Goal: Transaction & Acquisition: Book appointment/travel/reservation

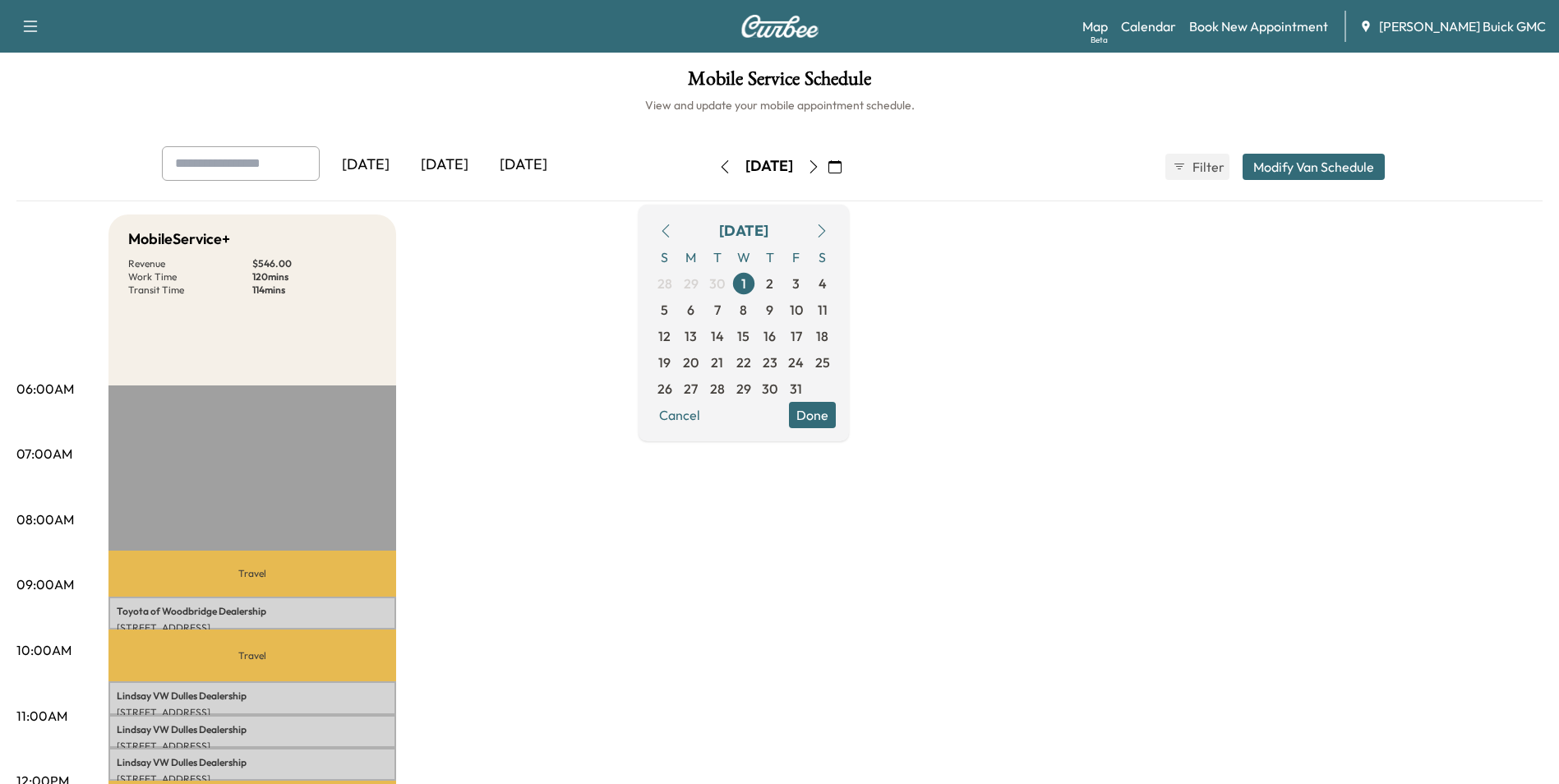
drag, startPoint x: 1114, startPoint y: 377, endPoint x: 1118, endPoint y: 391, distance: 14.6
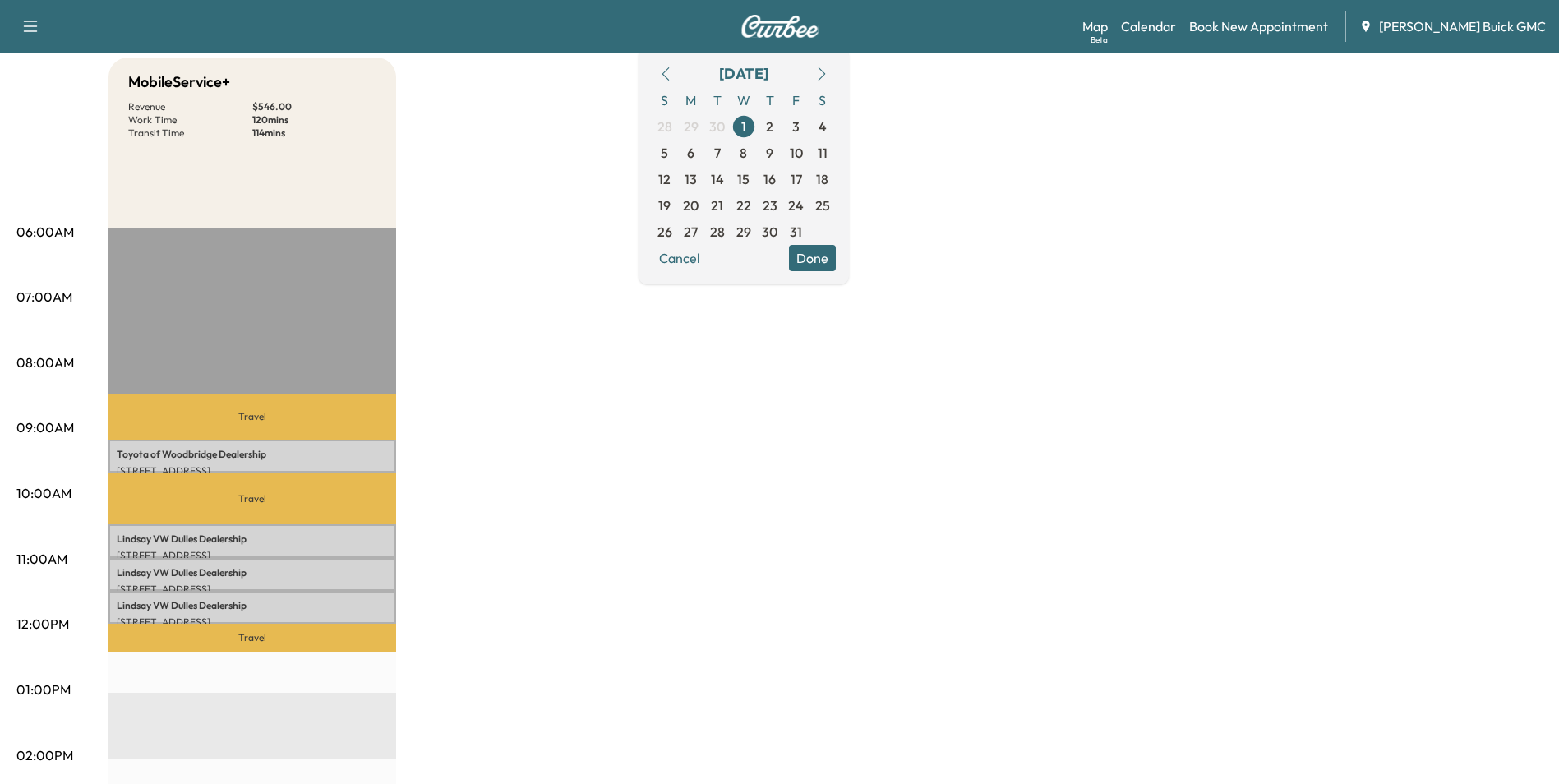
scroll to position [165, 0]
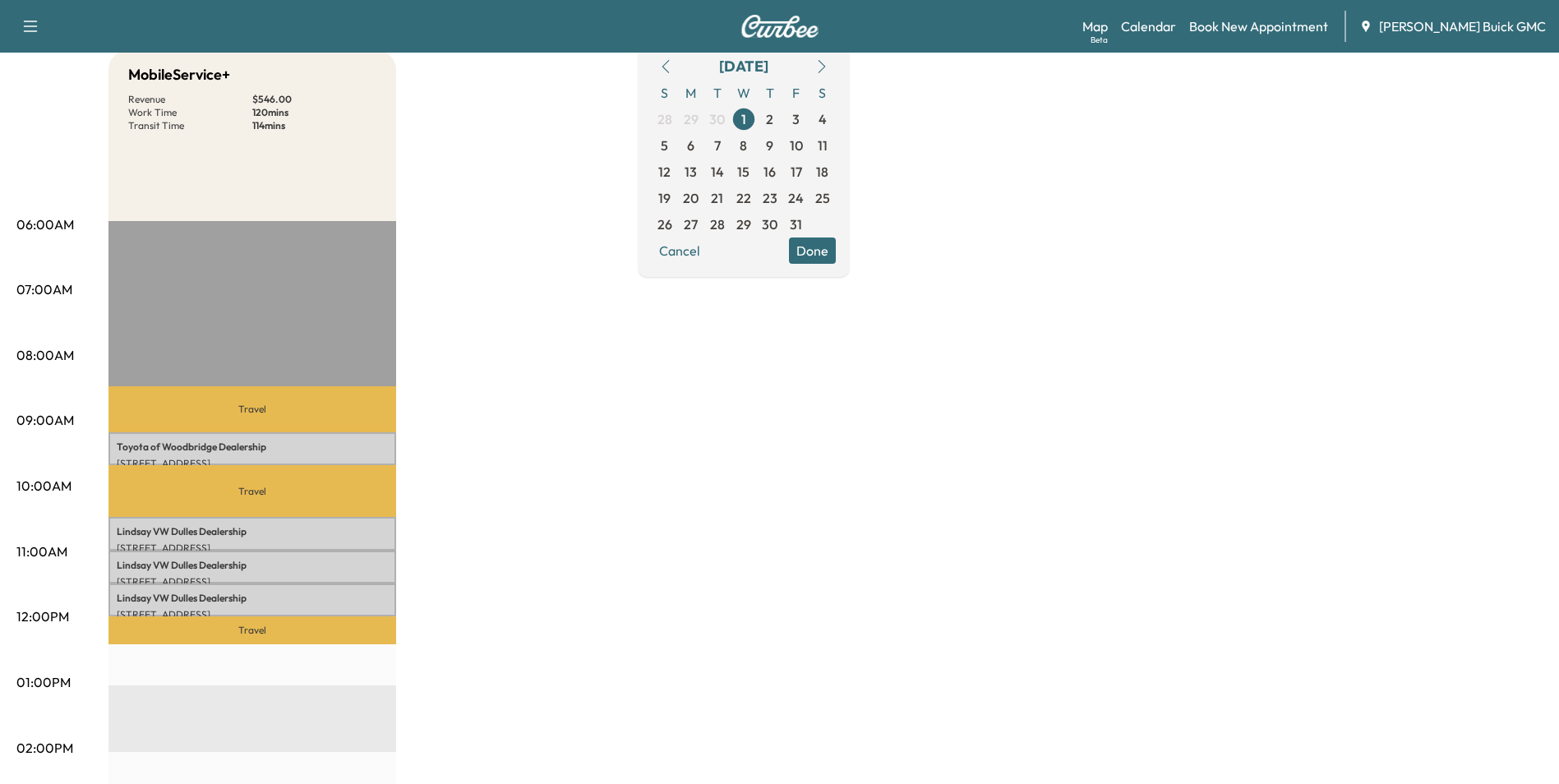
drag, startPoint x: 1155, startPoint y: 371, endPoint x: 1165, endPoint y: 365, distance: 11.7
click at [1161, 368] on div "MobileService+ Revenue $ 546.00 Work Time 120 mins Transit Time 114 mins Travel…" at bounding box center [825, 665] width 1434 height 1232
drag, startPoint x: 1093, startPoint y: 373, endPoint x: 1101, endPoint y: 368, distance: 9.4
click at [1094, 372] on div "MobileService+ Revenue $ 546.00 Work Time 120 mins Transit Time 114 mins Travel…" at bounding box center [825, 665] width 1434 height 1232
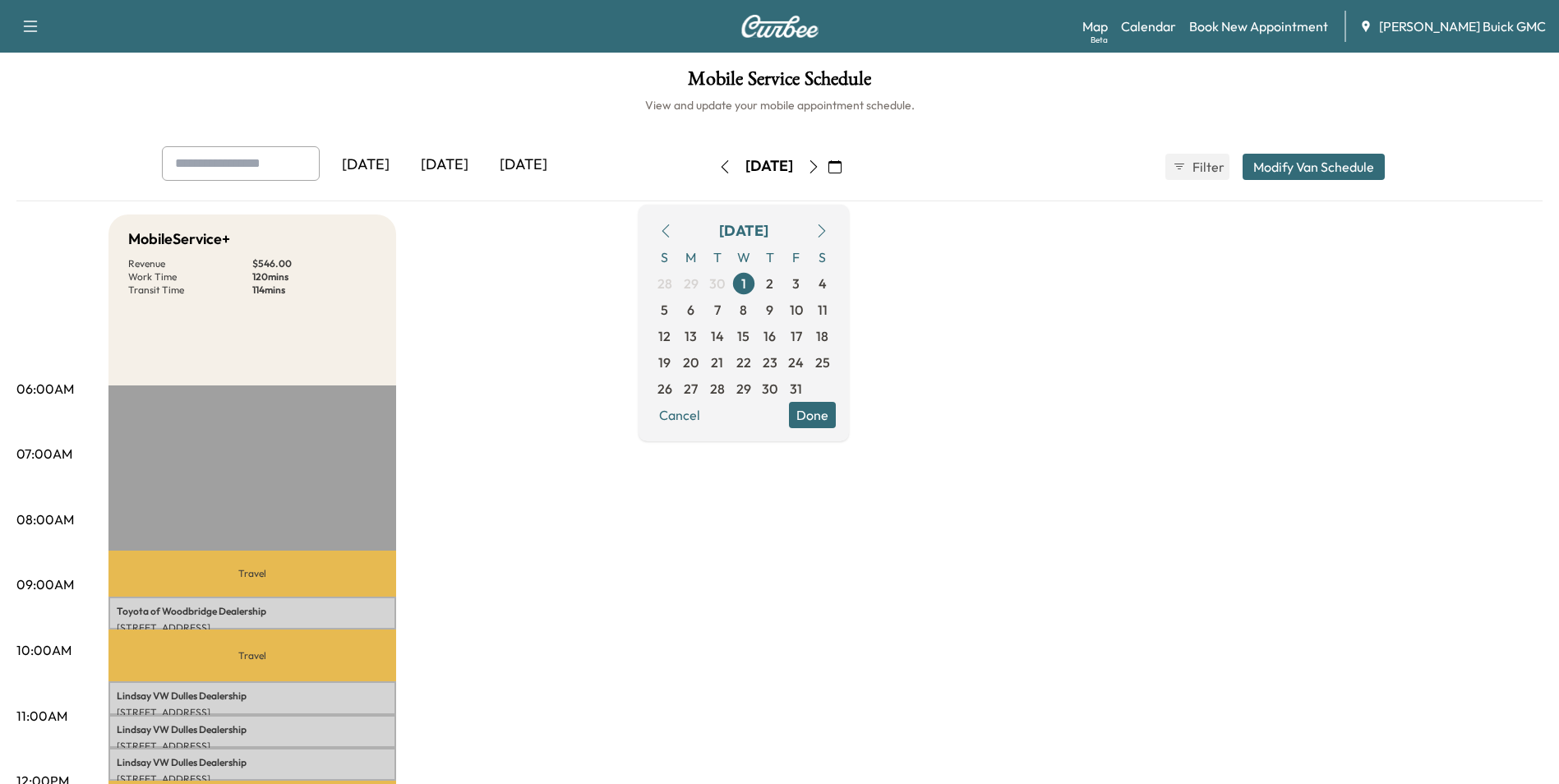
click at [672, 229] on icon "button" at bounding box center [666, 231] width 13 height 13
click at [694, 281] on span "1" at bounding box center [690, 283] width 5 height 20
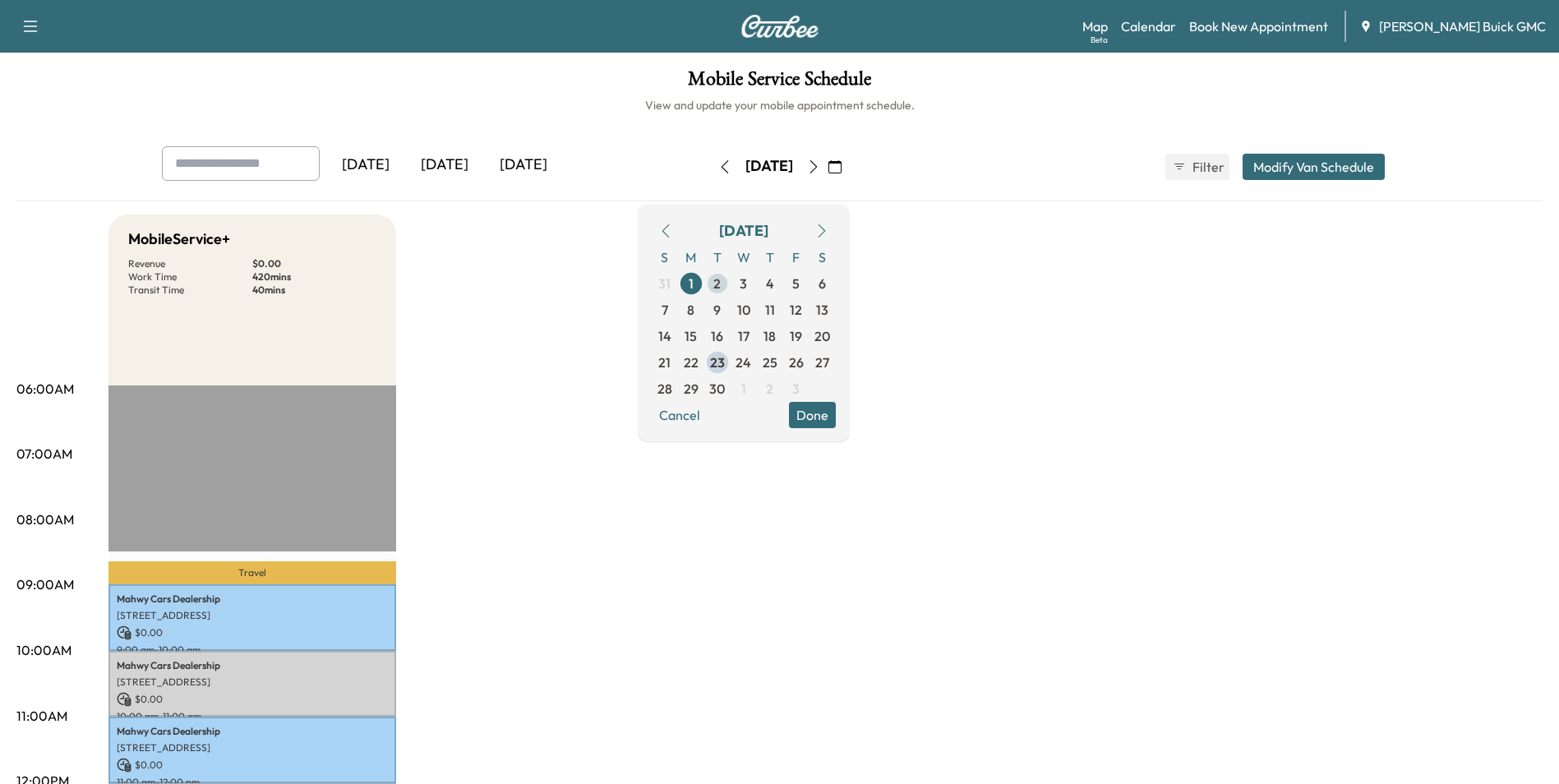
click at [720, 280] on span "2" at bounding box center [717, 283] width 8 height 20
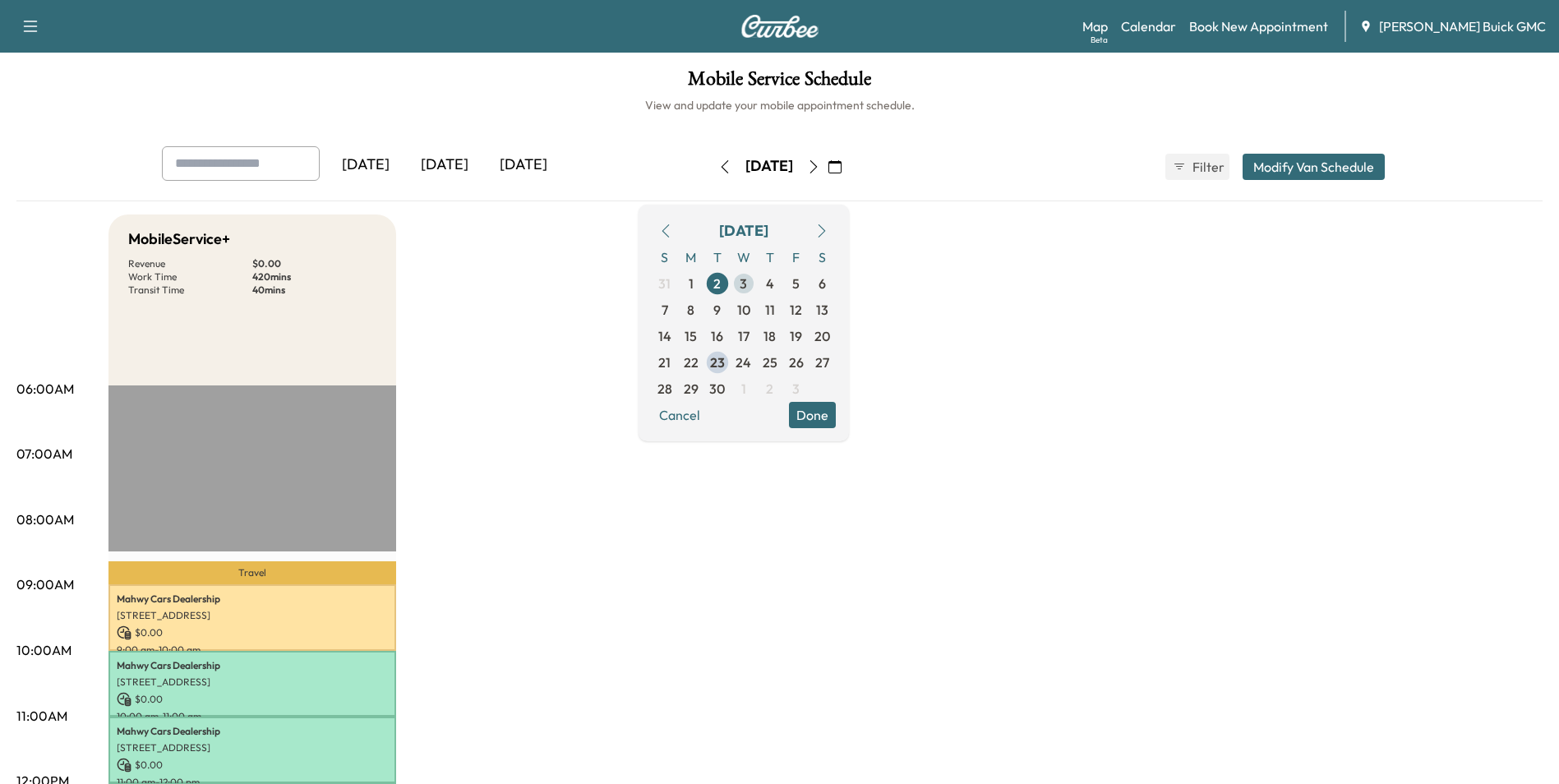
click at [747, 280] on span "3" at bounding box center [743, 283] width 8 height 20
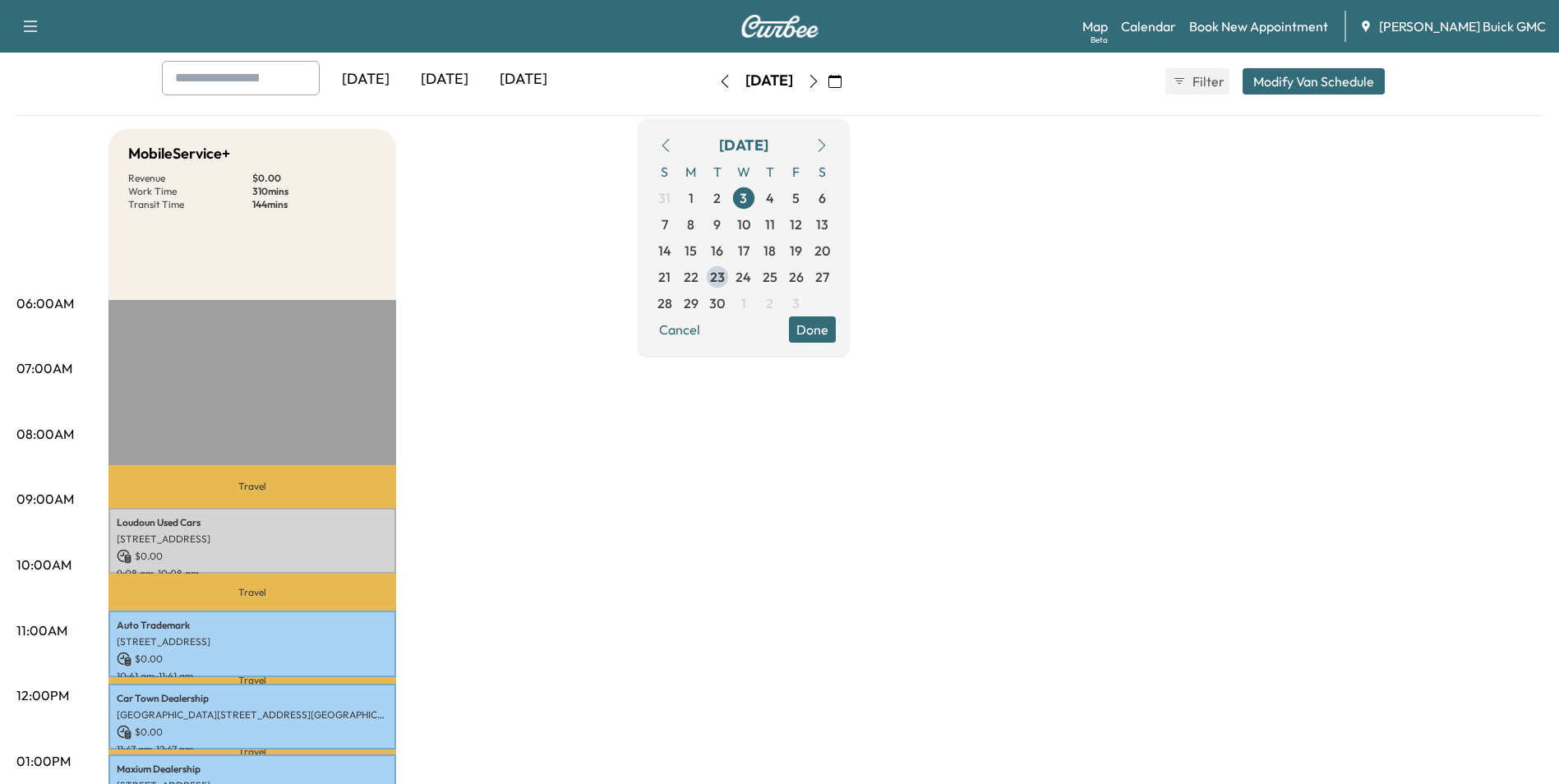
scroll to position [82, 0]
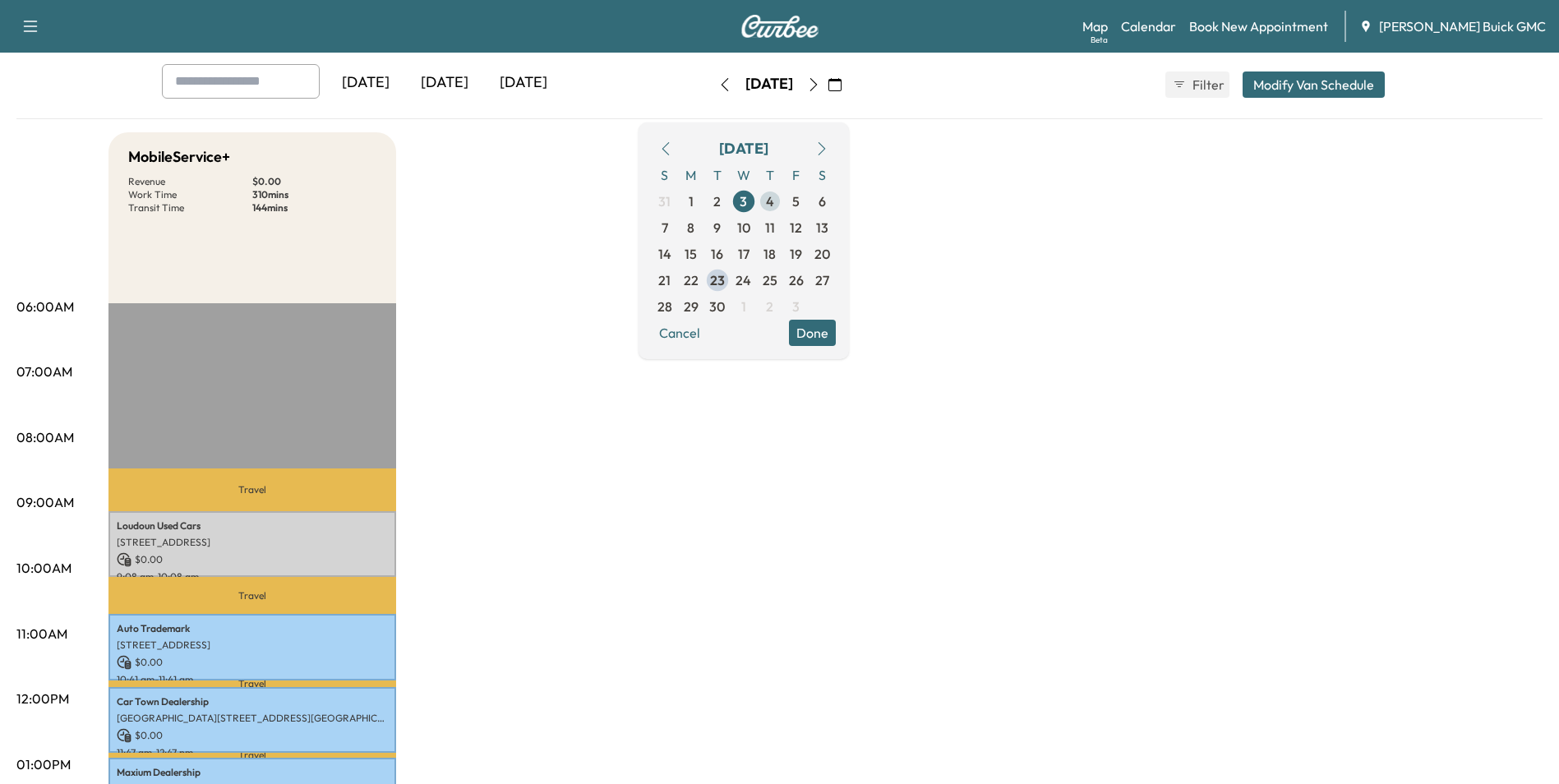
click at [774, 197] on span "4" at bounding box center [769, 200] width 8 height 20
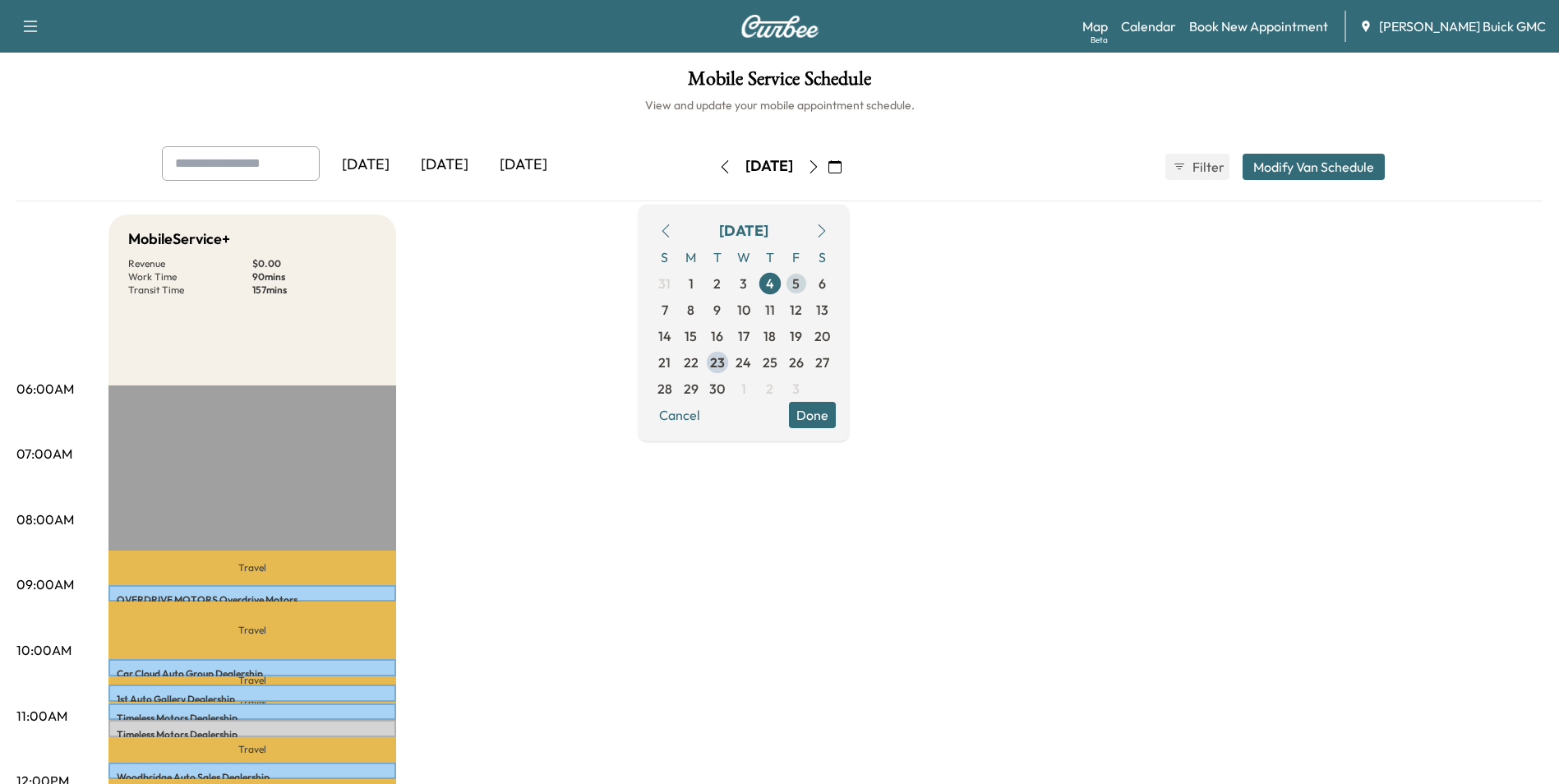
click at [799, 280] on span "5" at bounding box center [796, 283] width 8 height 20
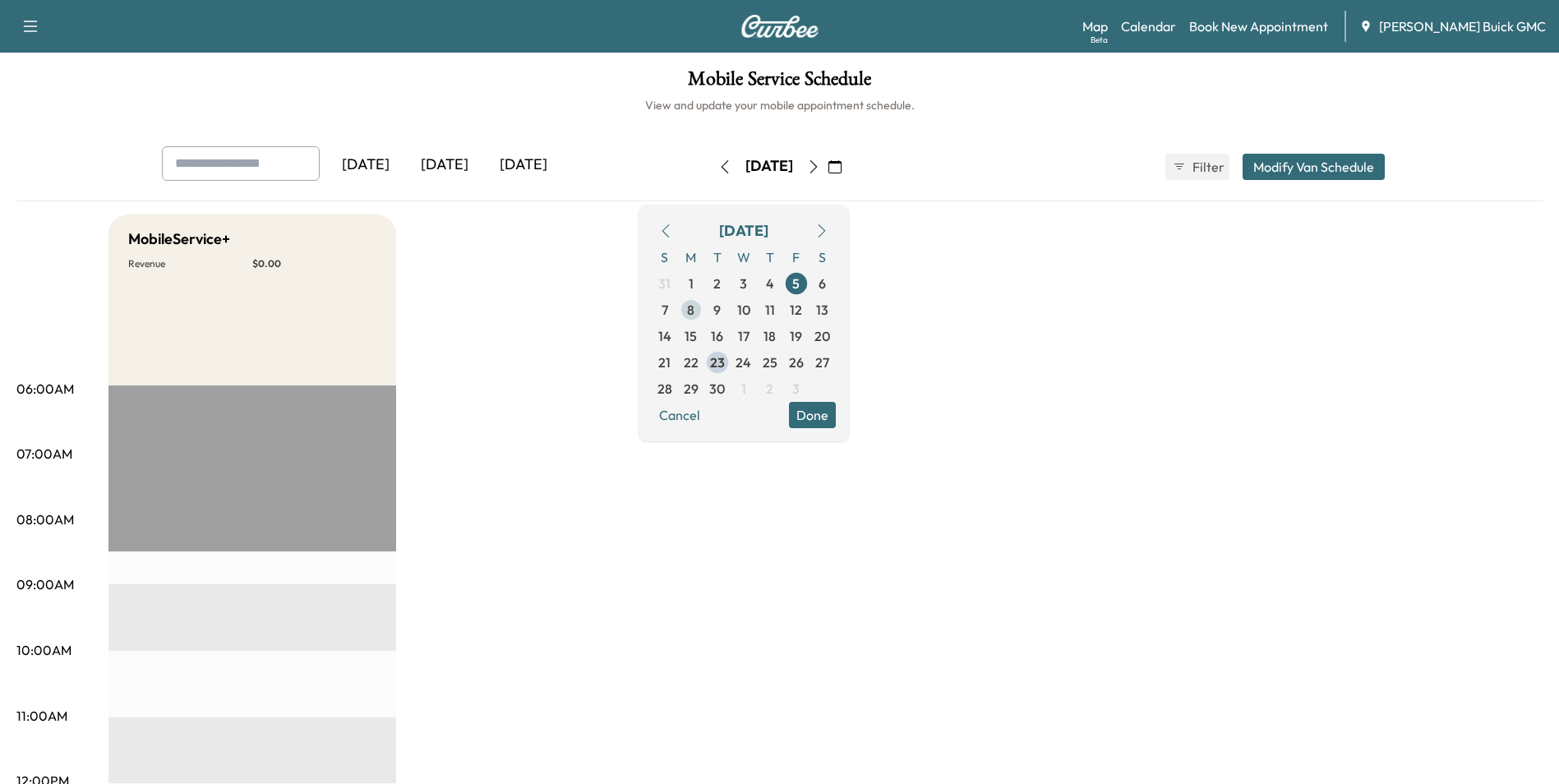
click at [694, 307] on span "8" at bounding box center [691, 310] width 8 height 20
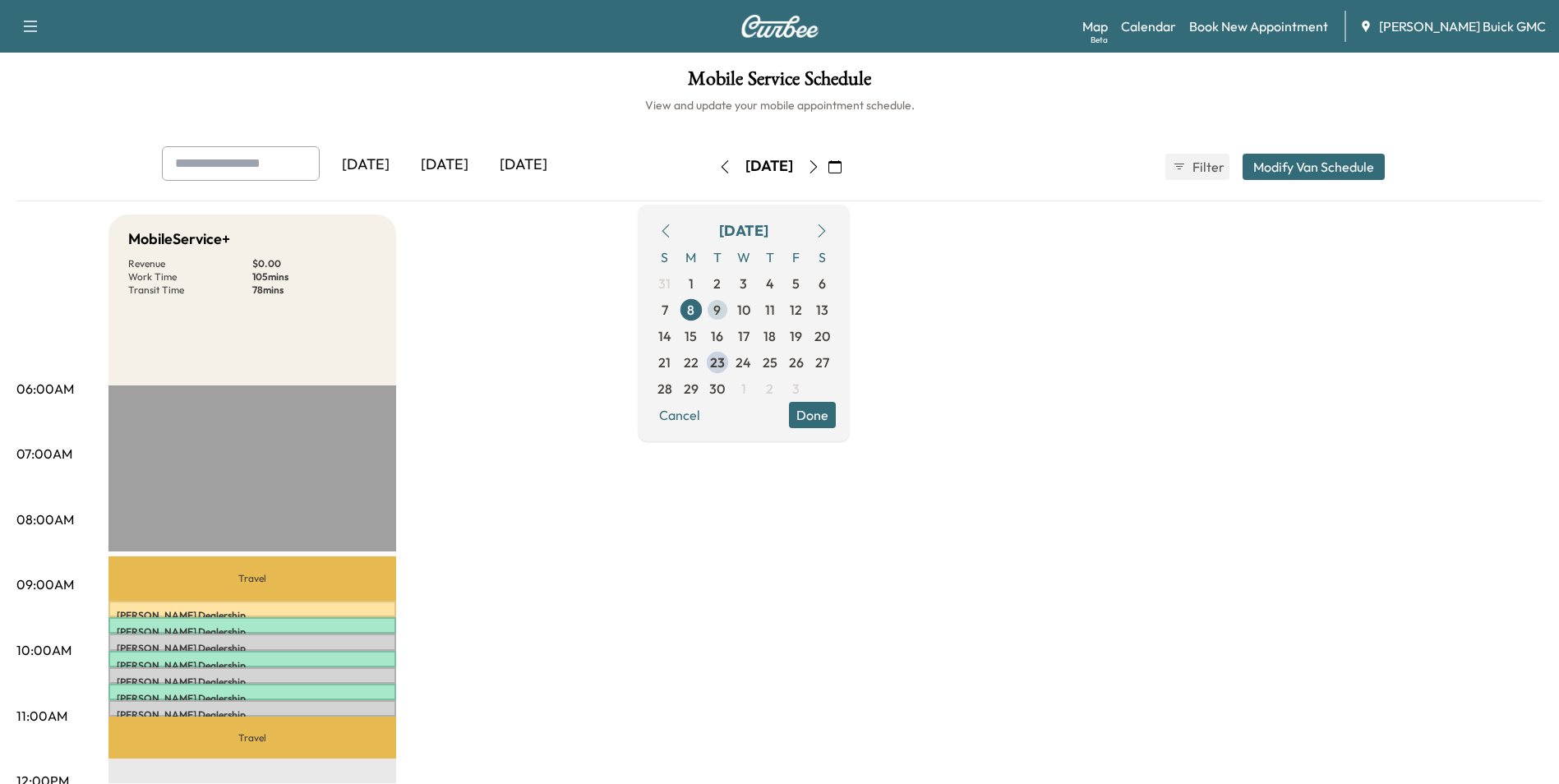
click at [720, 307] on span "9" at bounding box center [717, 310] width 8 height 20
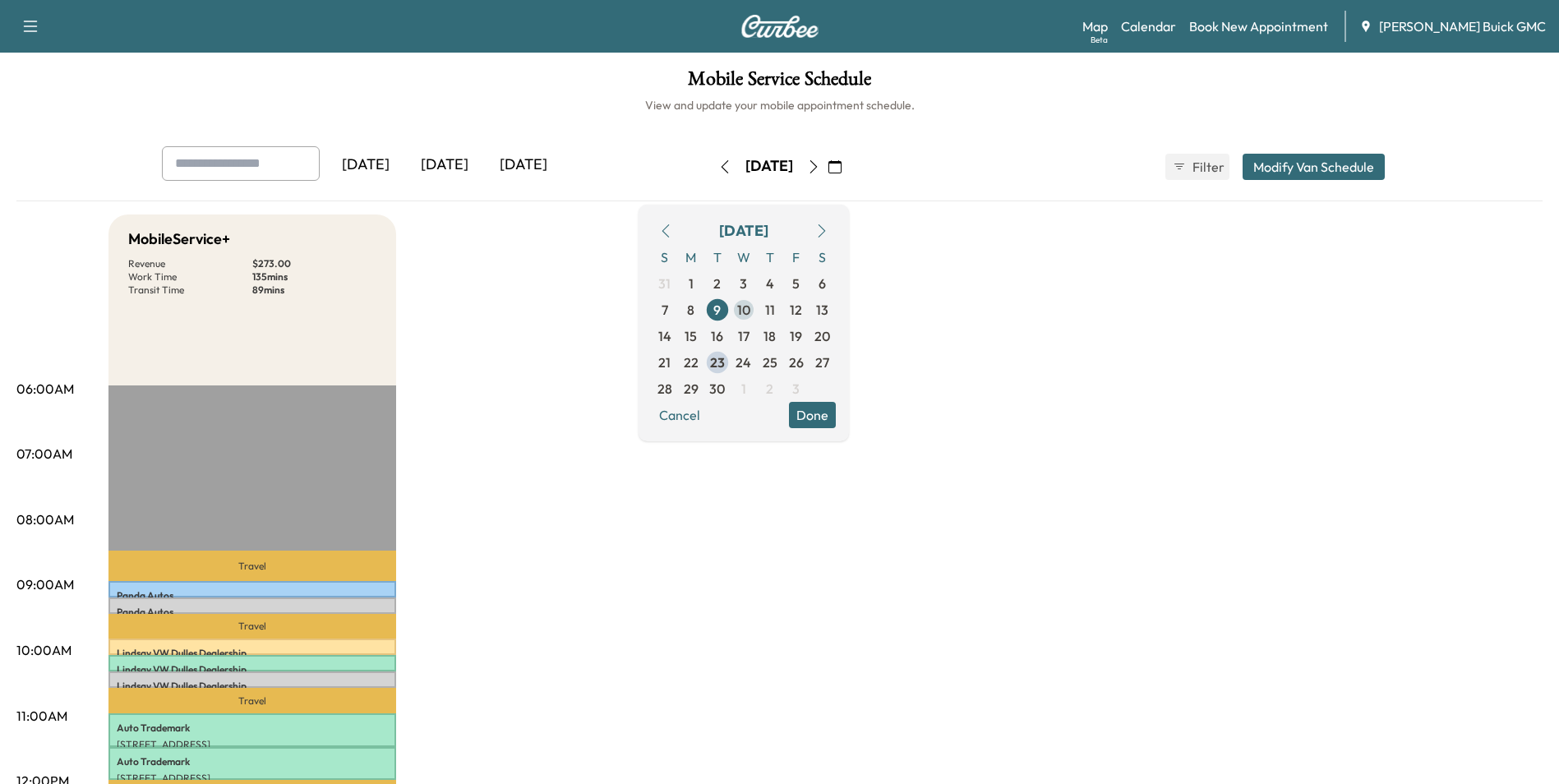
click at [750, 308] on span "10" at bounding box center [744, 310] width 13 height 20
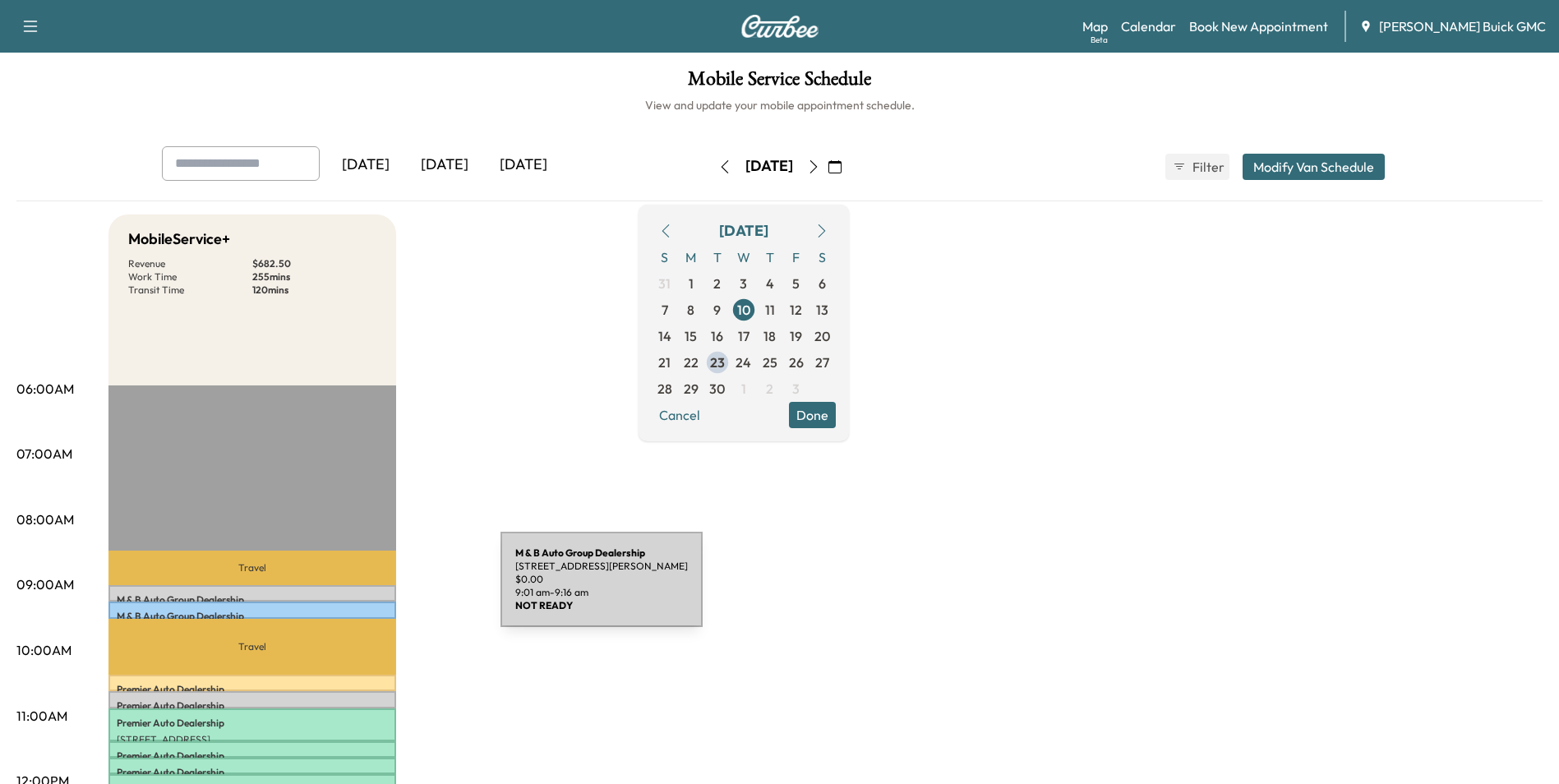
click at [378, 589] on div "M & B Auto Group Dealership [STREET_ADDRESS] $ 0.00 9:01 am - 9:16 am" at bounding box center [251, 592] width 287 height 16
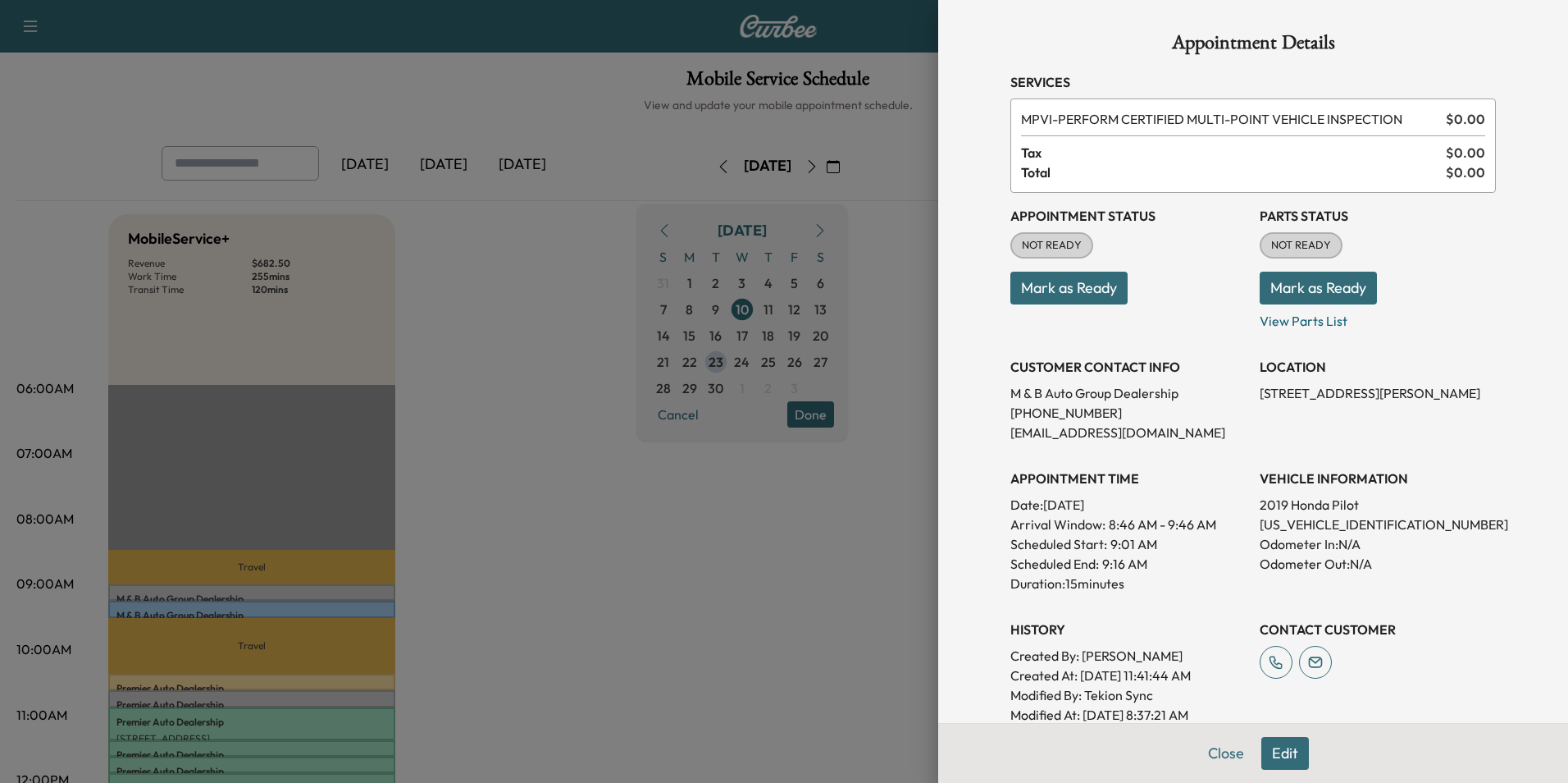
click at [719, 564] on div at bounding box center [784, 391] width 1568 height 783
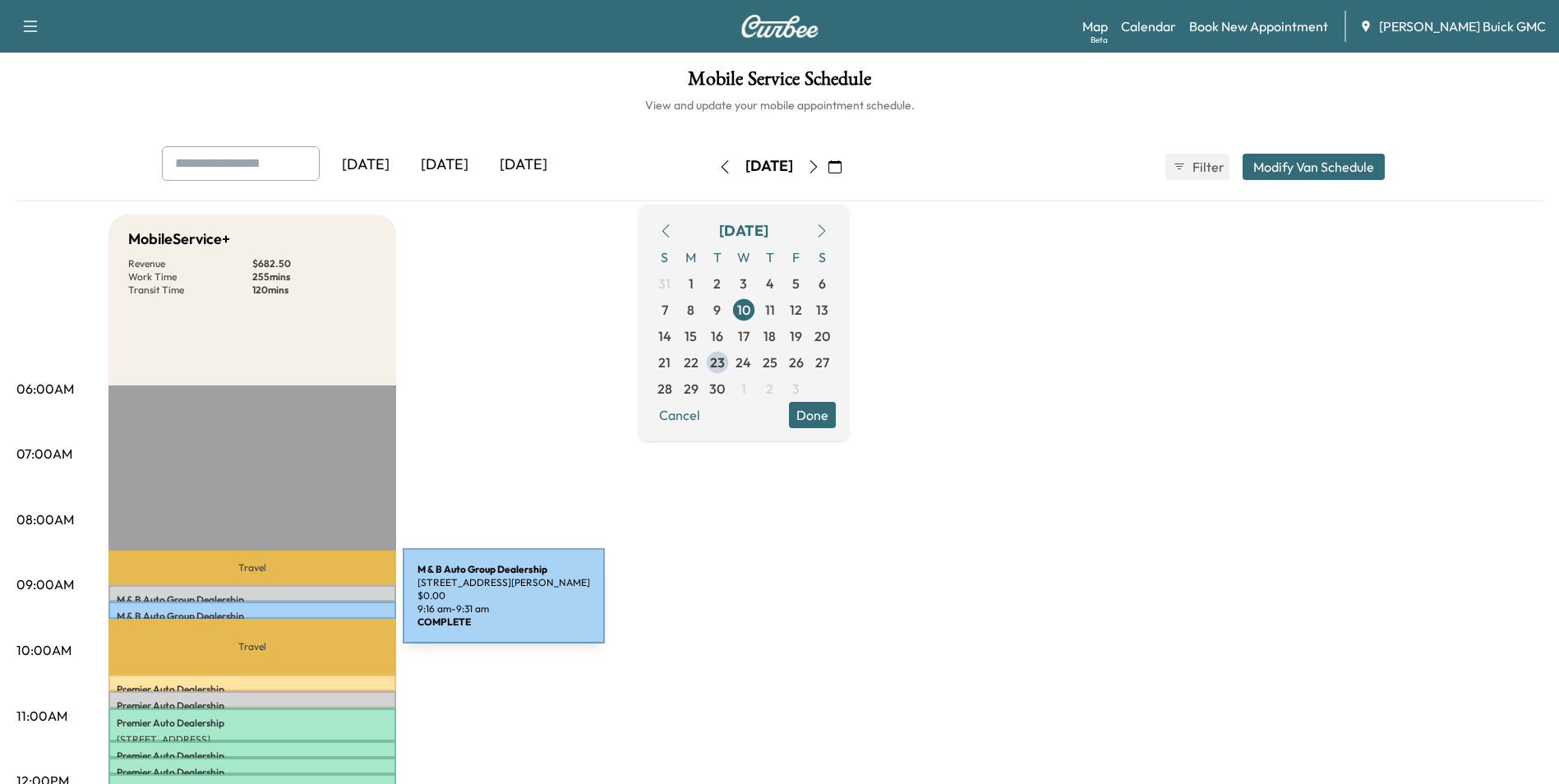
click at [278, 605] on div "M & B Auto Group Dealership [STREET_ADDRESS] $ 0.00 9:16 am - 9:31 am" at bounding box center [251, 609] width 287 height 16
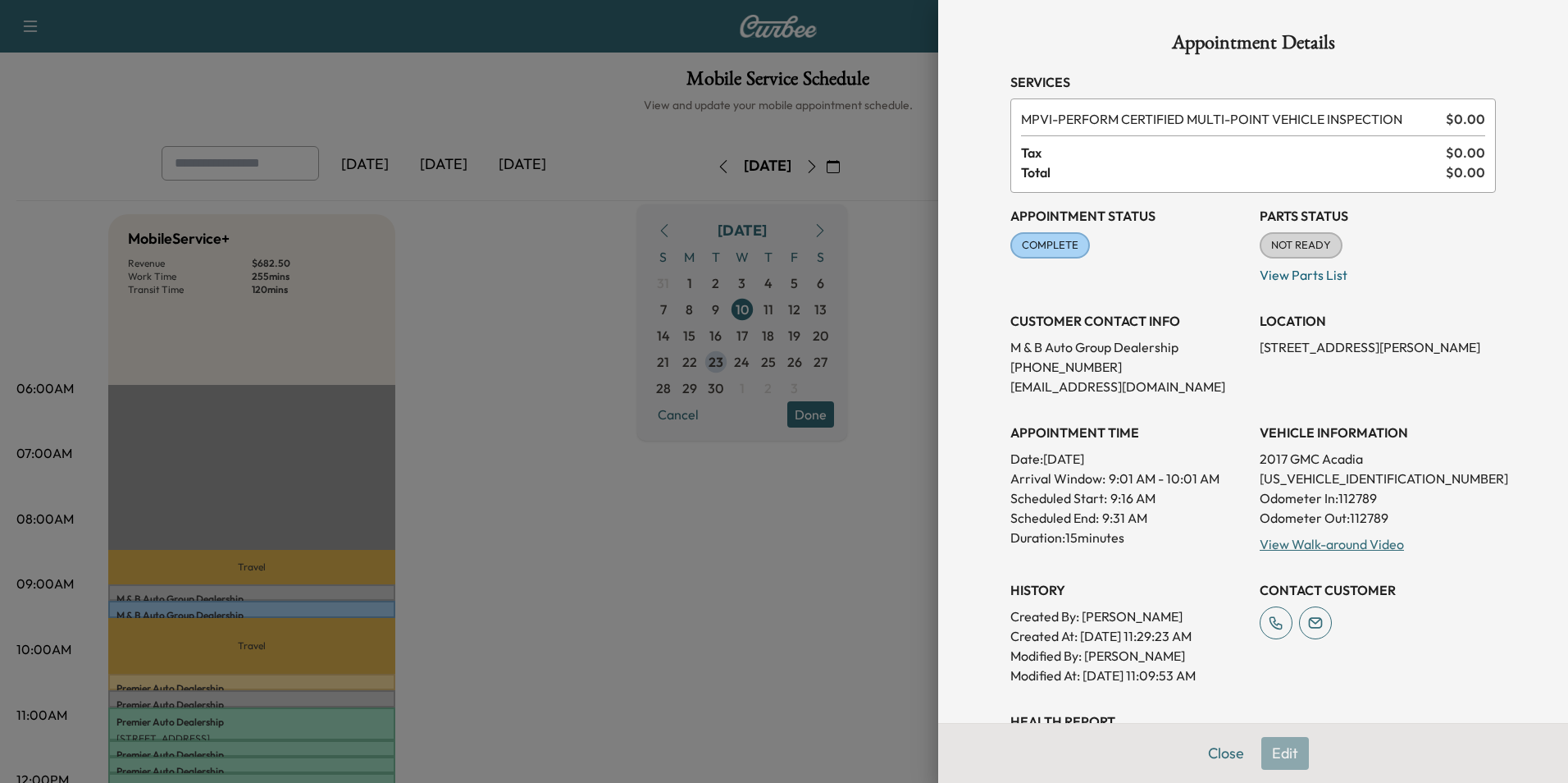
click at [754, 535] on div at bounding box center [784, 391] width 1568 height 783
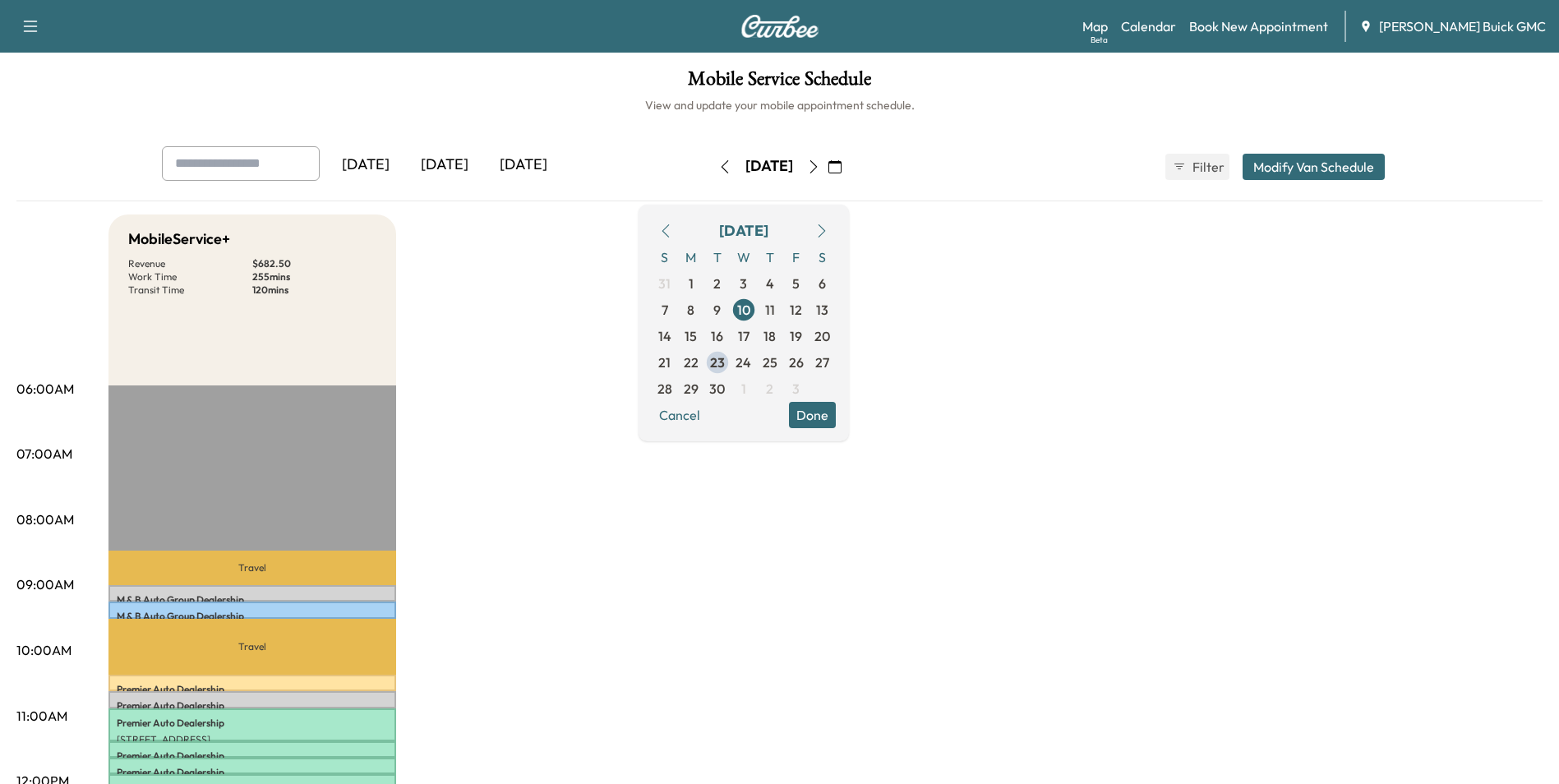
drag, startPoint x: 1038, startPoint y: 288, endPoint x: 1044, endPoint y: 281, distance: 9.2
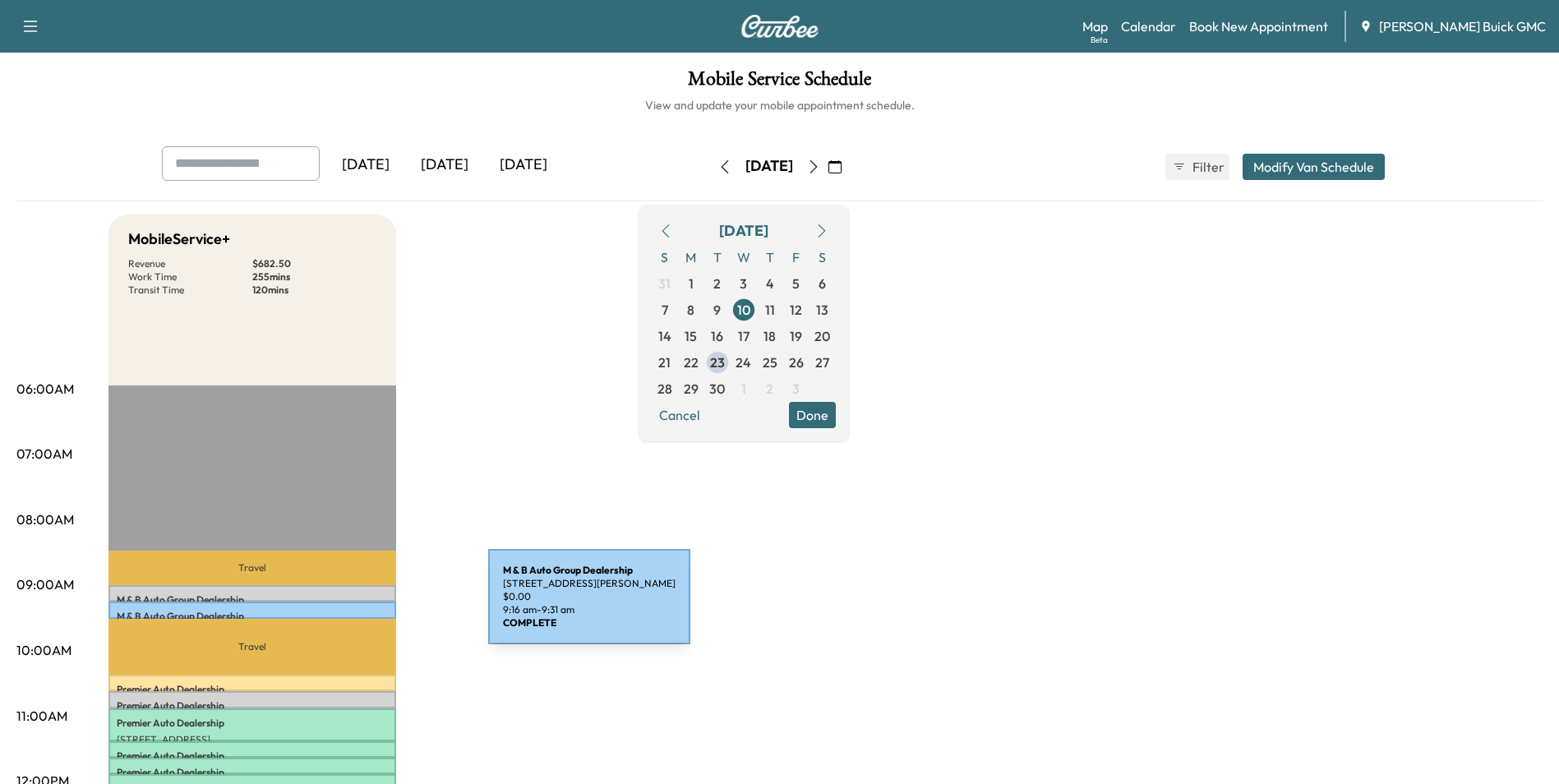
click at [365, 606] on div "M & B Auto Group Dealership [STREET_ADDRESS] $ 0.00 9:16 am - 9:31 am" at bounding box center [251, 609] width 287 height 16
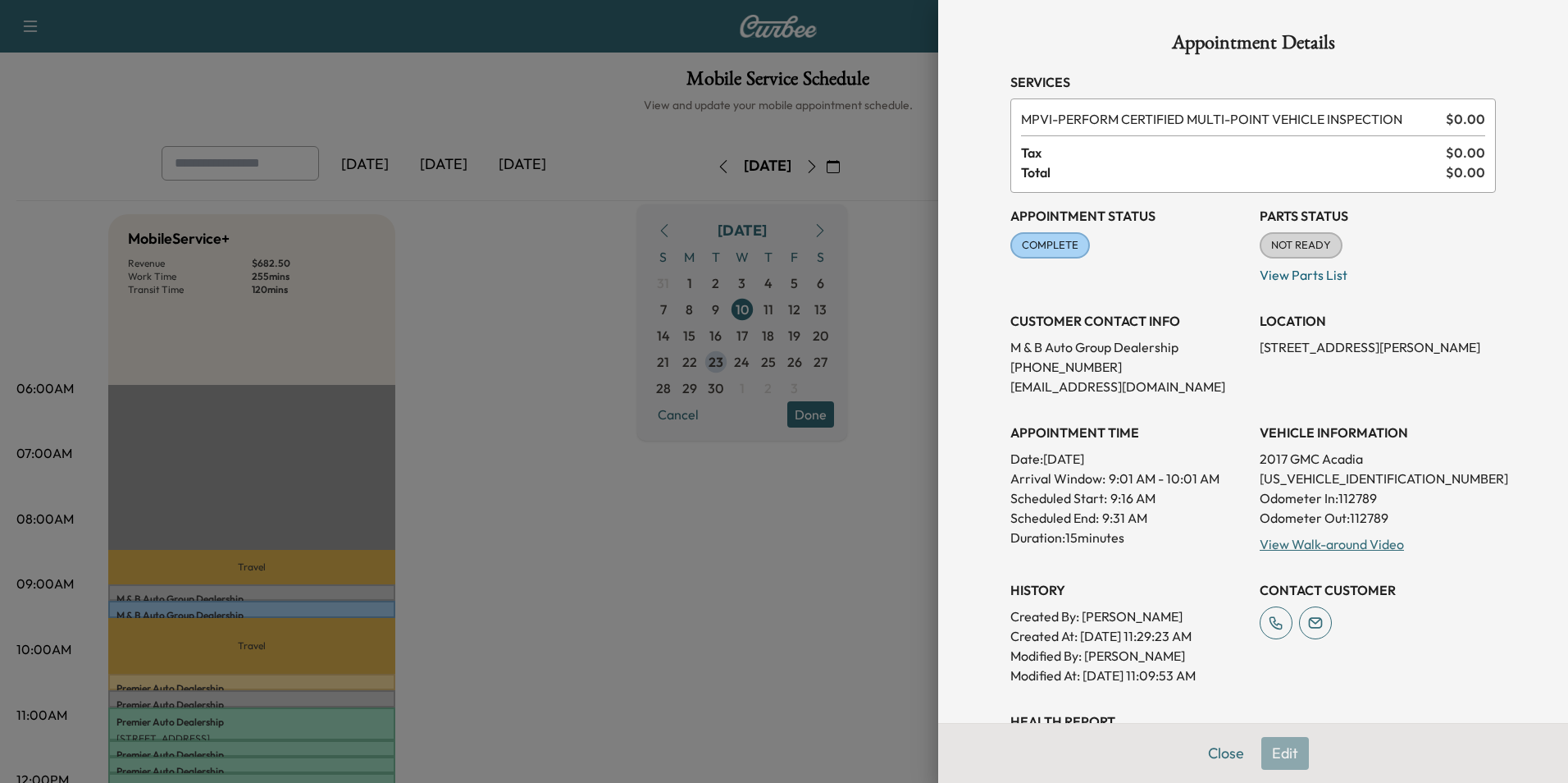
click at [625, 231] on div at bounding box center [784, 391] width 1568 height 783
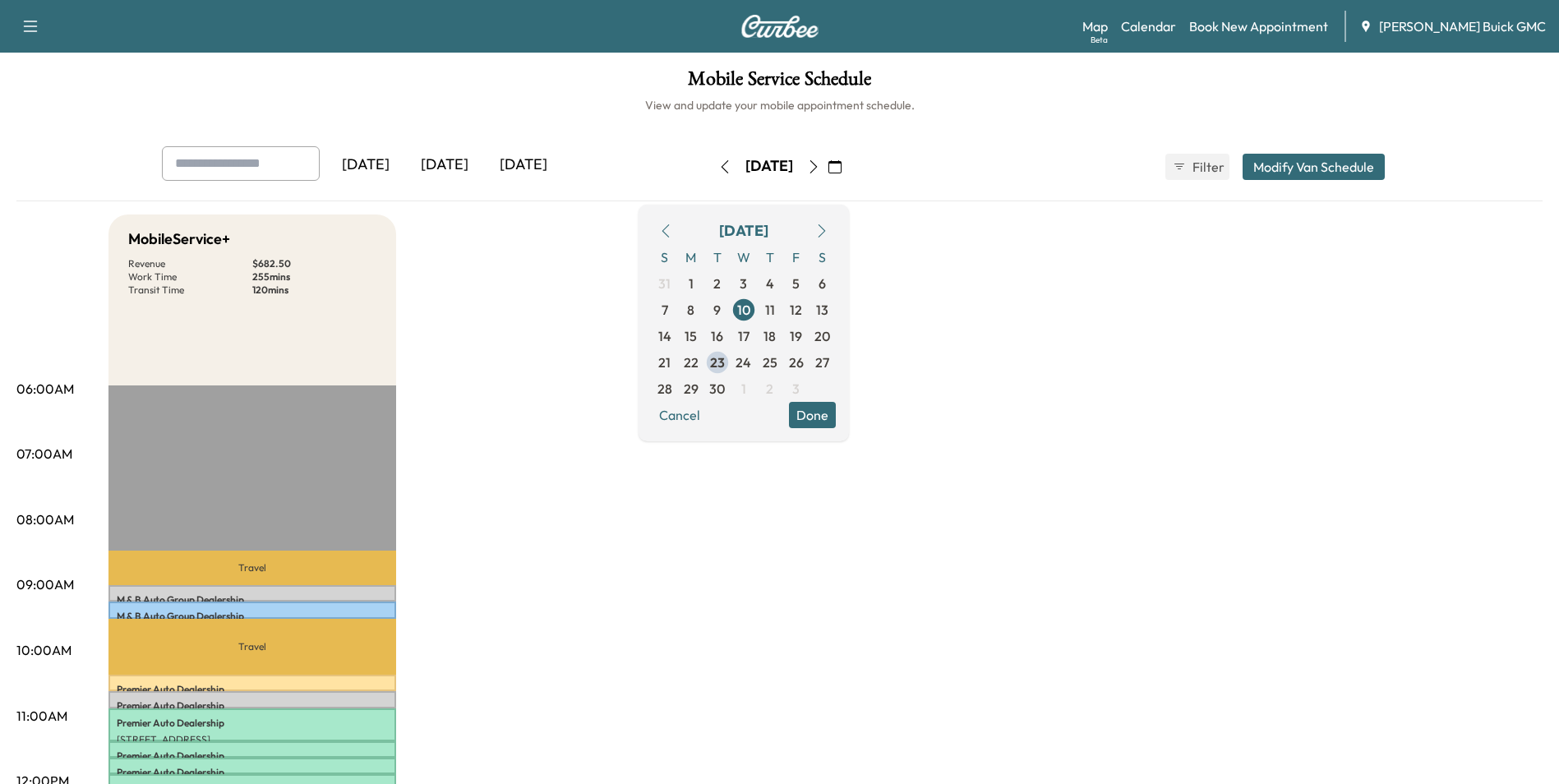
drag, startPoint x: 1111, startPoint y: 401, endPoint x: 1095, endPoint y: 385, distance: 22.6
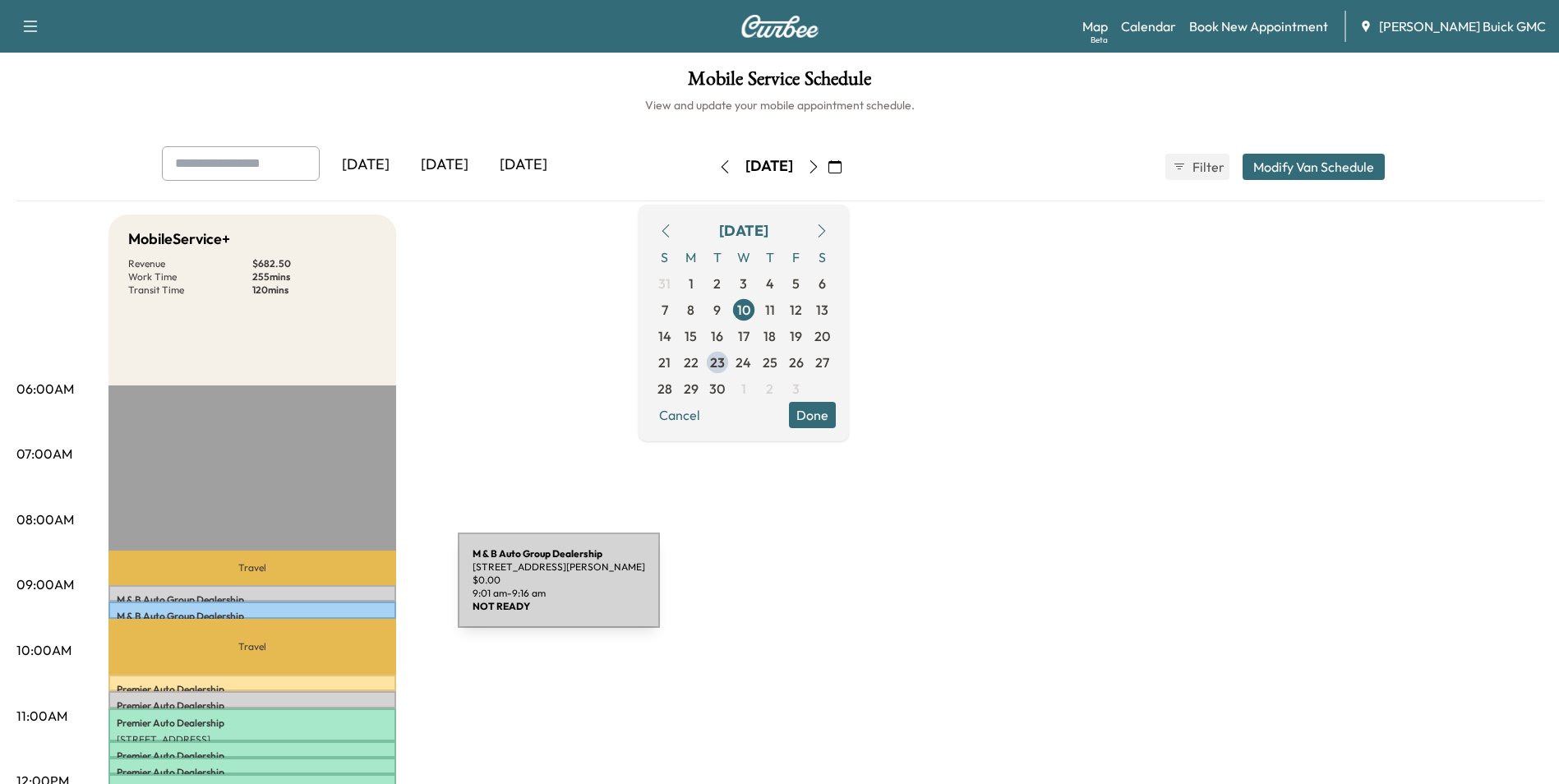
click at [334, 590] on div "M & B Auto Group Dealership [STREET_ADDRESS] $ 0.00 9:01 am - 9:16 am" at bounding box center [251, 592] width 287 height 16
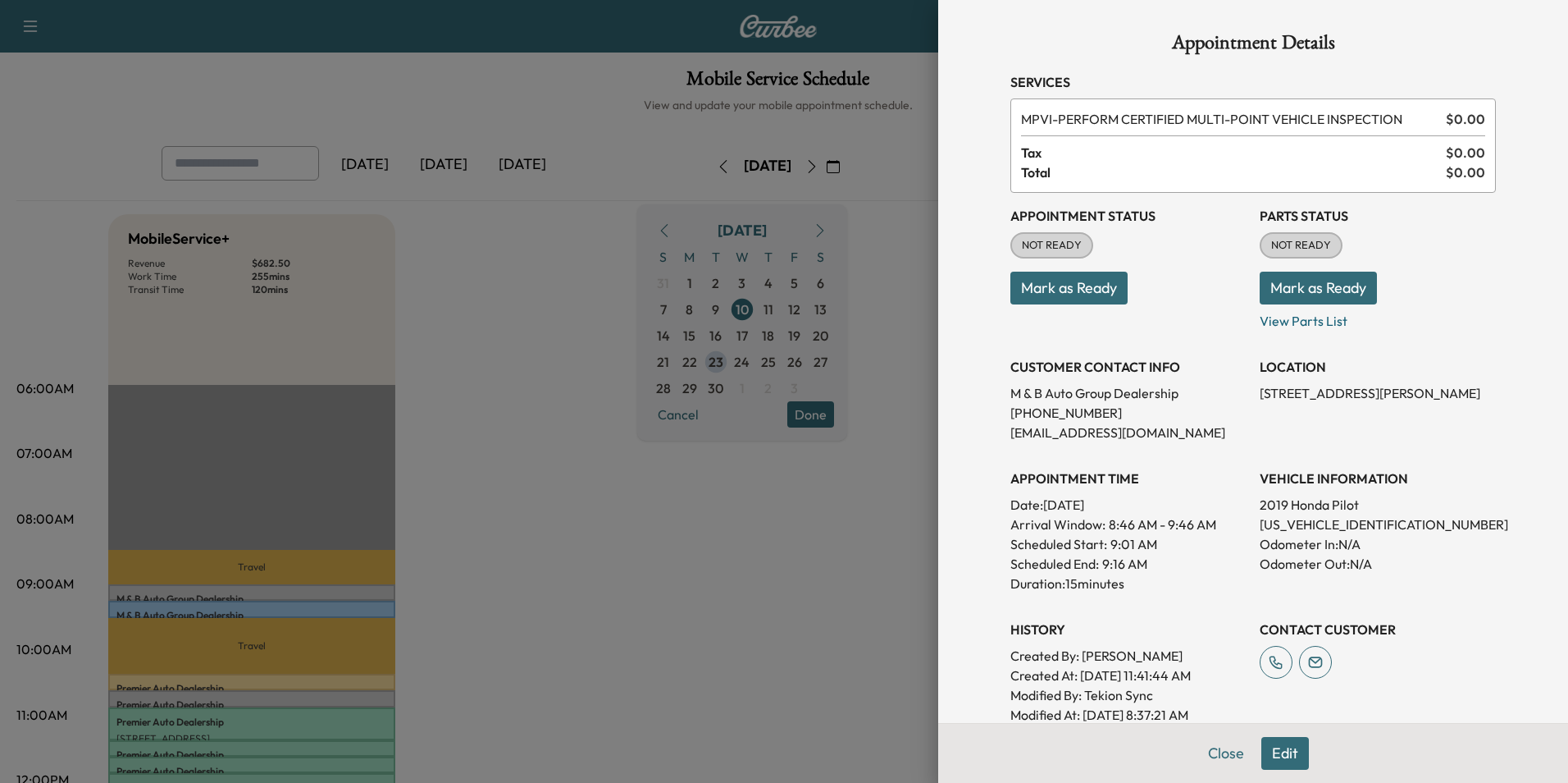
click at [725, 627] on div at bounding box center [784, 391] width 1568 height 783
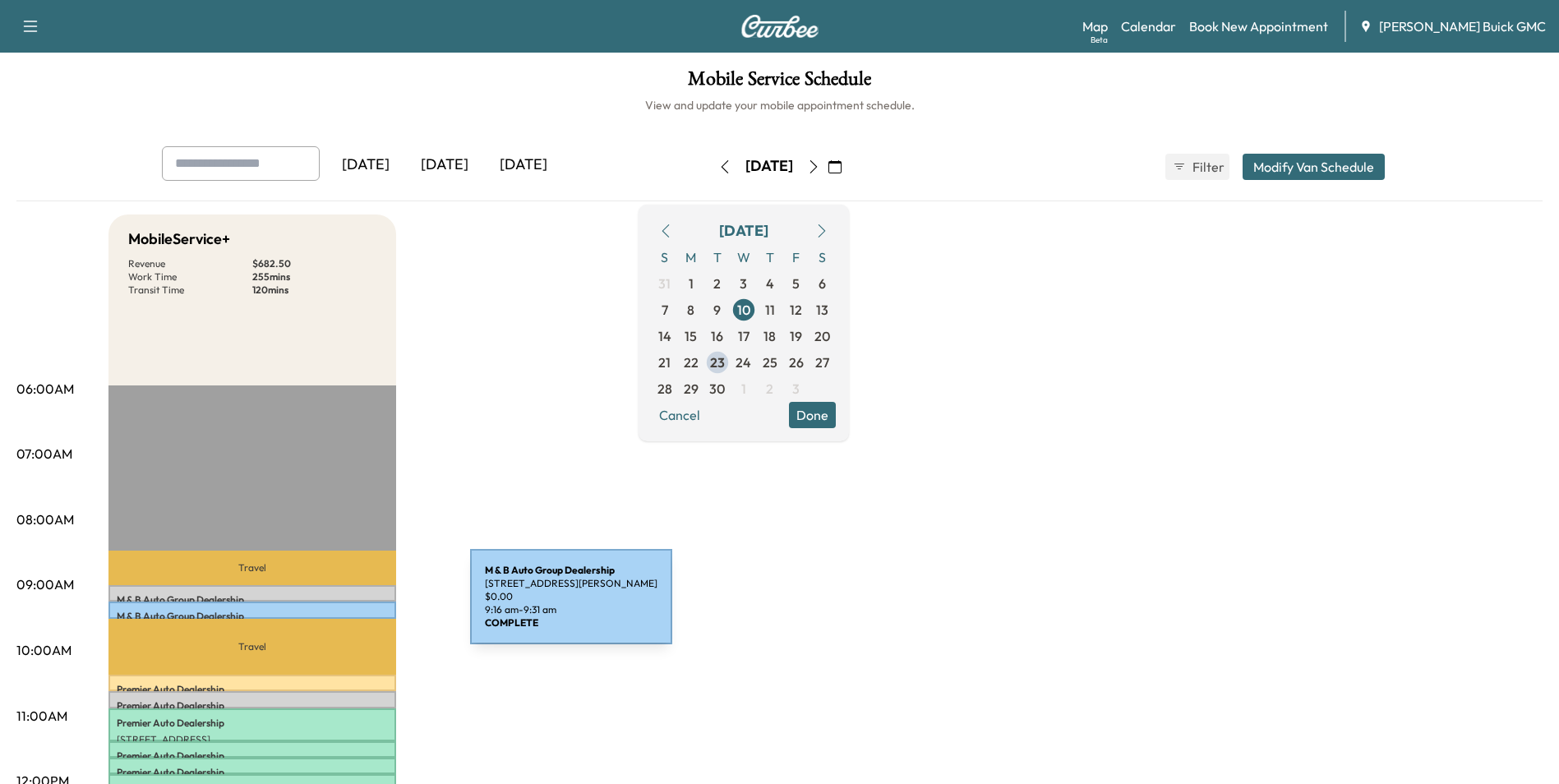
click at [346, 606] on div "M & B Auto Group Dealership [STREET_ADDRESS] $ 0.00 9:16 am - 9:31 am" at bounding box center [251, 609] width 287 height 16
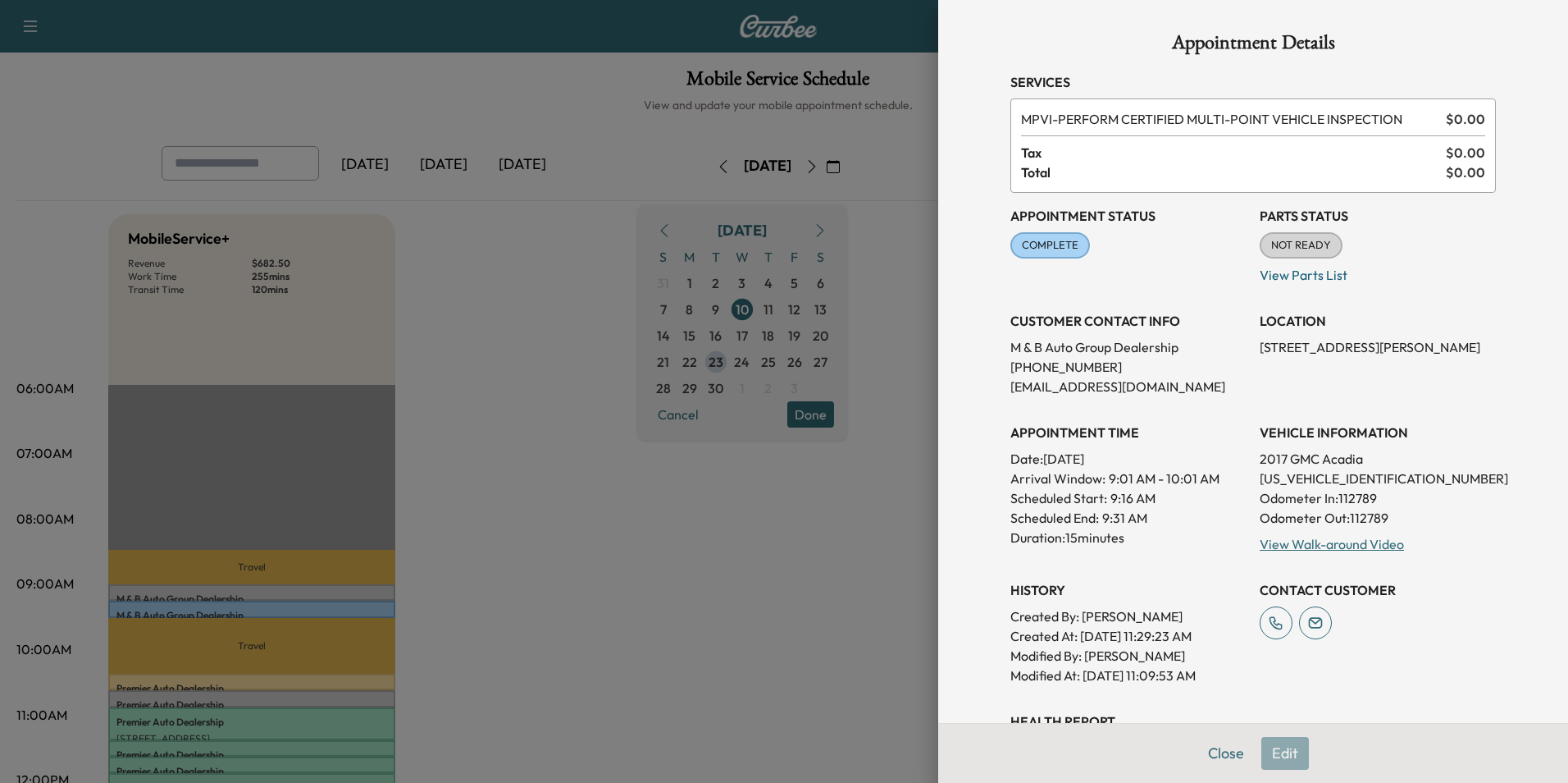
click at [768, 572] on div at bounding box center [784, 391] width 1568 height 783
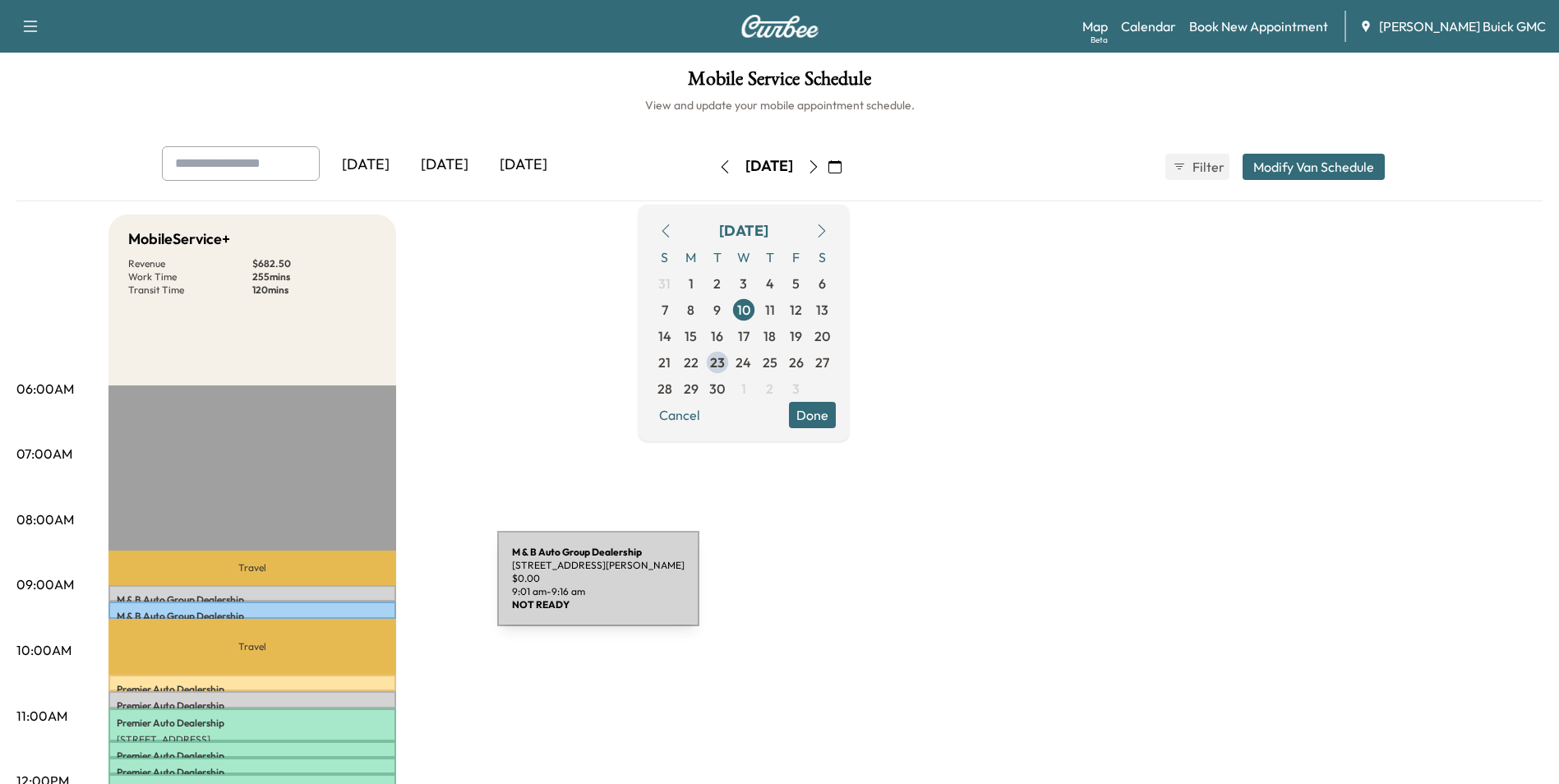
click at [373, 588] on div "M & B Auto Group Dealership [STREET_ADDRESS] $ 0.00 9:01 am - 9:16 am" at bounding box center [251, 592] width 287 height 16
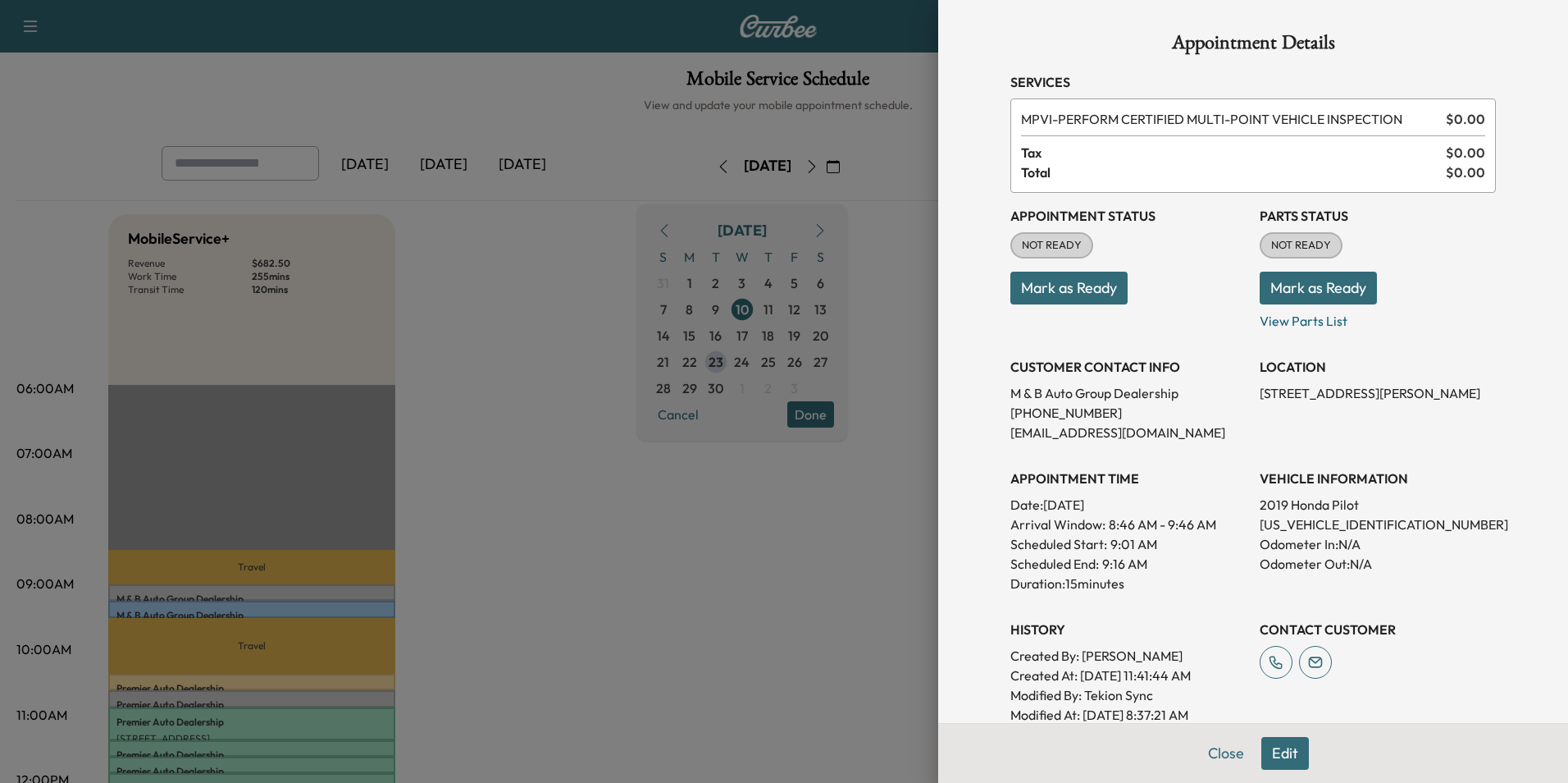
click at [658, 573] on div at bounding box center [784, 391] width 1568 height 783
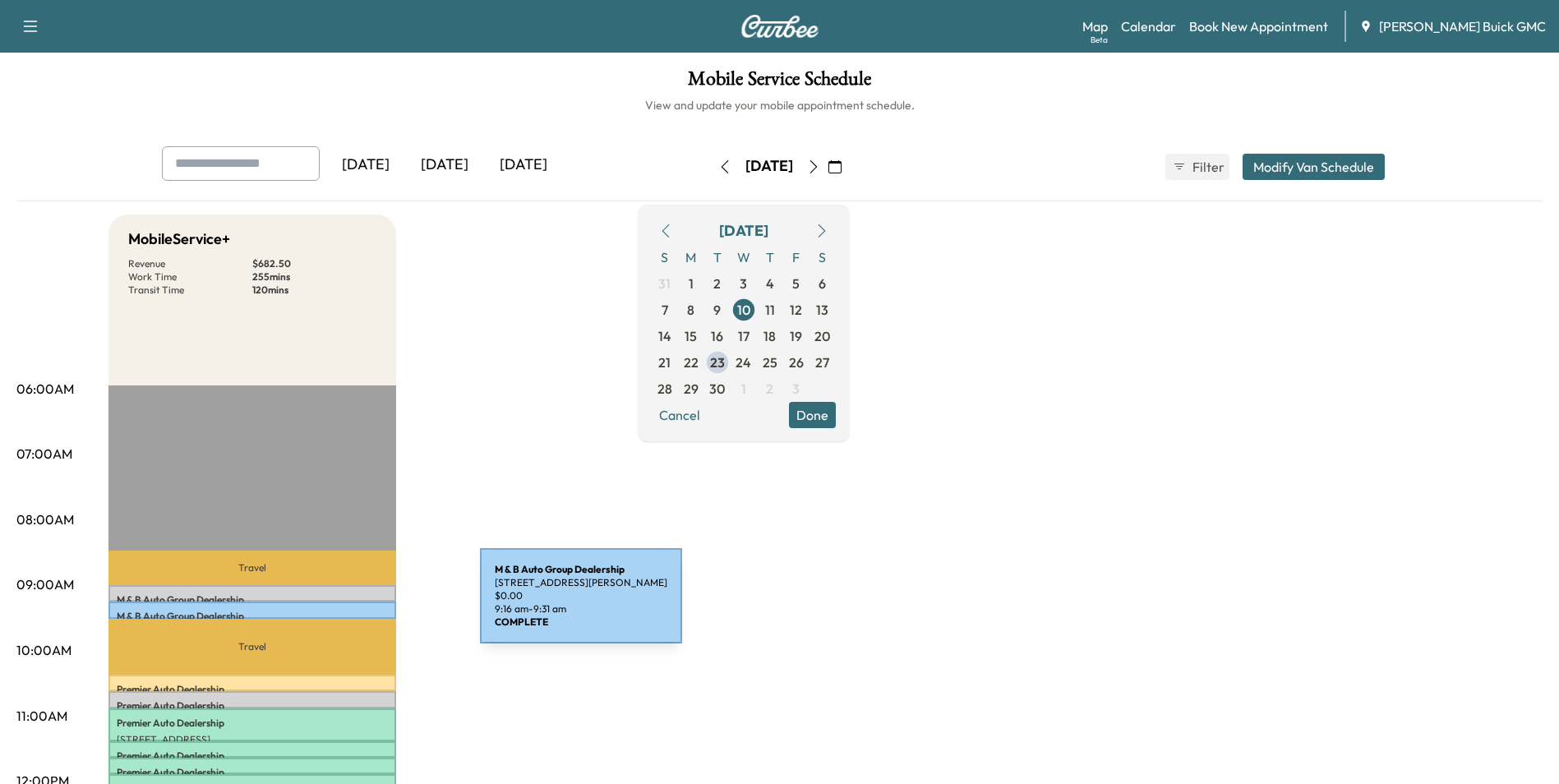
click at [357, 605] on div "M & B Auto Group Dealership [STREET_ADDRESS] $ 0.00 9:16 am - 9:31 am" at bounding box center [251, 609] width 287 height 16
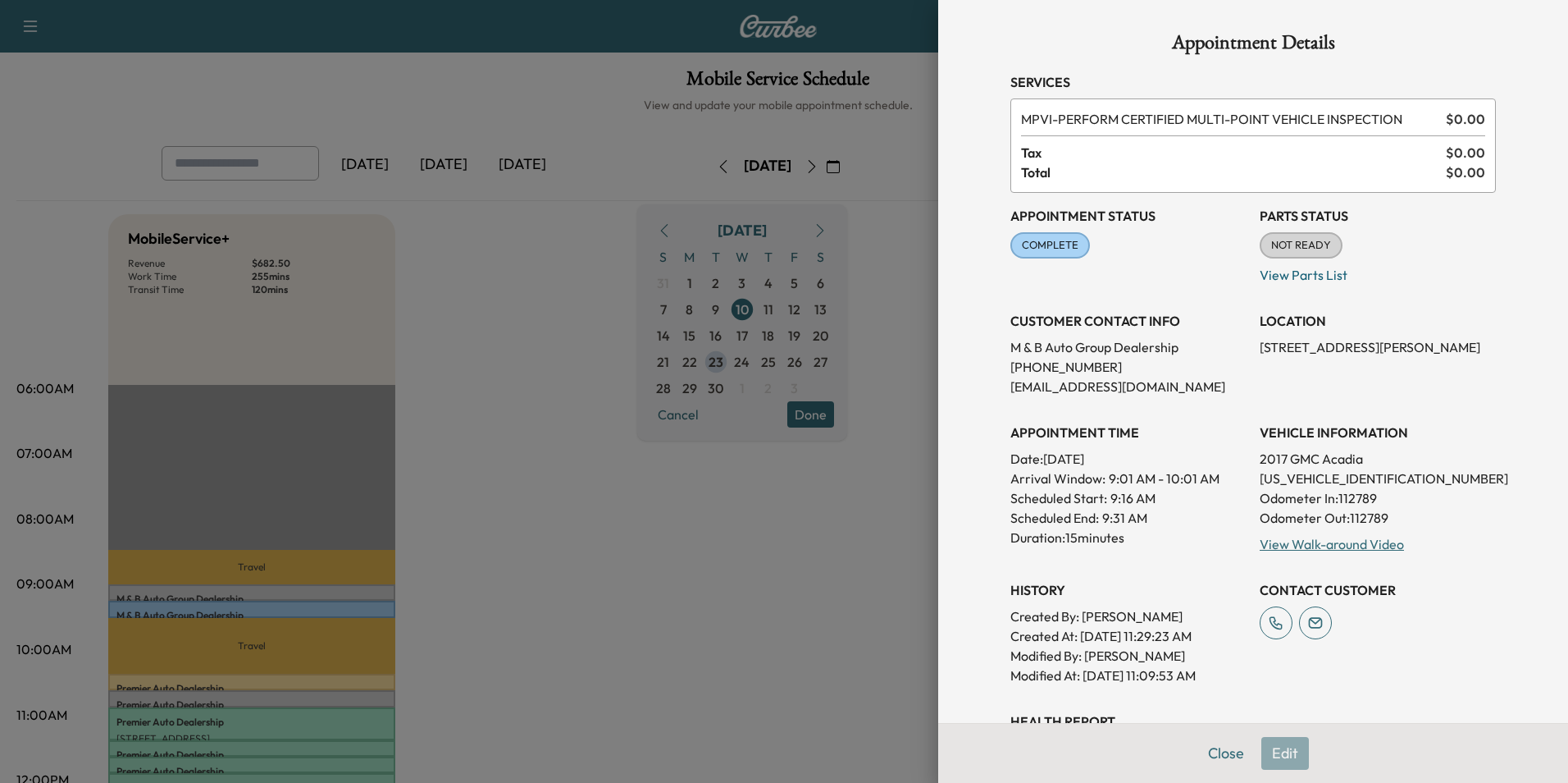
click at [809, 507] on div at bounding box center [784, 391] width 1568 height 783
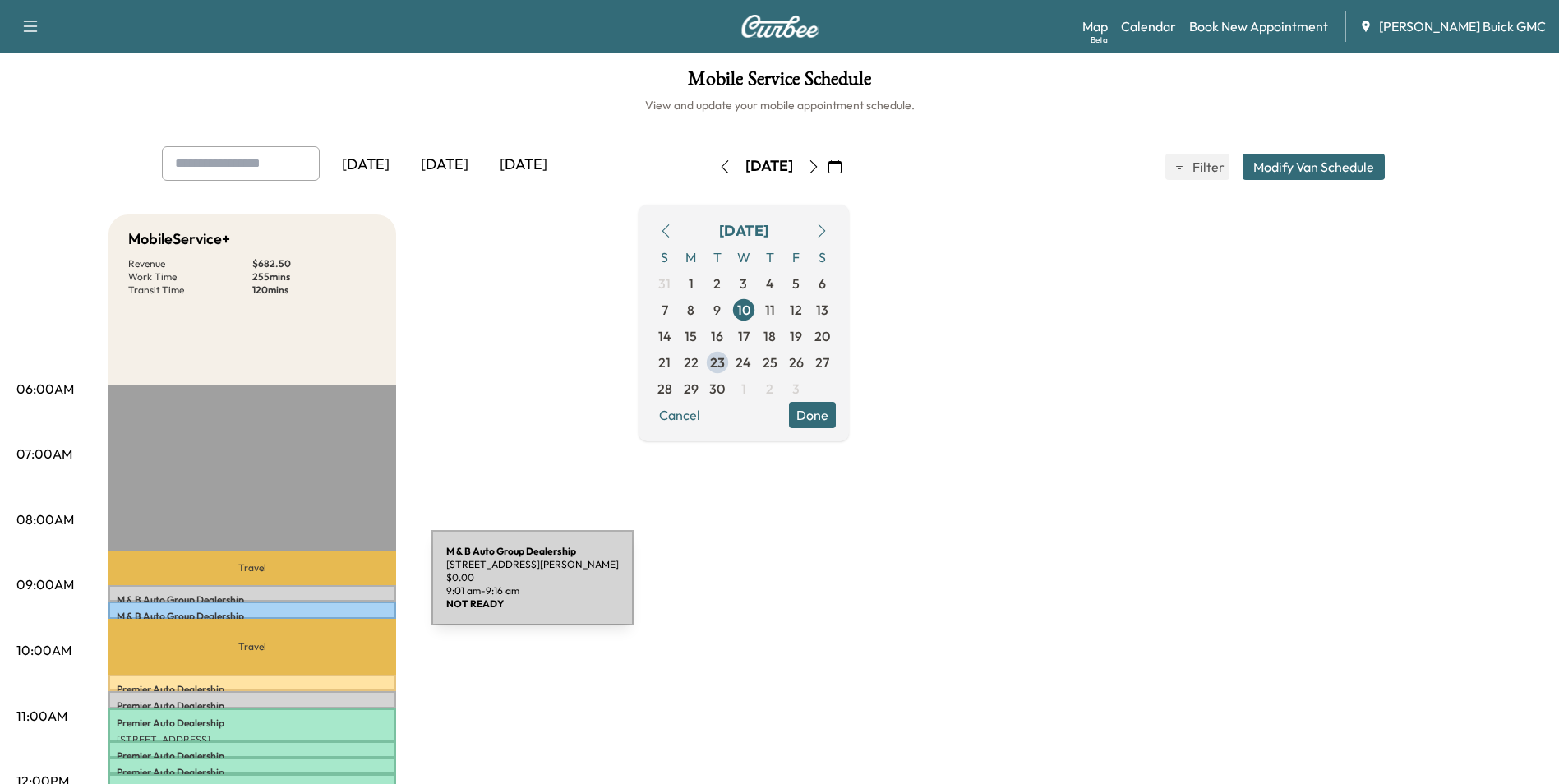
click at [308, 587] on div "M & B Auto Group Dealership [STREET_ADDRESS] $ 0.00 9:01 am - 9:16 am" at bounding box center [251, 592] width 287 height 16
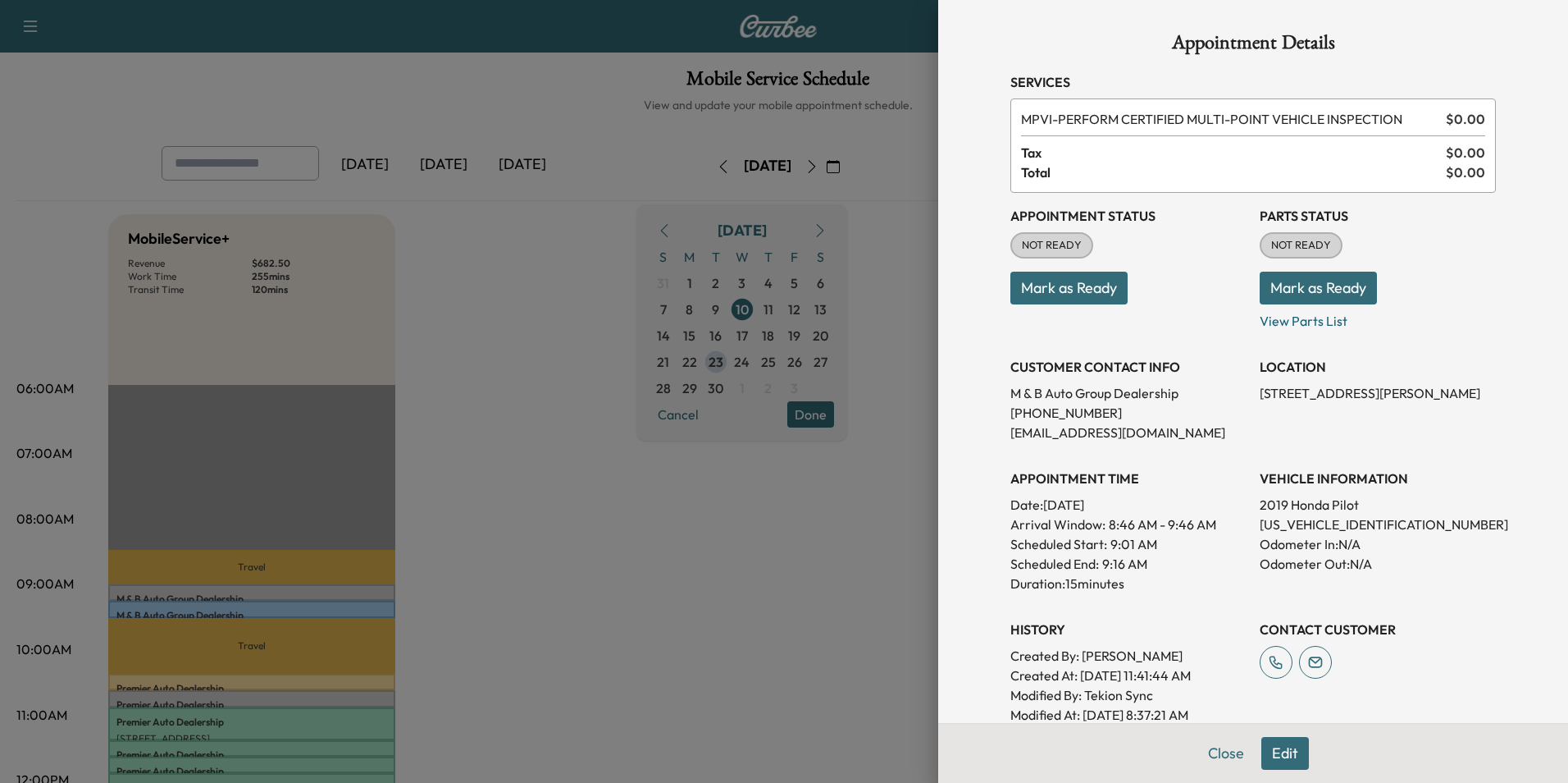
click at [780, 499] on div at bounding box center [784, 391] width 1568 height 783
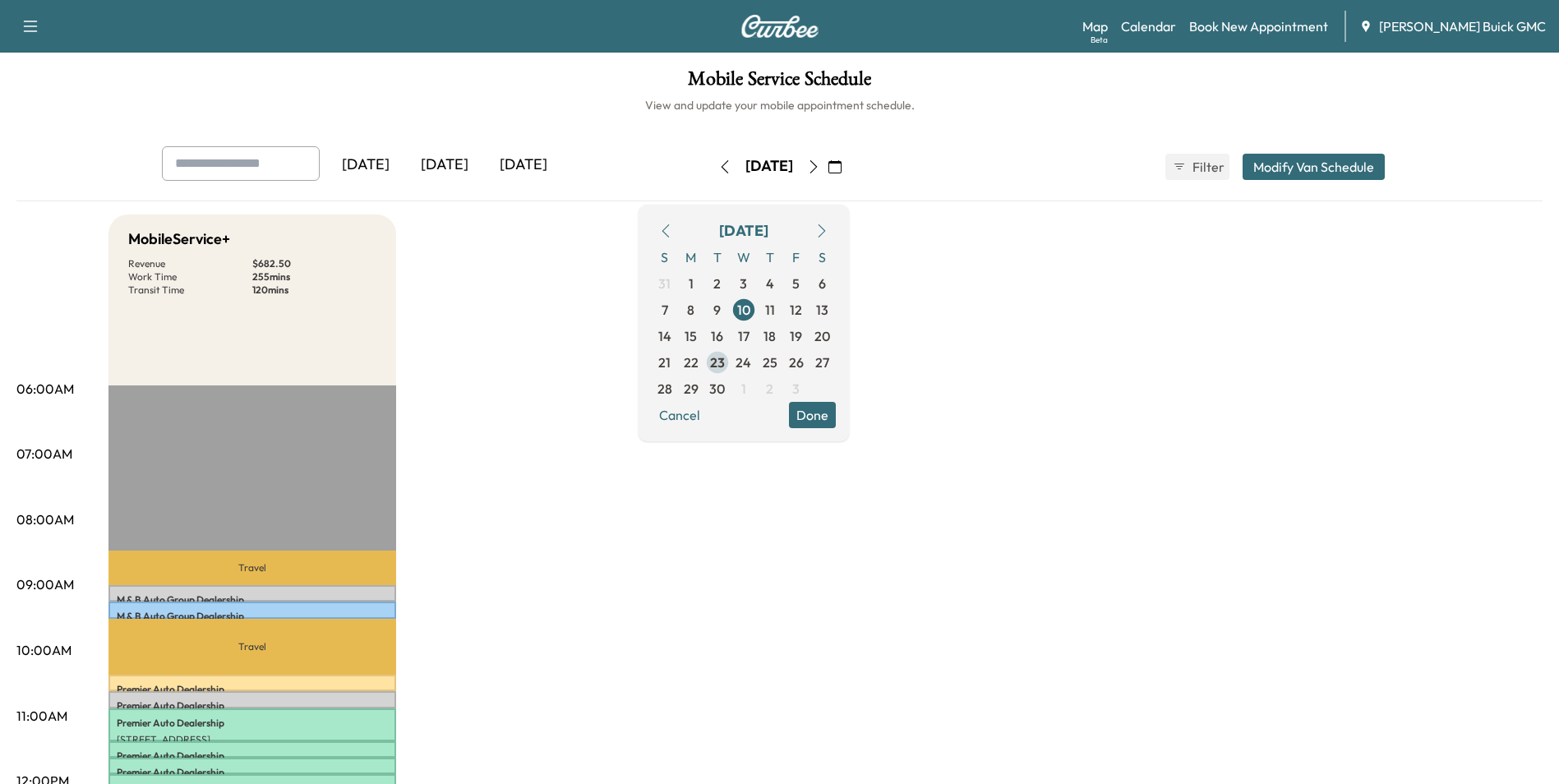
click at [725, 359] on span "23" at bounding box center [717, 361] width 15 height 20
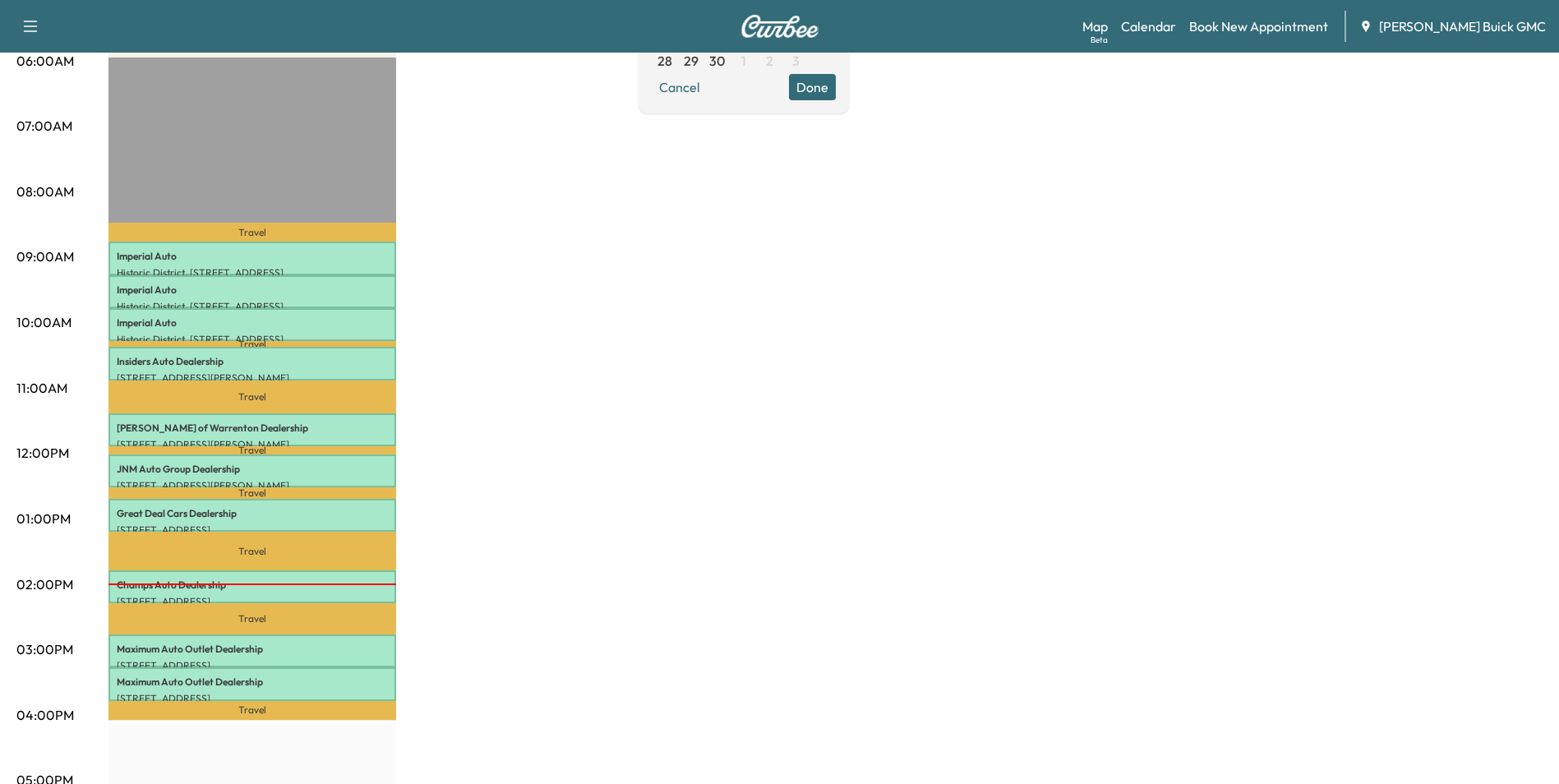
scroll to position [328, 0]
click at [903, 259] on div "MobileService+ Revenue $ 409.50 Work Time 300 mins Transit Time 155 mins Travel…" at bounding box center [825, 502] width 1434 height 1232
click at [523, 538] on div "MobileService+ Revenue $ 409.50 Work Time 300 mins Transit Time 155 mins Travel…" at bounding box center [825, 502] width 1434 height 1232
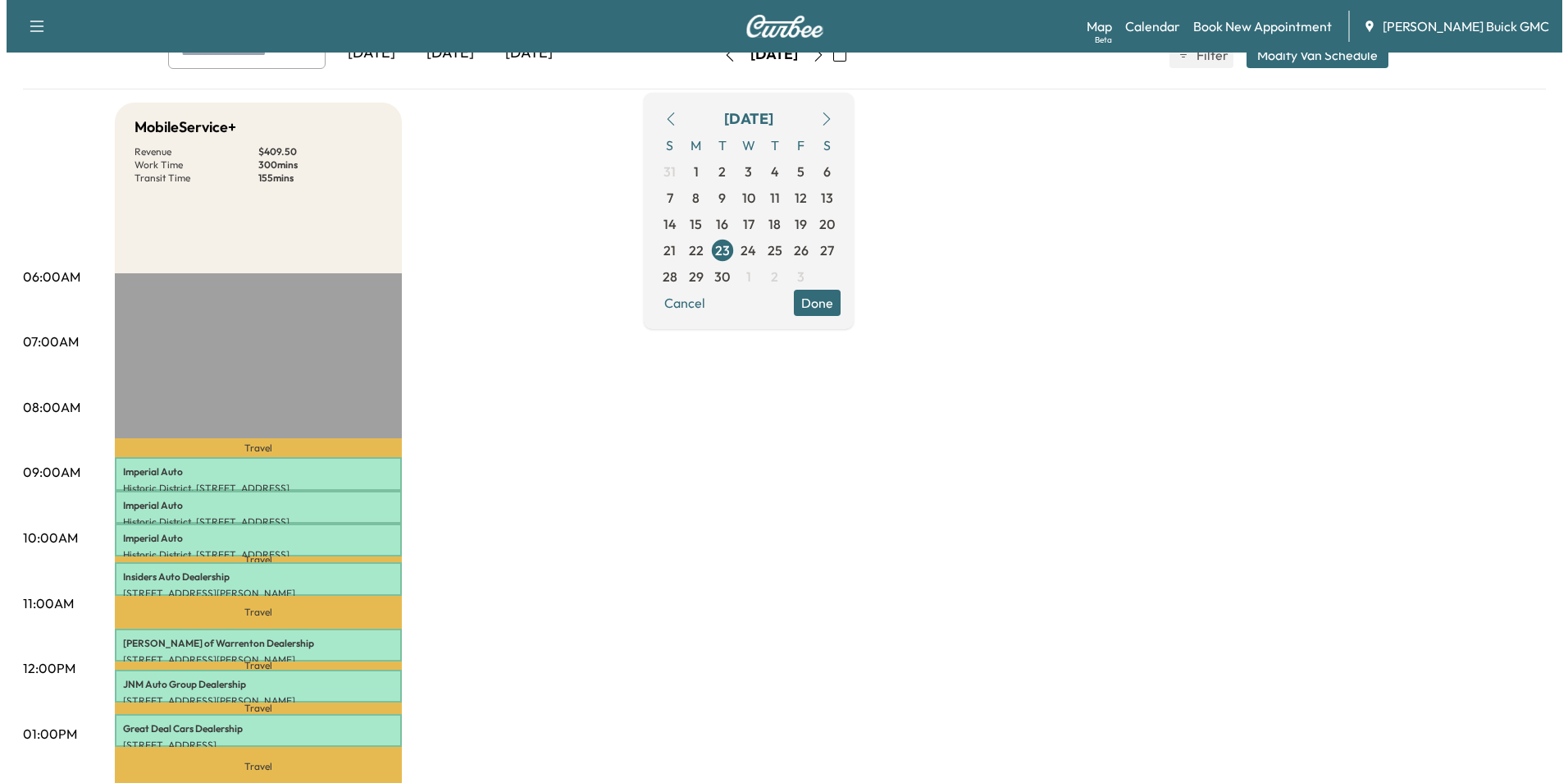
scroll to position [0, 0]
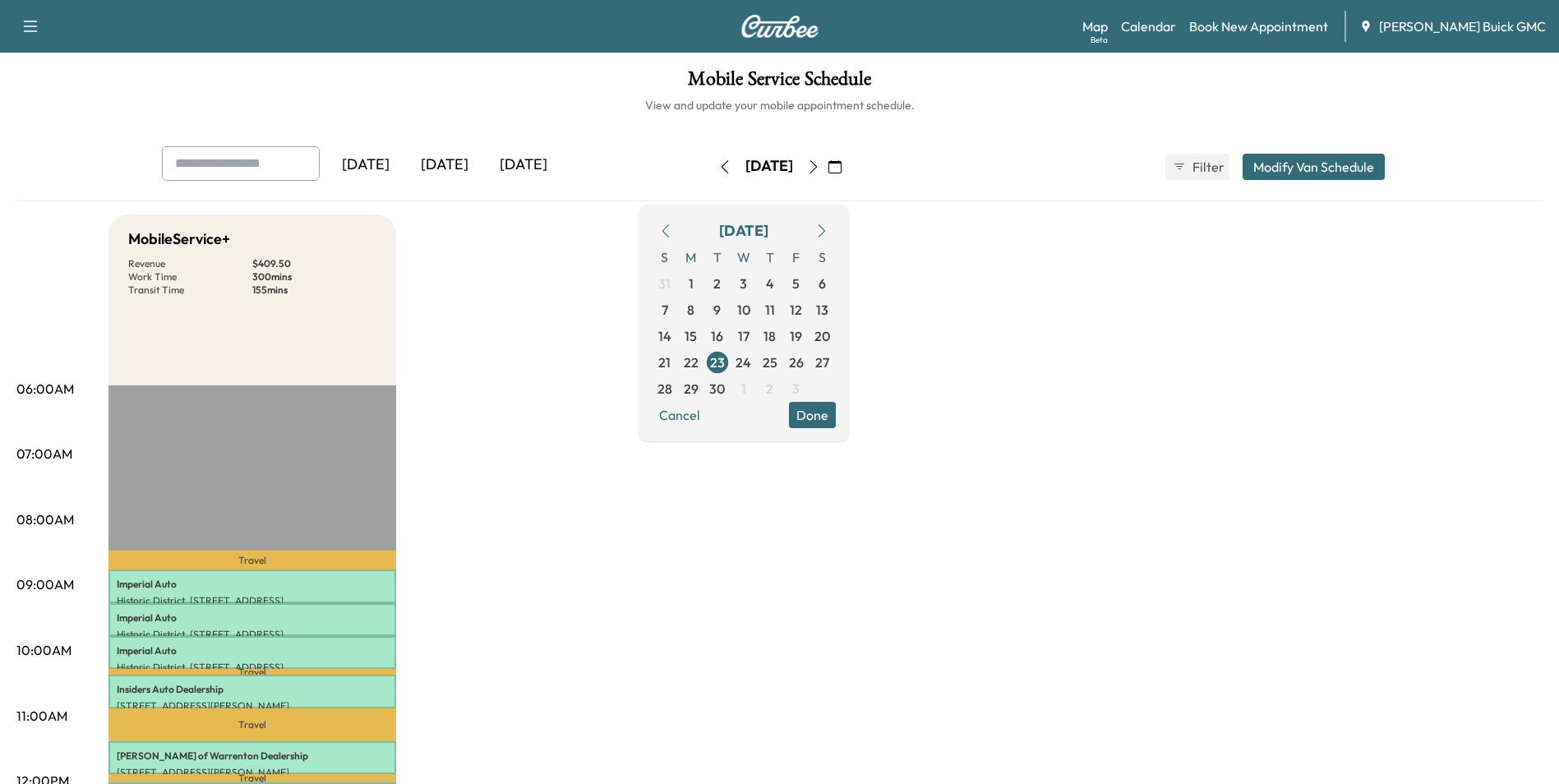
click at [1263, 25] on link "Book New Appointment" at bounding box center [1258, 25] width 138 height 20
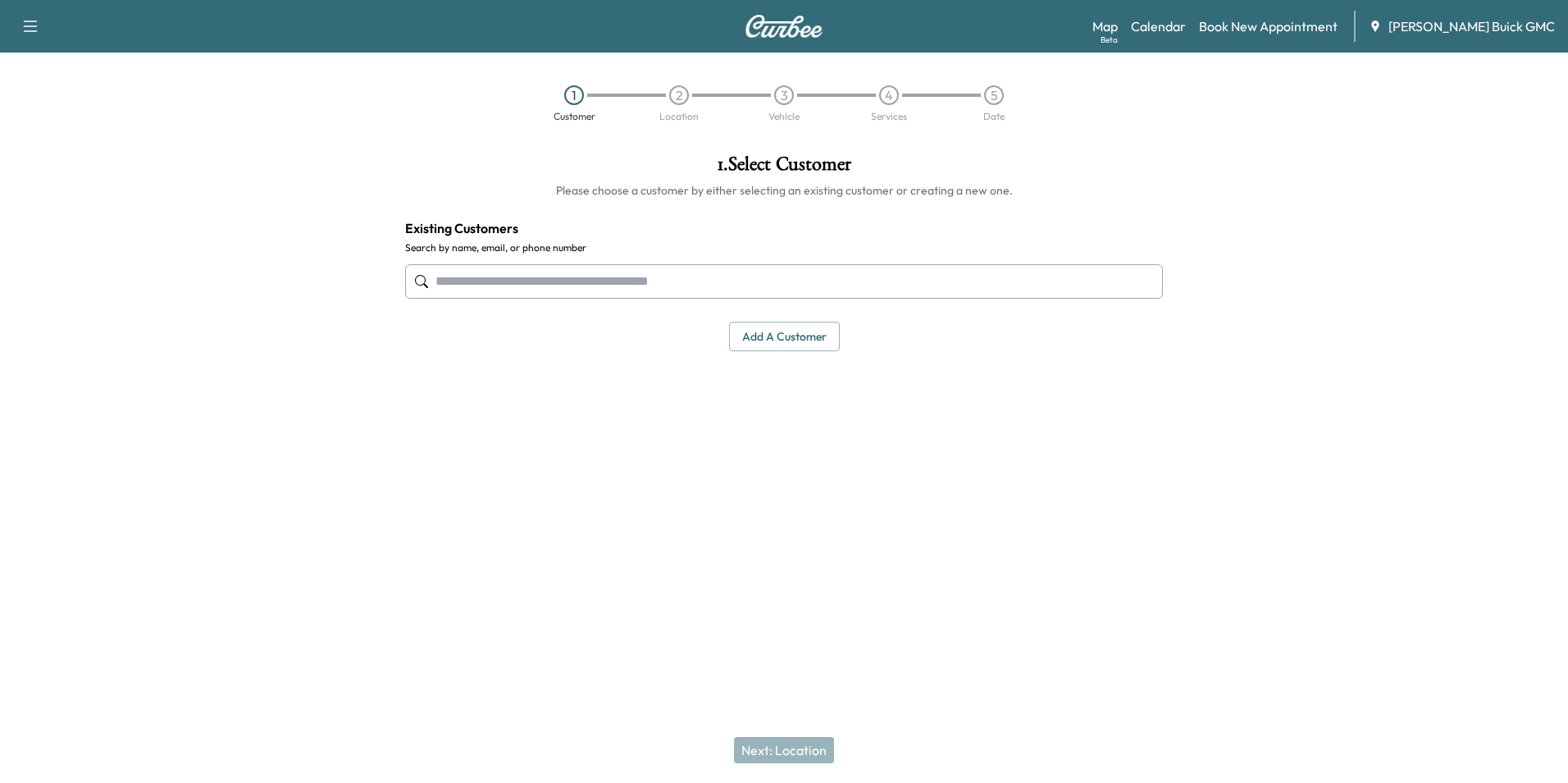
click at [557, 281] on input "text" at bounding box center [784, 281] width 757 height 35
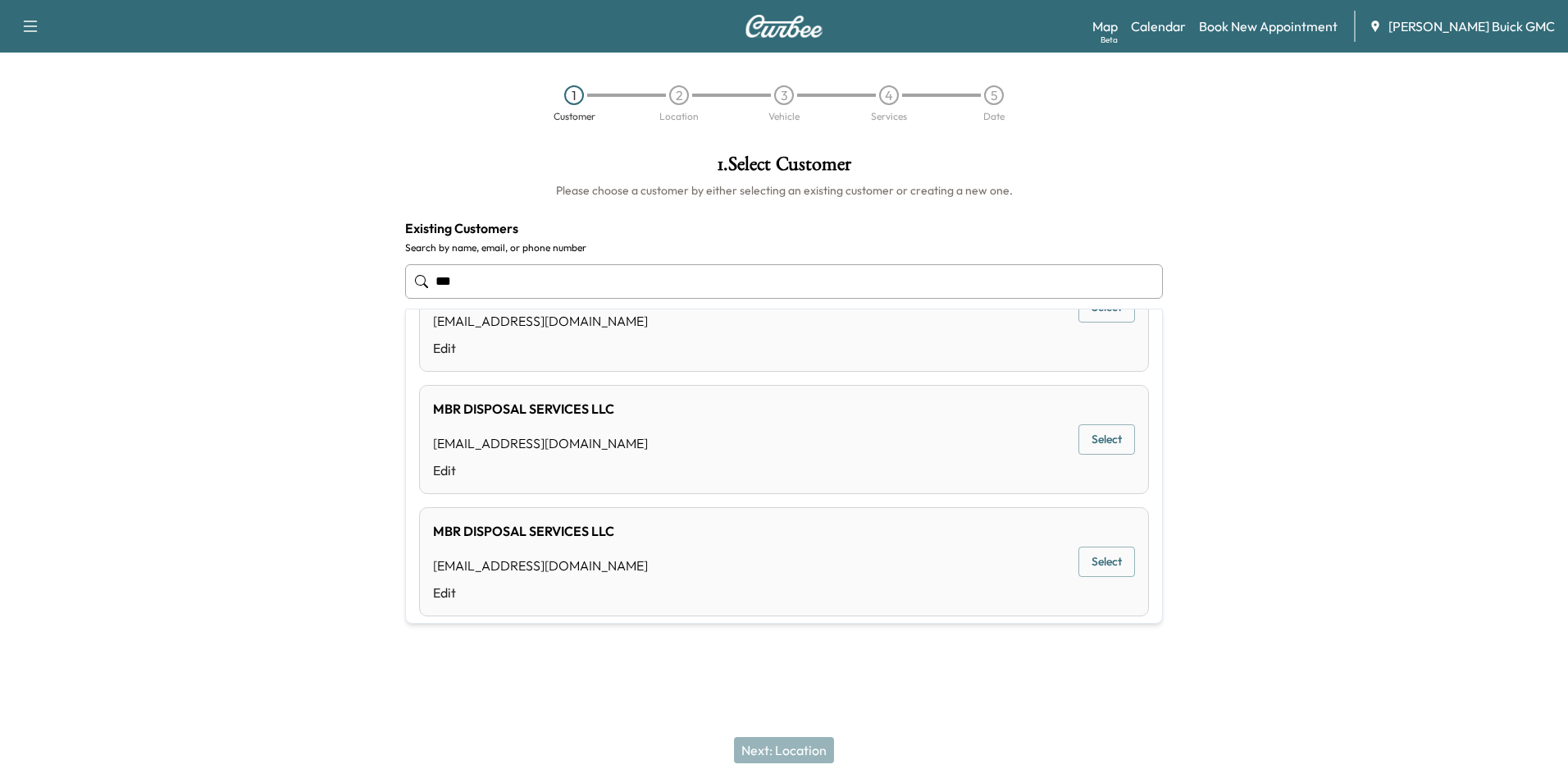
scroll to position [628, 0]
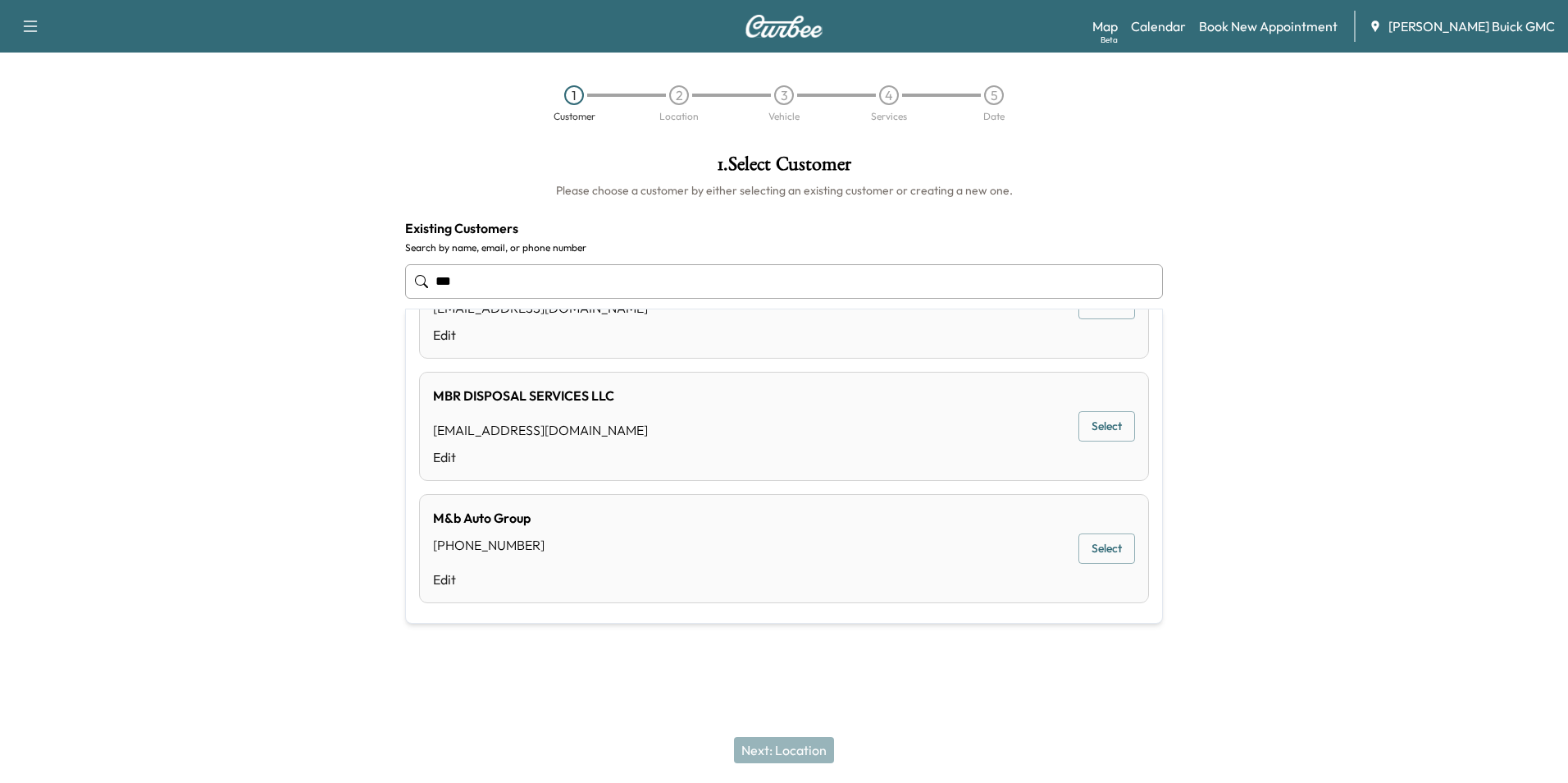
click at [507, 278] on input "***" at bounding box center [784, 281] width 757 height 35
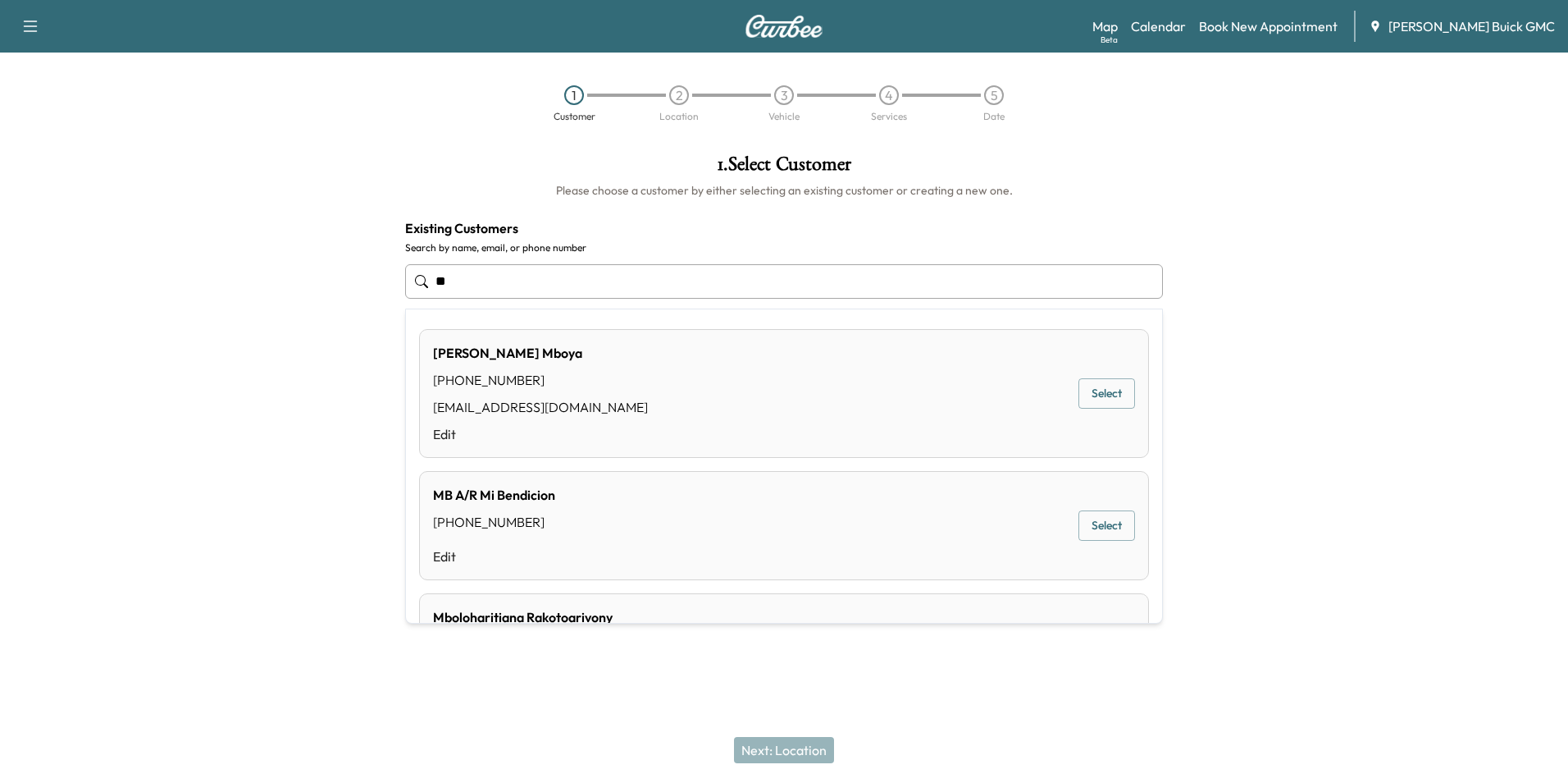
type input "*"
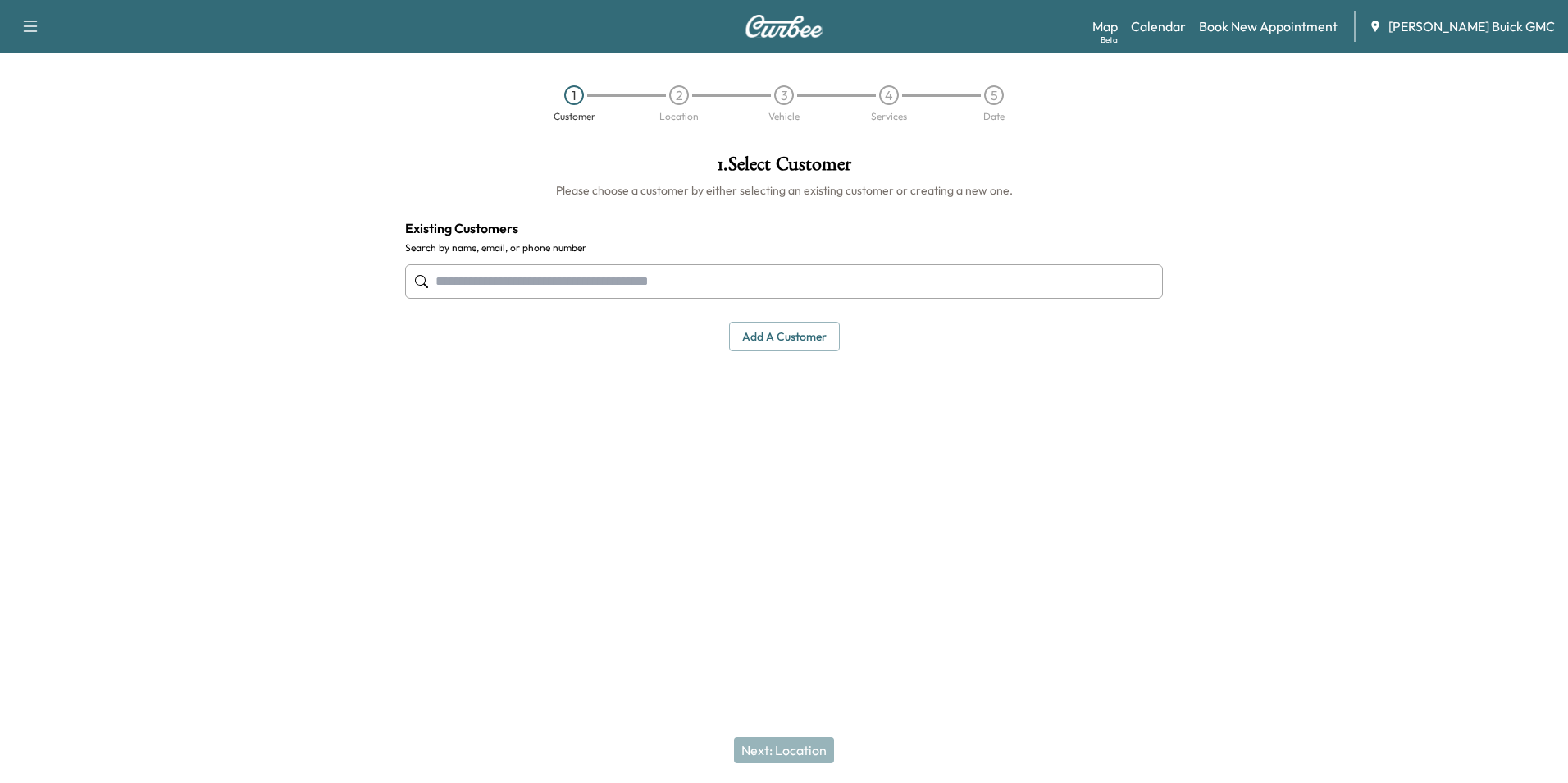
click at [770, 333] on button "Add a customer" at bounding box center [784, 337] width 111 height 30
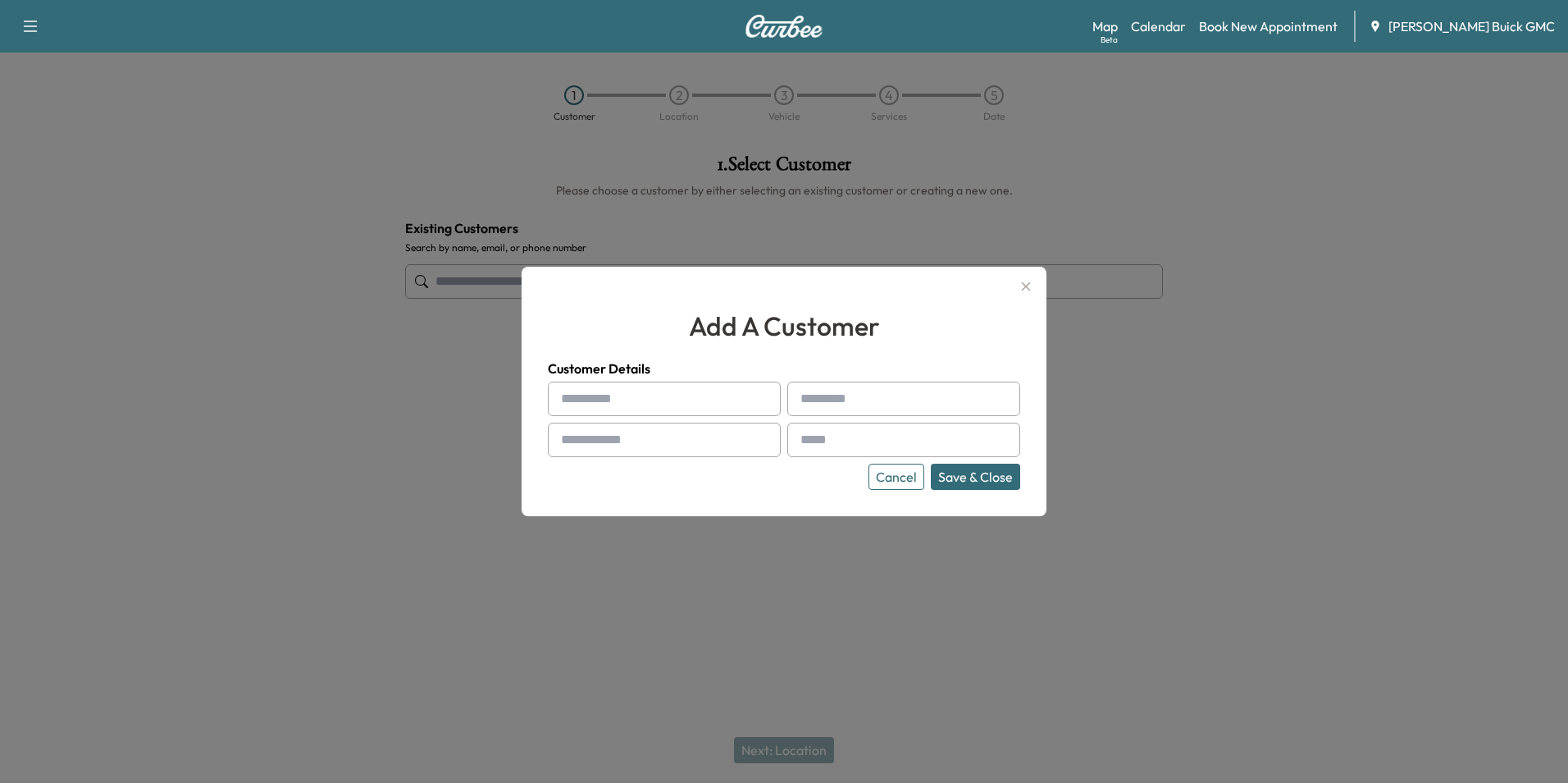
click at [642, 394] on input "text" at bounding box center [664, 399] width 233 height 35
type input "**********"
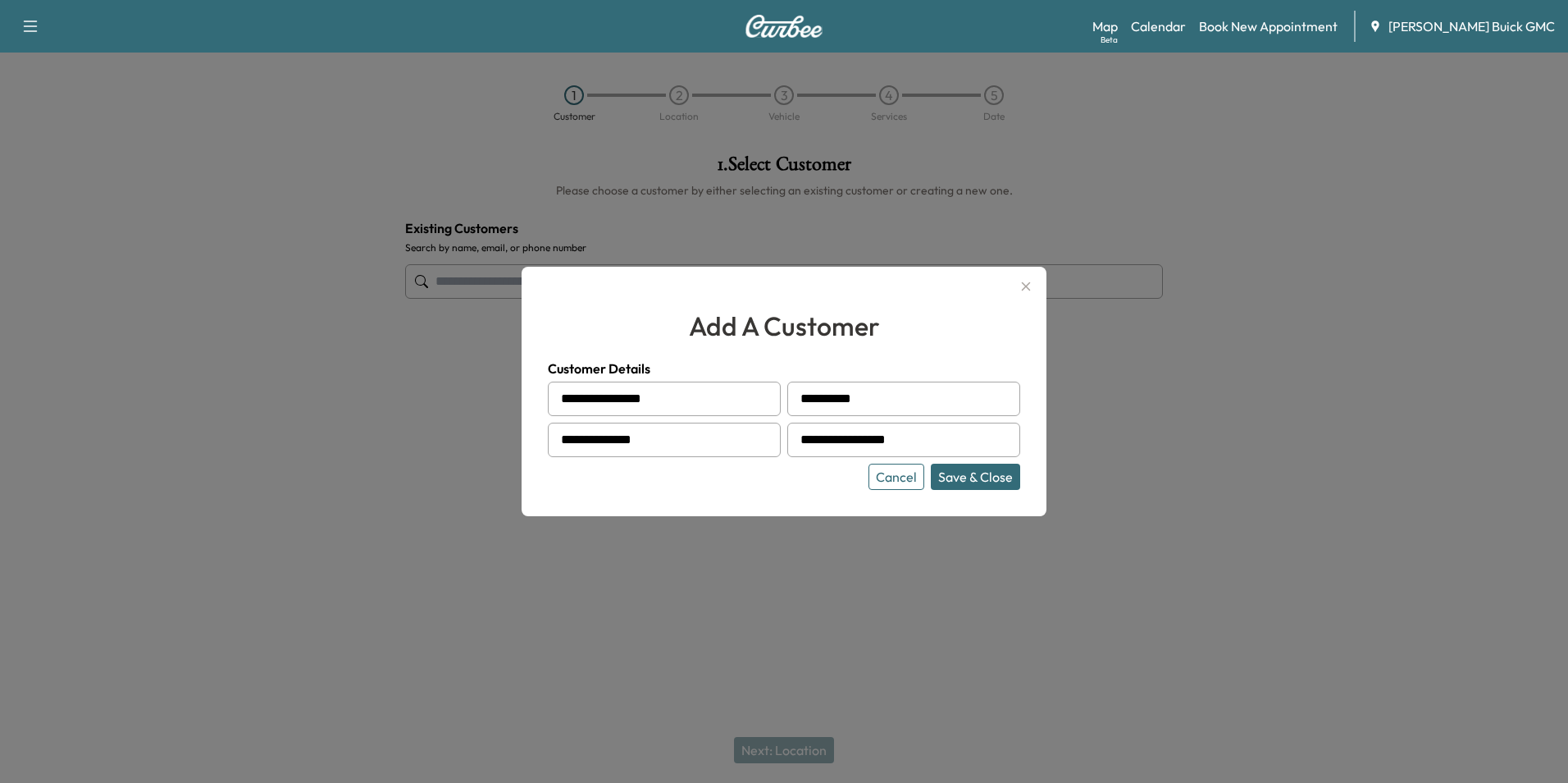
click at [669, 481] on div "Cancel Save & Close" at bounding box center [784, 477] width 473 height 26
click at [956, 474] on button "Save & Close" at bounding box center [975, 477] width 89 height 26
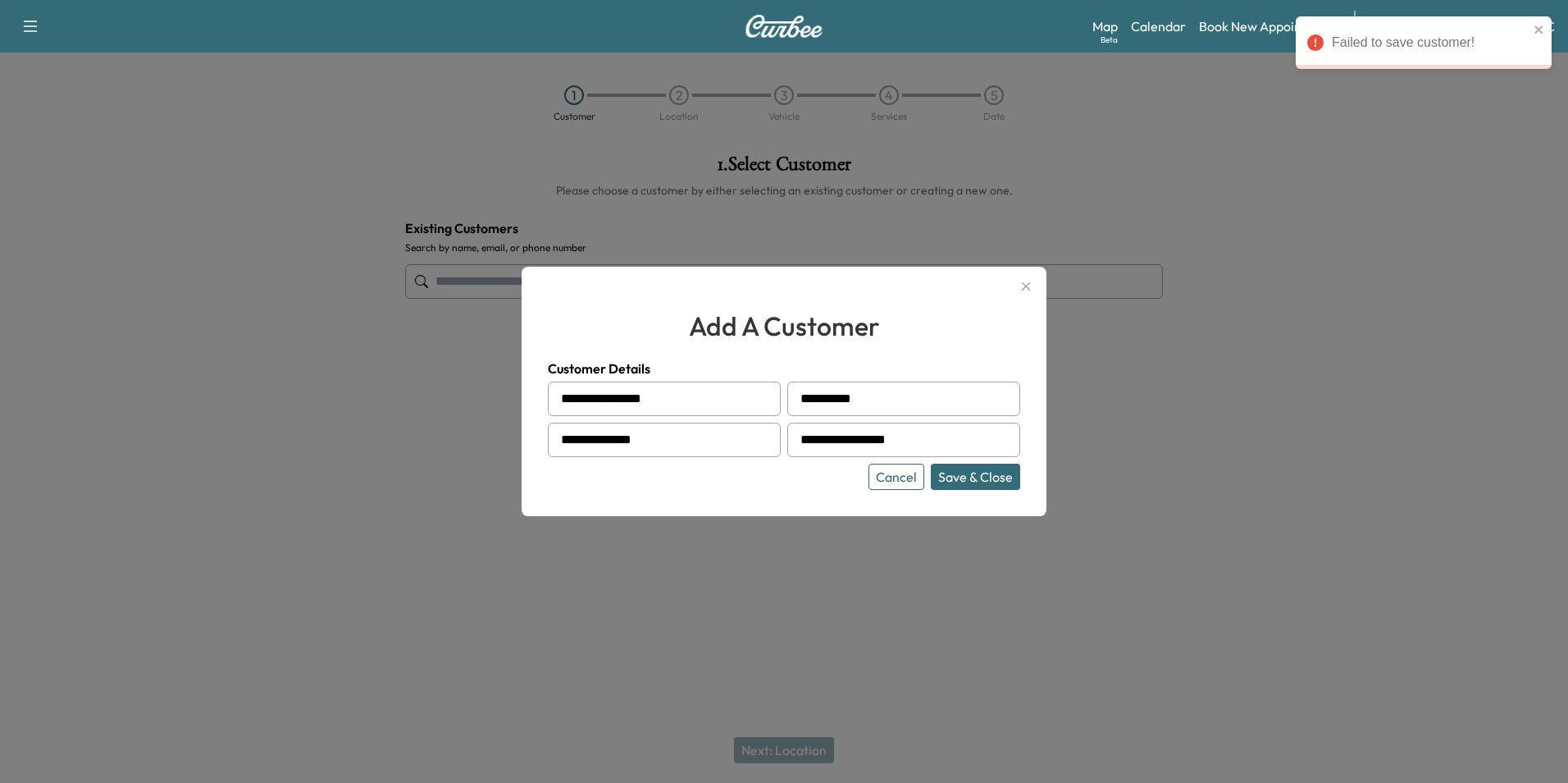
click at [972, 477] on button "Save & Close" at bounding box center [975, 477] width 89 height 26
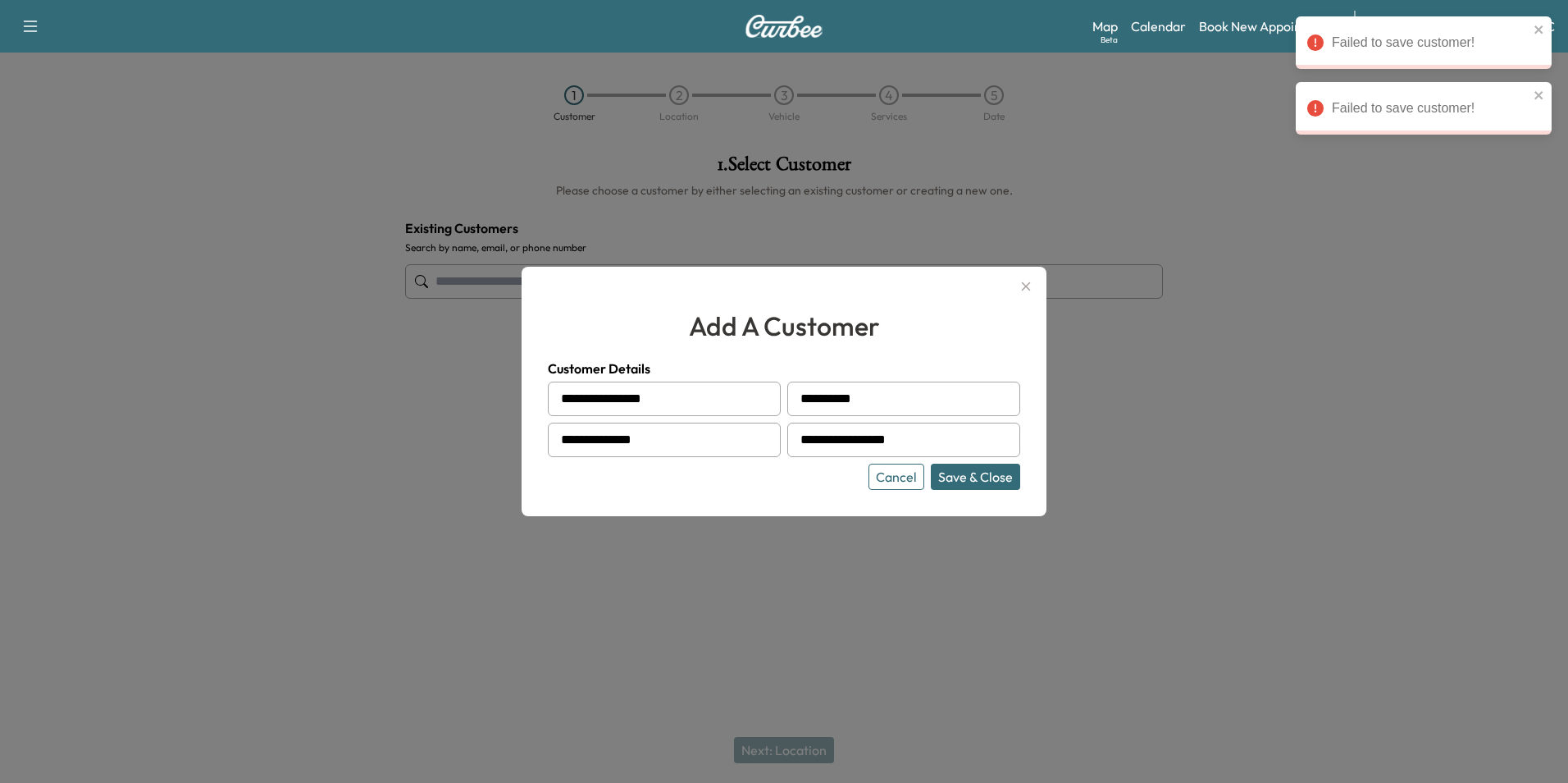
click at [1032, 283] on icon "button" at bounding box center [1025, 286] width 20 height 20
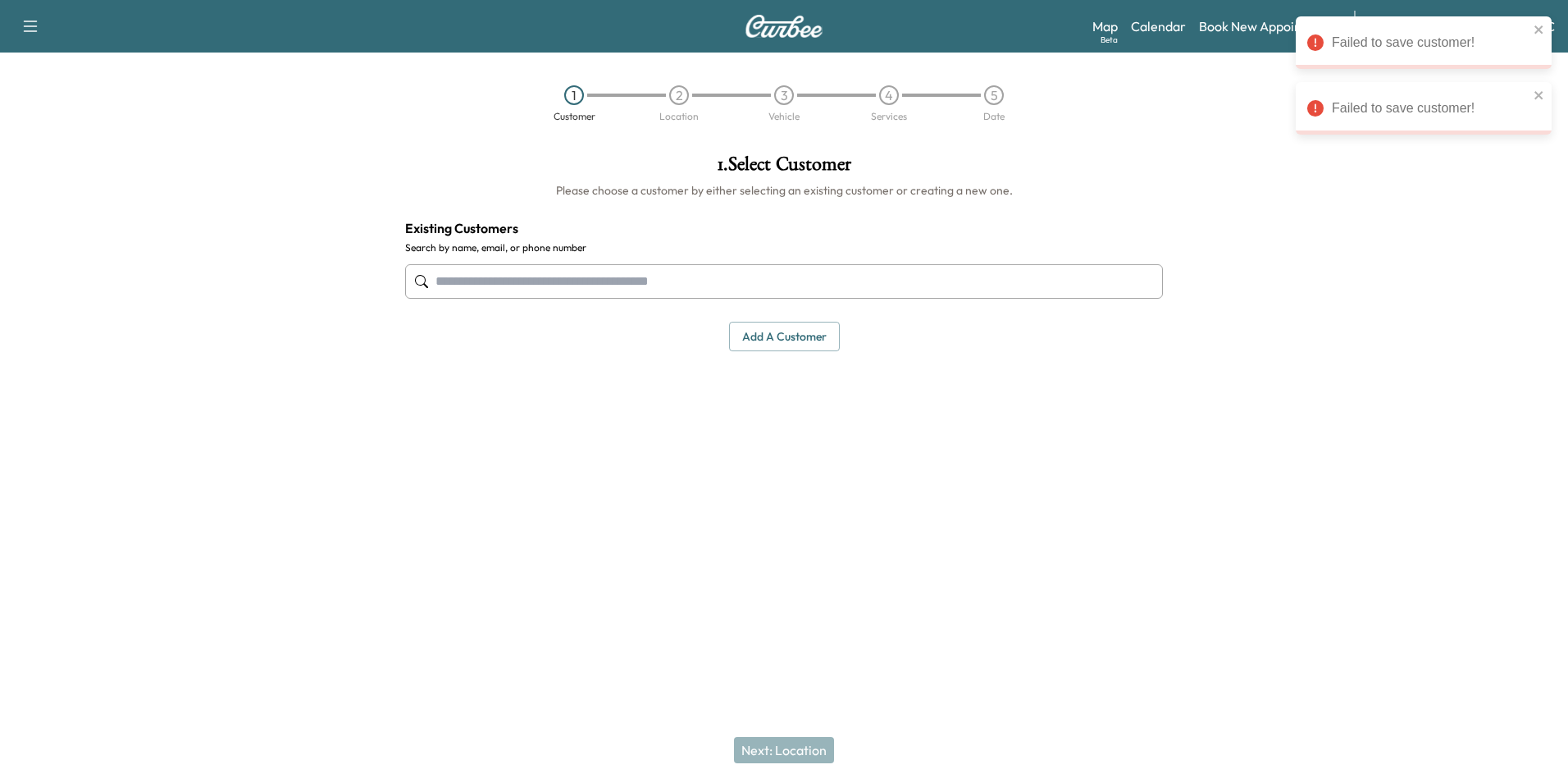
click at [1163, 177] on div "**********" at bounding box center [784, 252] width 784 height 223
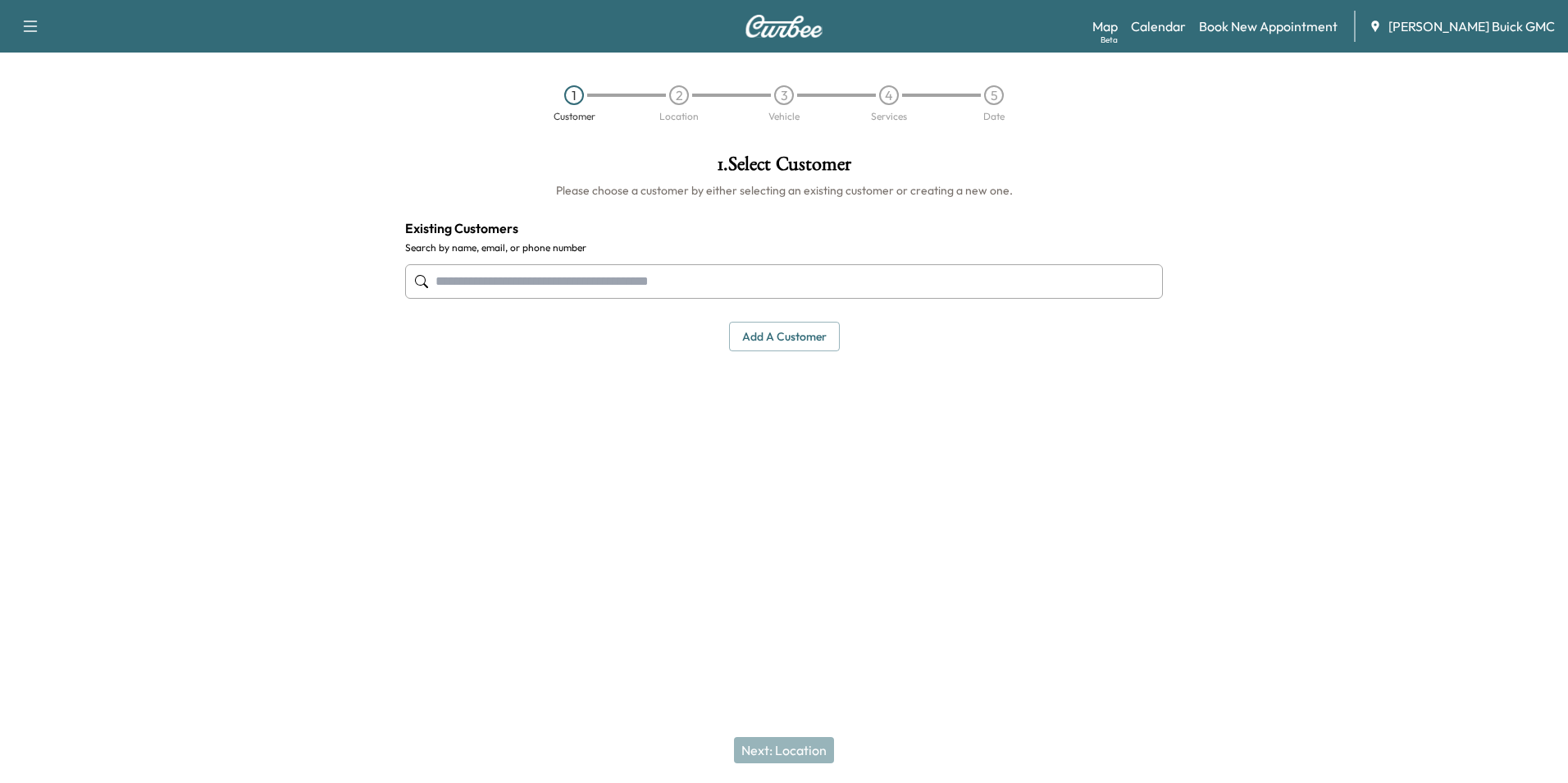
click at [1134, 418] on div "1 . Select Customer Please choose a customer by either selecting an existing cu…" at bounding box center [784, 337] width 784 height 391
click at [739, 274] on input "text" at bounding box center [784, 281] width 757 height 35
drag, startPoint x: 574, startPoint y: 278, endPoint x: 561, endPoint y: 286, distance: 15.3
click at [573, 277] on input "text" at bounding box center [784, 281] width 757 height 35
click at [881, 371] on div "M&b Auto Group [PHONE_NUMBER] Edit Select" at bounding box center [784, 384] width 730 height 109
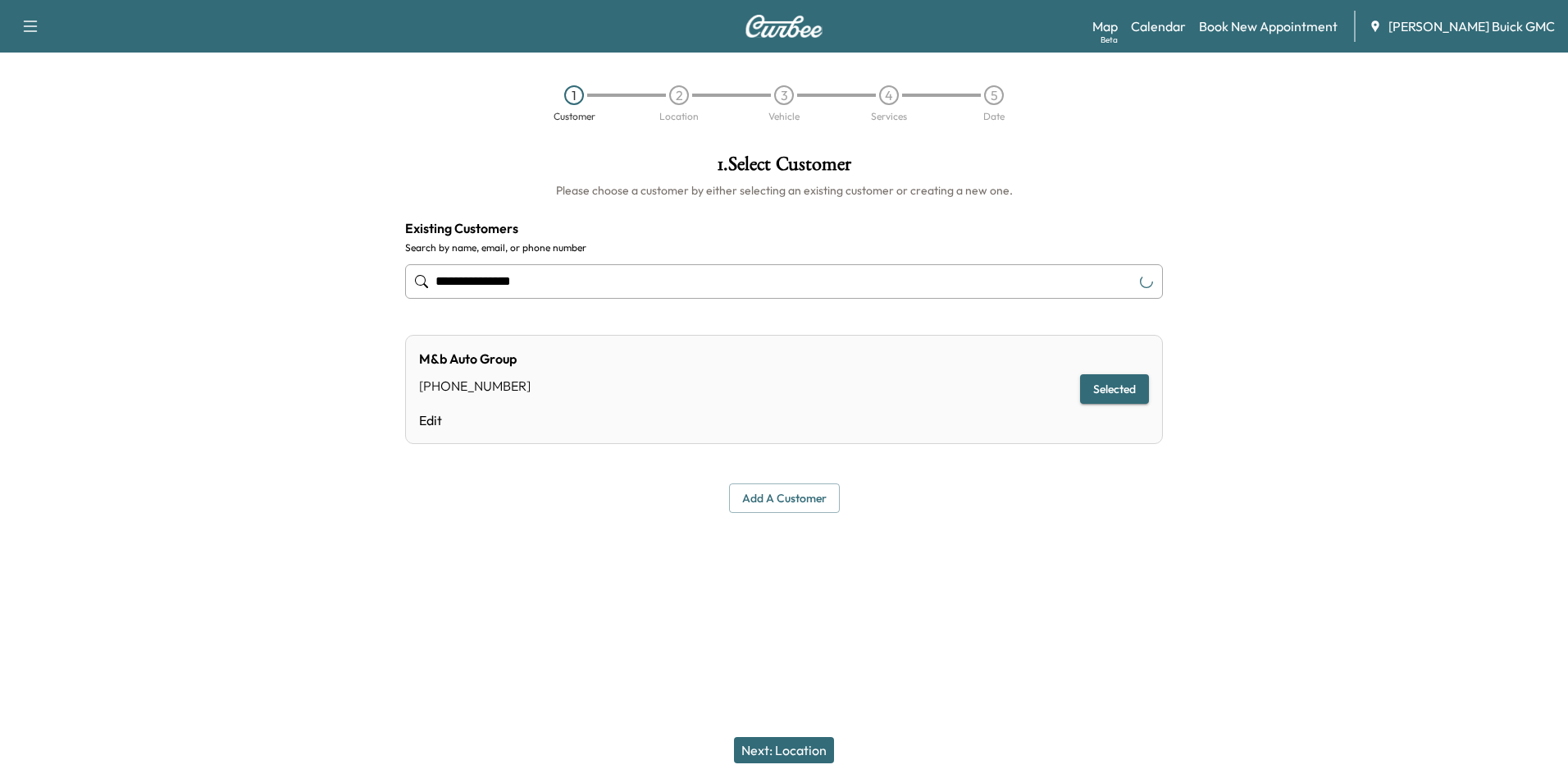
click at [753, 397] on div "M&b Auto Group (301) 252-8971 Edit Selected" at bounding box center [784, 389] width 757 height 109
click at [1093, 384] on button "Selected" at bounding box center [1113, 389] width 69 height 30
click at [983, 526] on div "**********" at bounding box center [784, 337] width 784 height 391
click at [604, 281] on input "**********" at bounding box center [784, 281] width 757 height 35
click at [607, 279] on input "**********" at bounding box center [784, 281] width 757 height 35
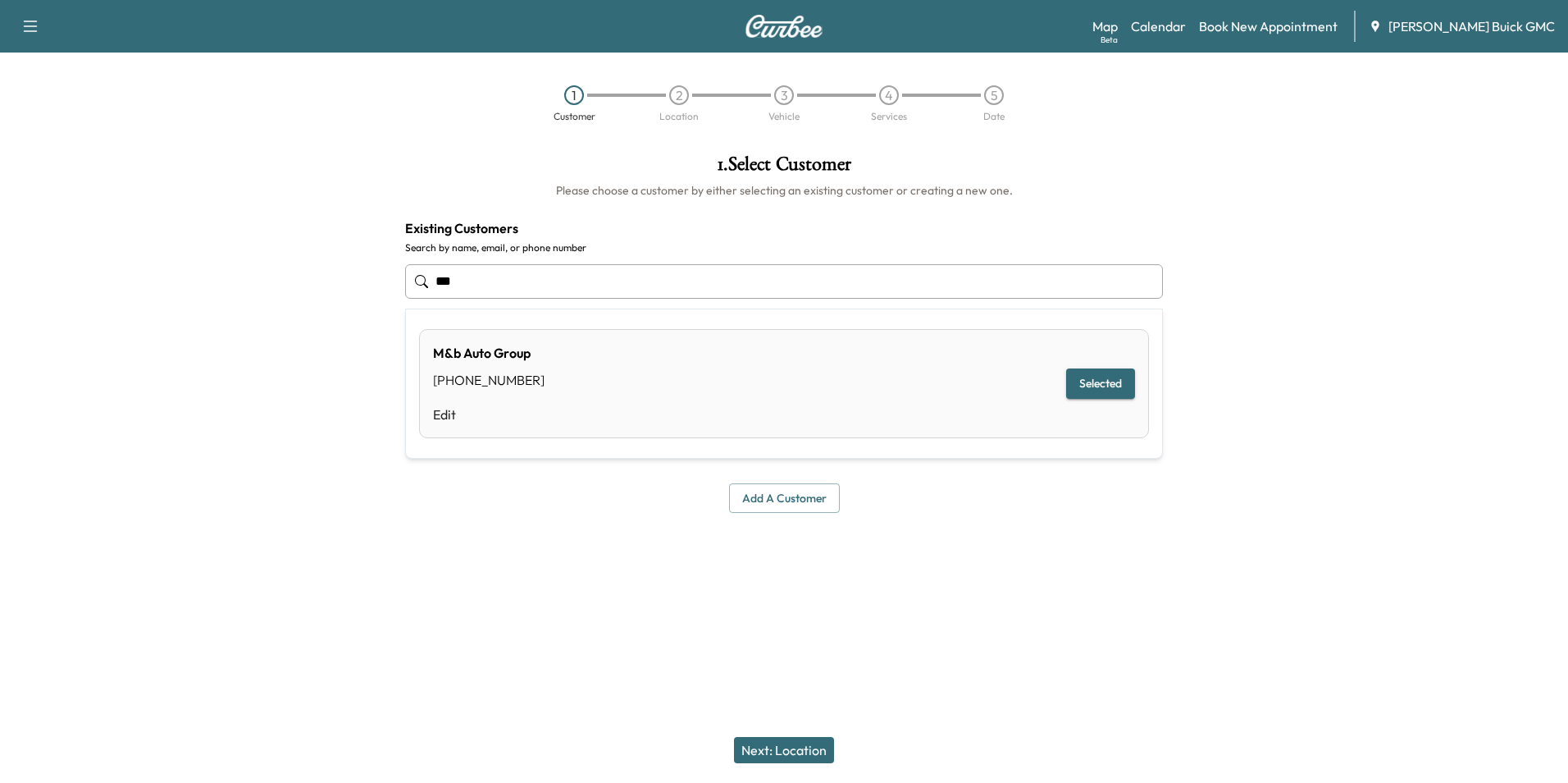
type input "*"
type input "**********"
click at [768, 493] on button "Add a customer" at bounding box center [784, 498] width 111 height 30
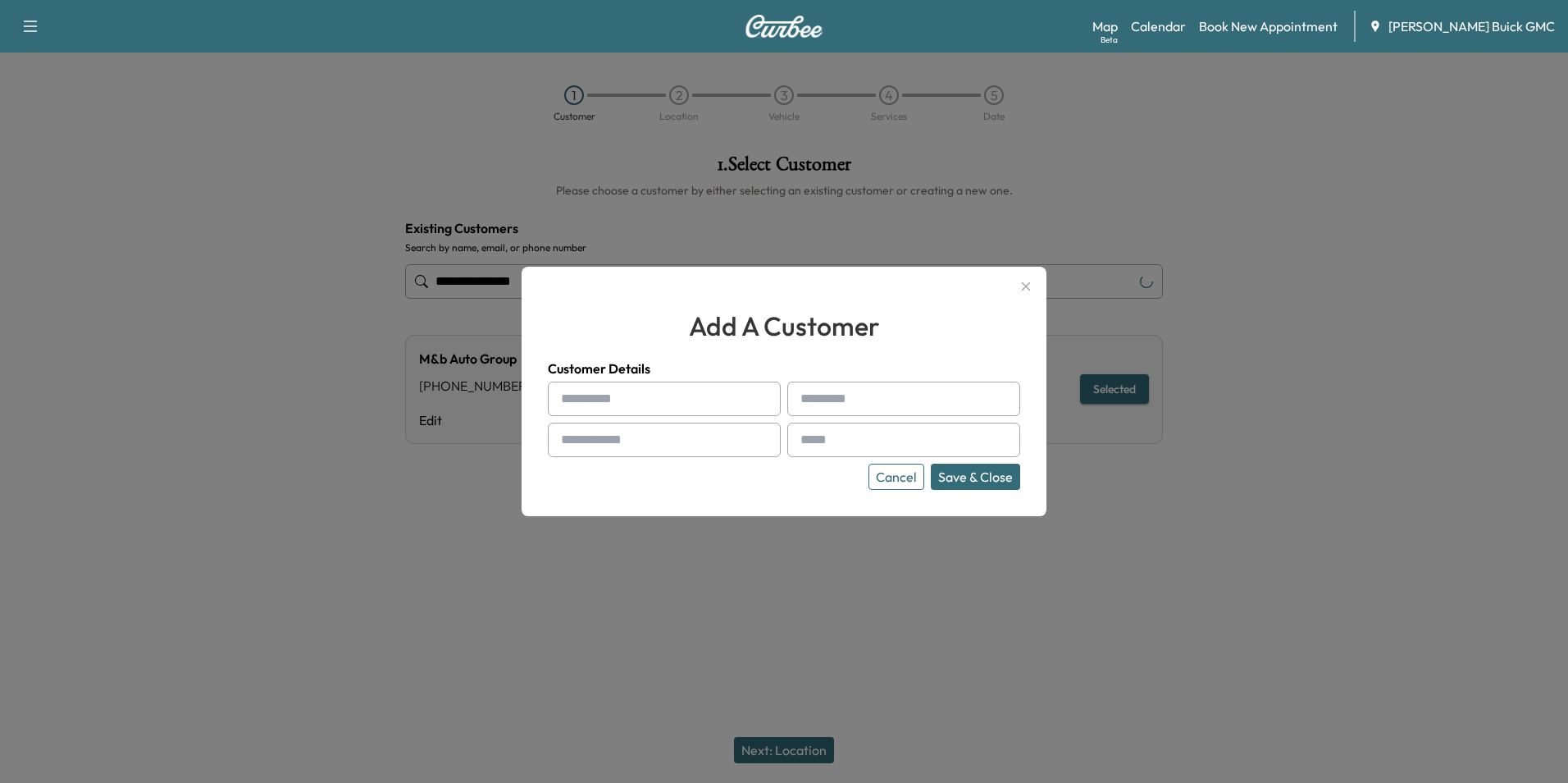
click at [624, 395] on input "text" at bounding box center [664, 399] width 233 height 35
type input "**********"
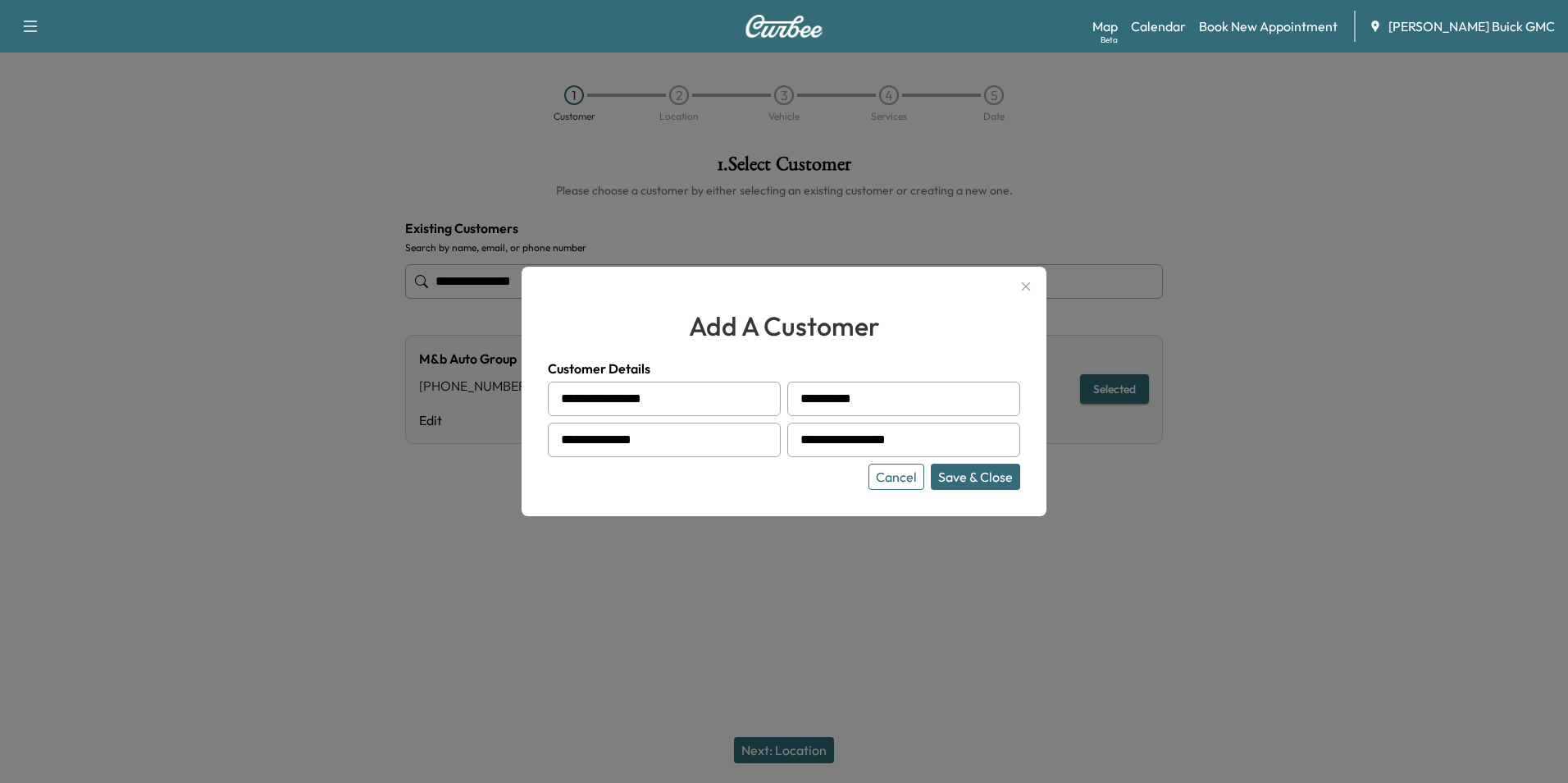
click at [831, 481] on div "Cancel Save & Close" at bounding box center [784, 477] width 473 height 26
click at [834, 561] on div at bounding box center [784, 391] width 1568 height 783
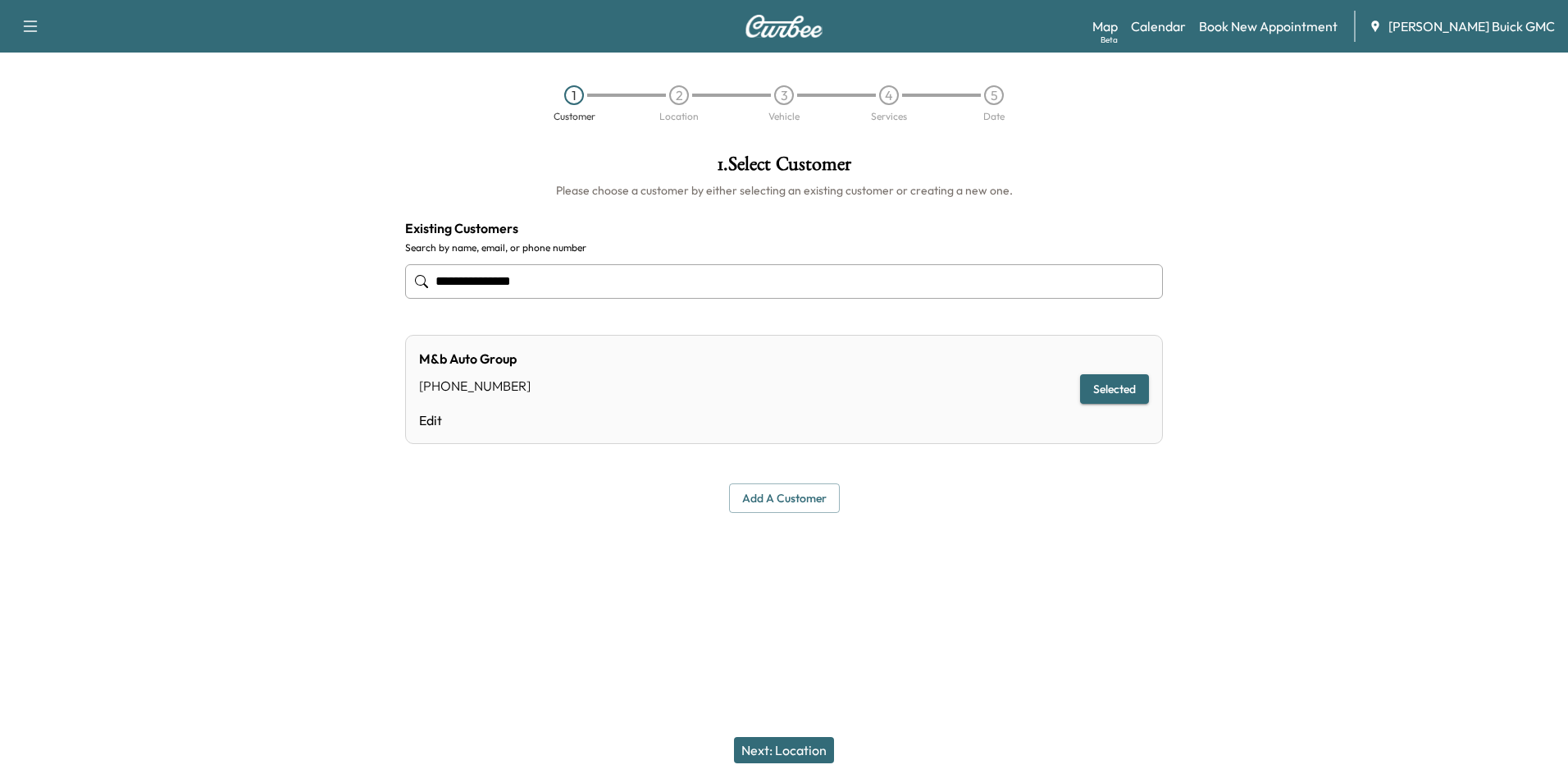
click at [582, 278] on input "**********" at bounding box center [784, 281] width 757 height 35
type input "**********"
click at [786, 497] on button "Add a customer" at bounding box center [784, 498] width 111 height 30
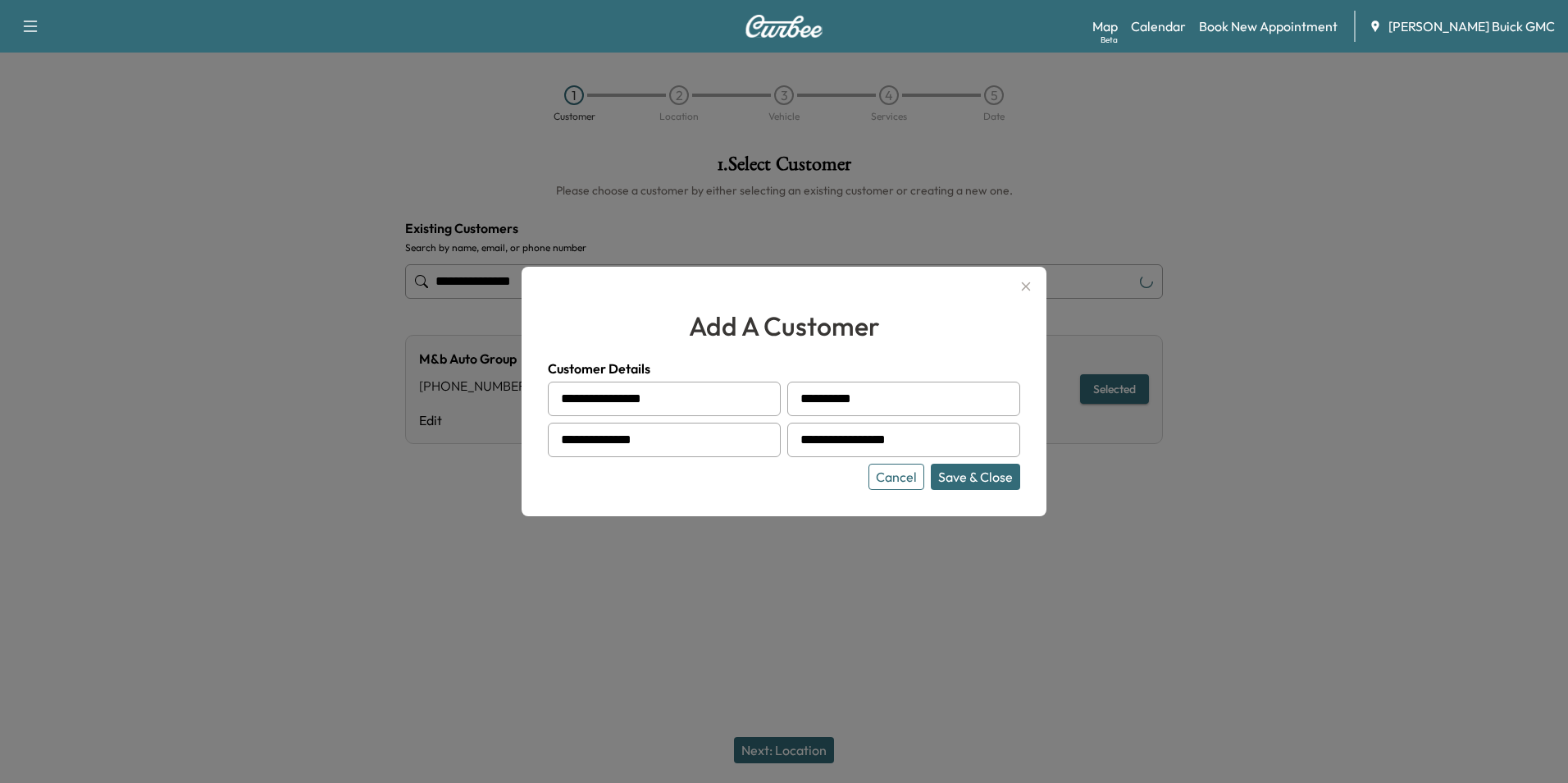
click at [965, 474] on button "Save & Close" at bounding box center [975, 477] width 89 height 26
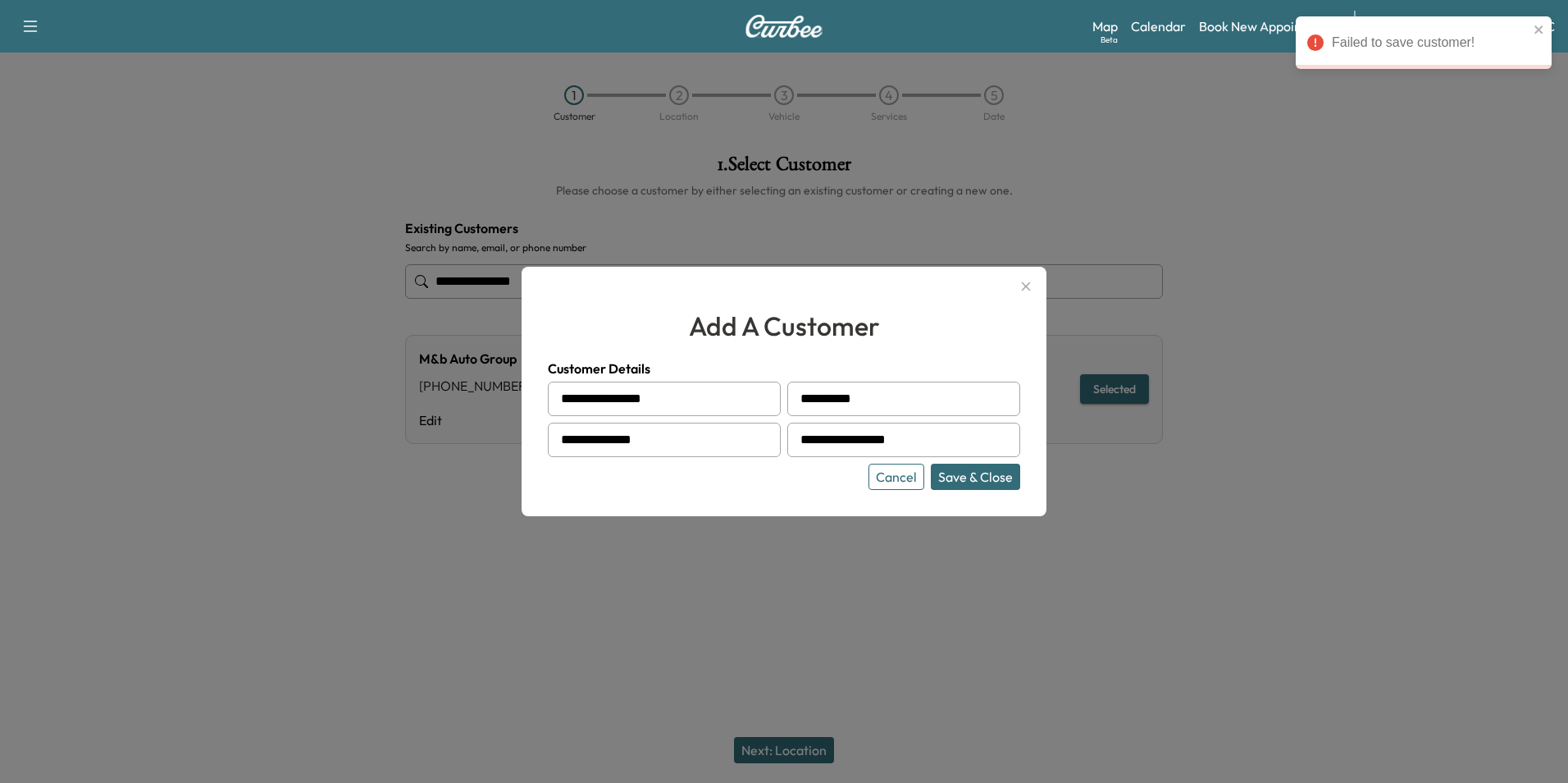
click at [1459, 125] on div at bounding box center [784, 391] width 1568 height 783
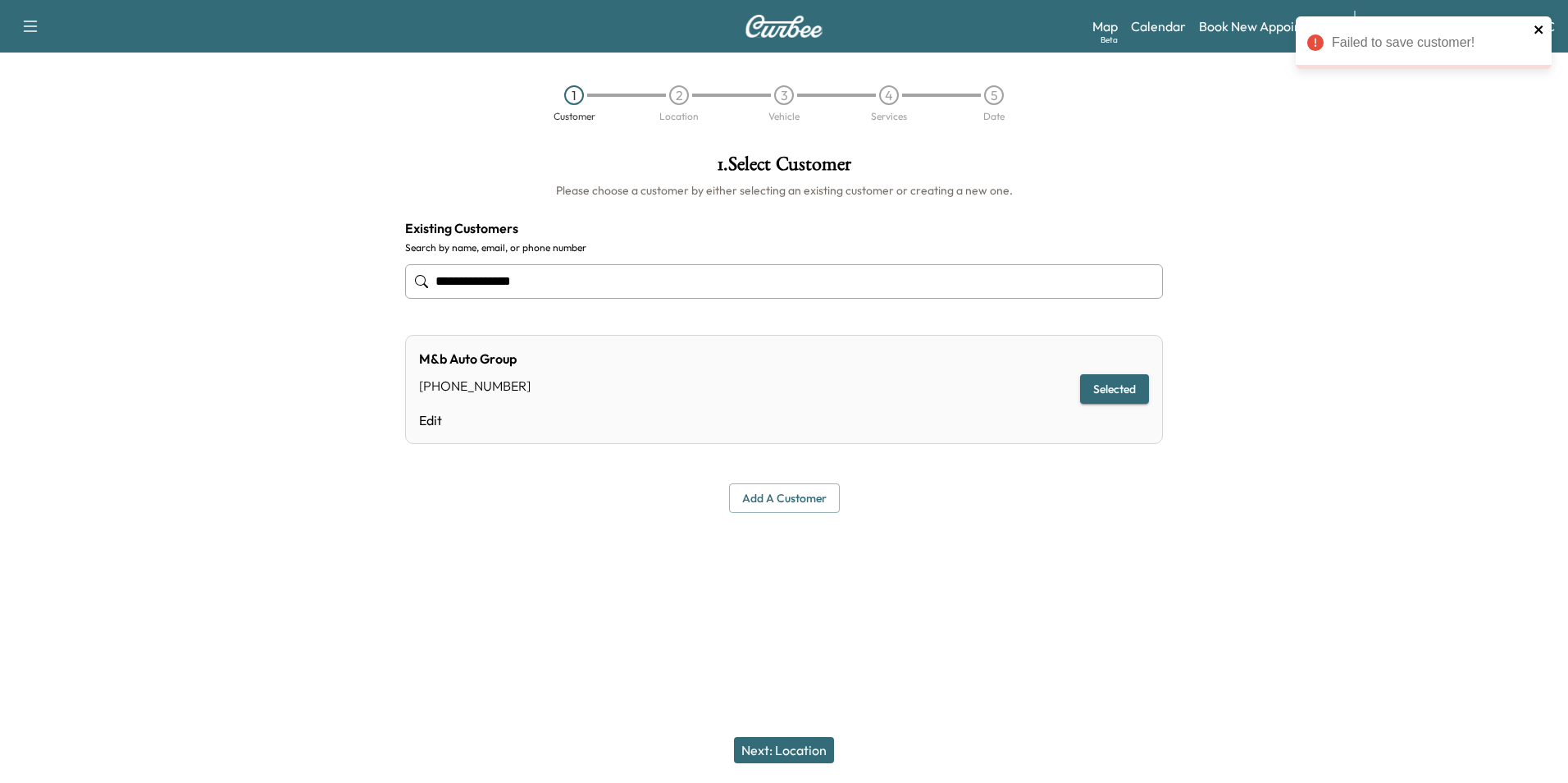
click at [1537, 28] on icon "close" at bounding box center [1539, 29] width 11 height 13
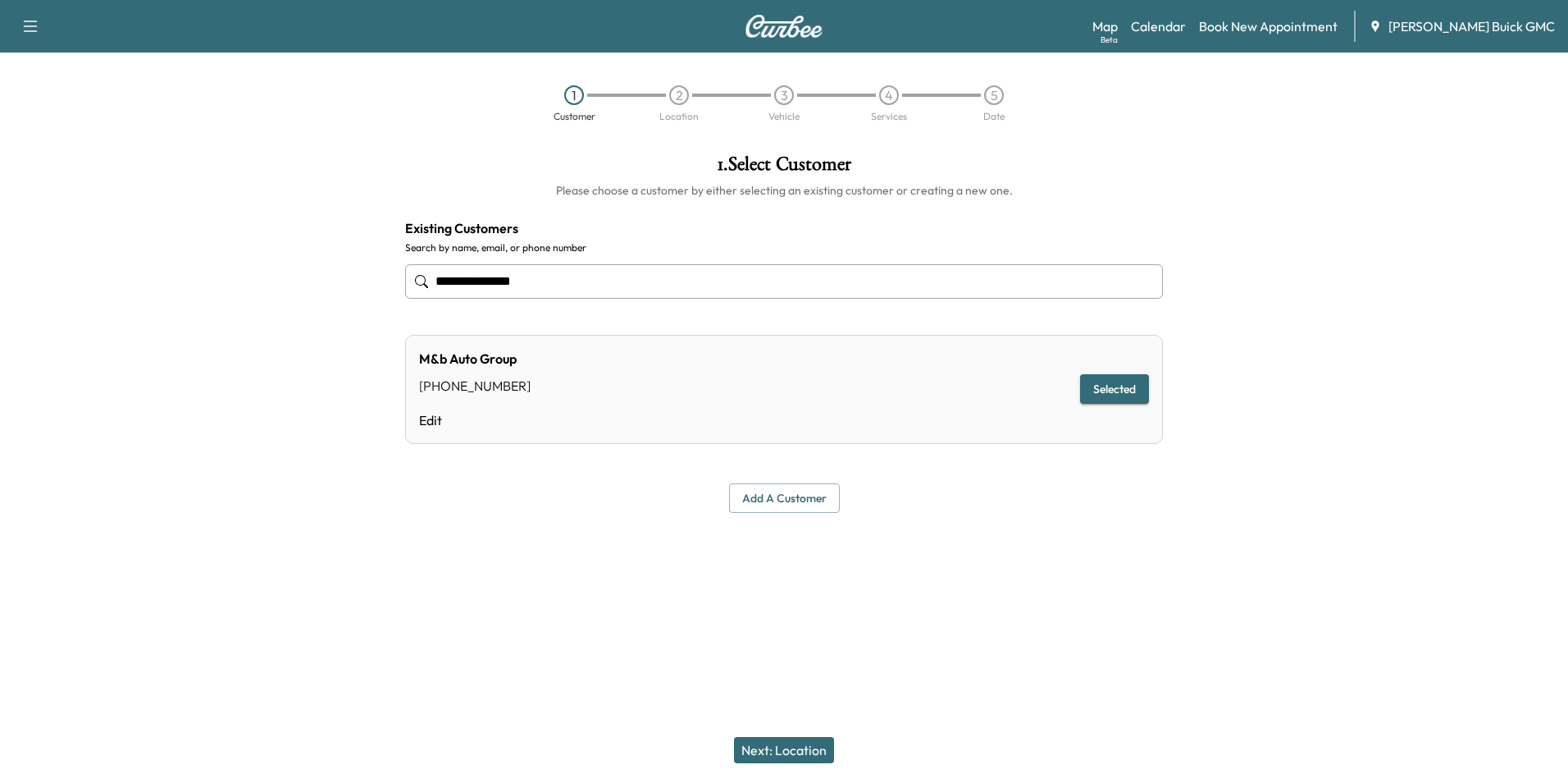
drag, startPoint x: 1321, startPoint y: 246, endPoint x: 1300, endPoint y: 285, distance: 44.3
click at [1324, 247] on div at bounding box center [1372, 337] width 392 height 391
click at [920, 590] on div "**********" at bounding box center [784, 391] width 1568 height 783
click at [1094, 380] on button "Selected" at bounding box center [1113, 389] width 69 height 30
click at [791, 744] on button "Next: Location" at bounding box center [784, 750] width 100 height 26
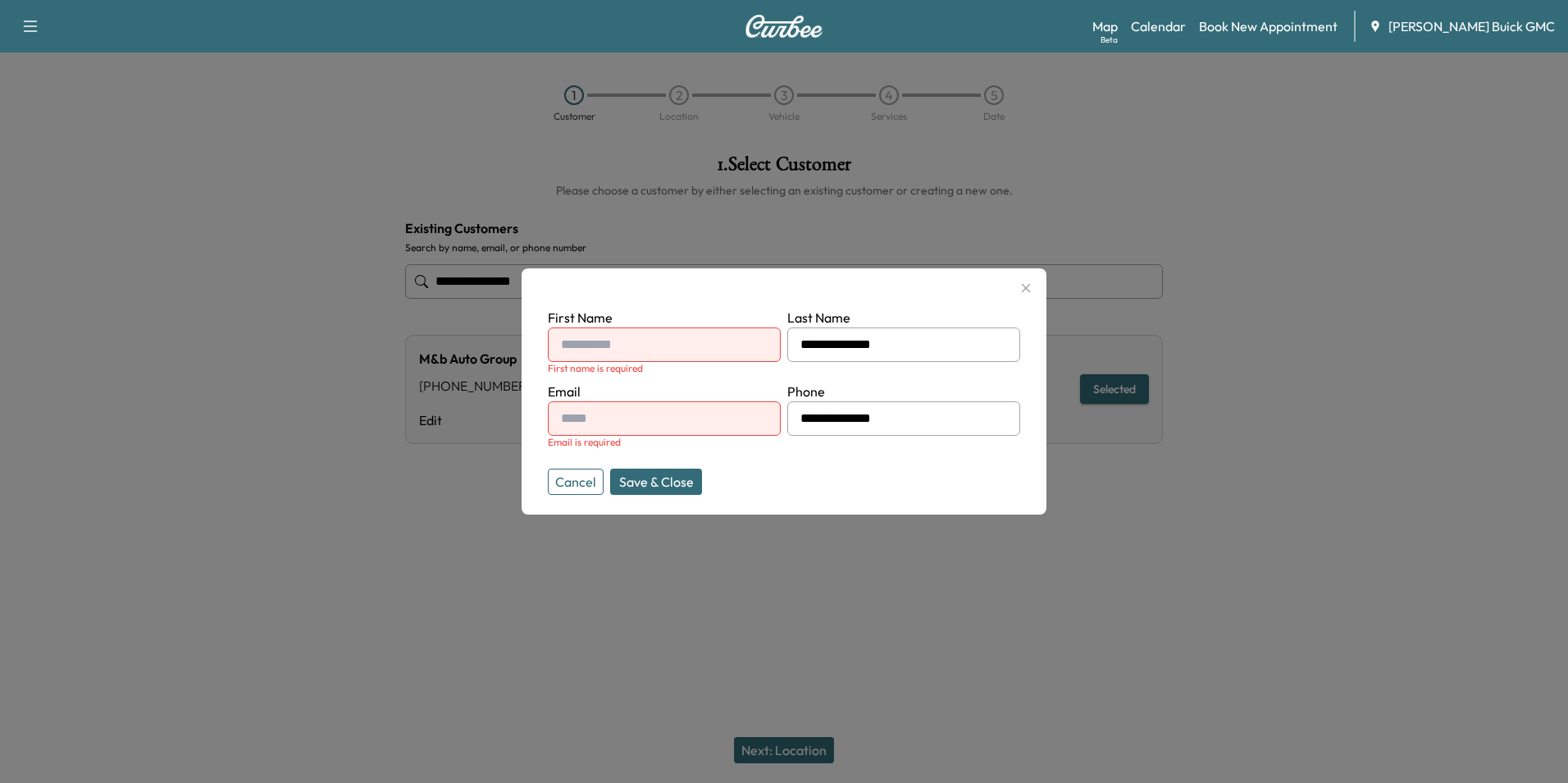
click at [680, 342] on input "text" at bounding box center [664, 344] width 233 height 35
type input "*"
click at [1026, 284] on icon "button" at bounding box center [1025, 288] width 20 height 20
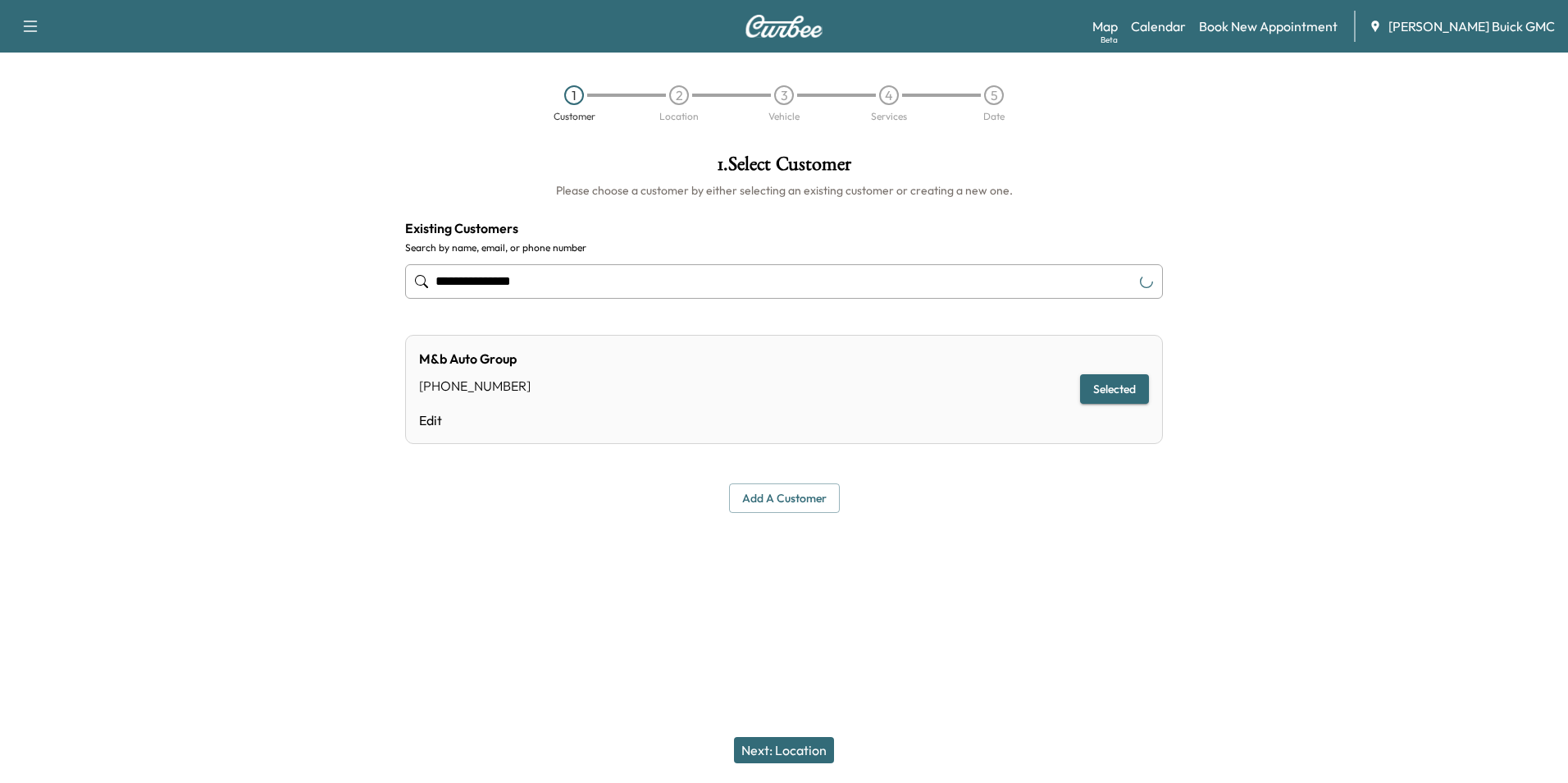
click at [954, 535] on div at bounding box center [784, 558] width 1568 height 53
click at [788, 492] on button "Add a customer" at bounding box center [784, 498] width 111 height 30
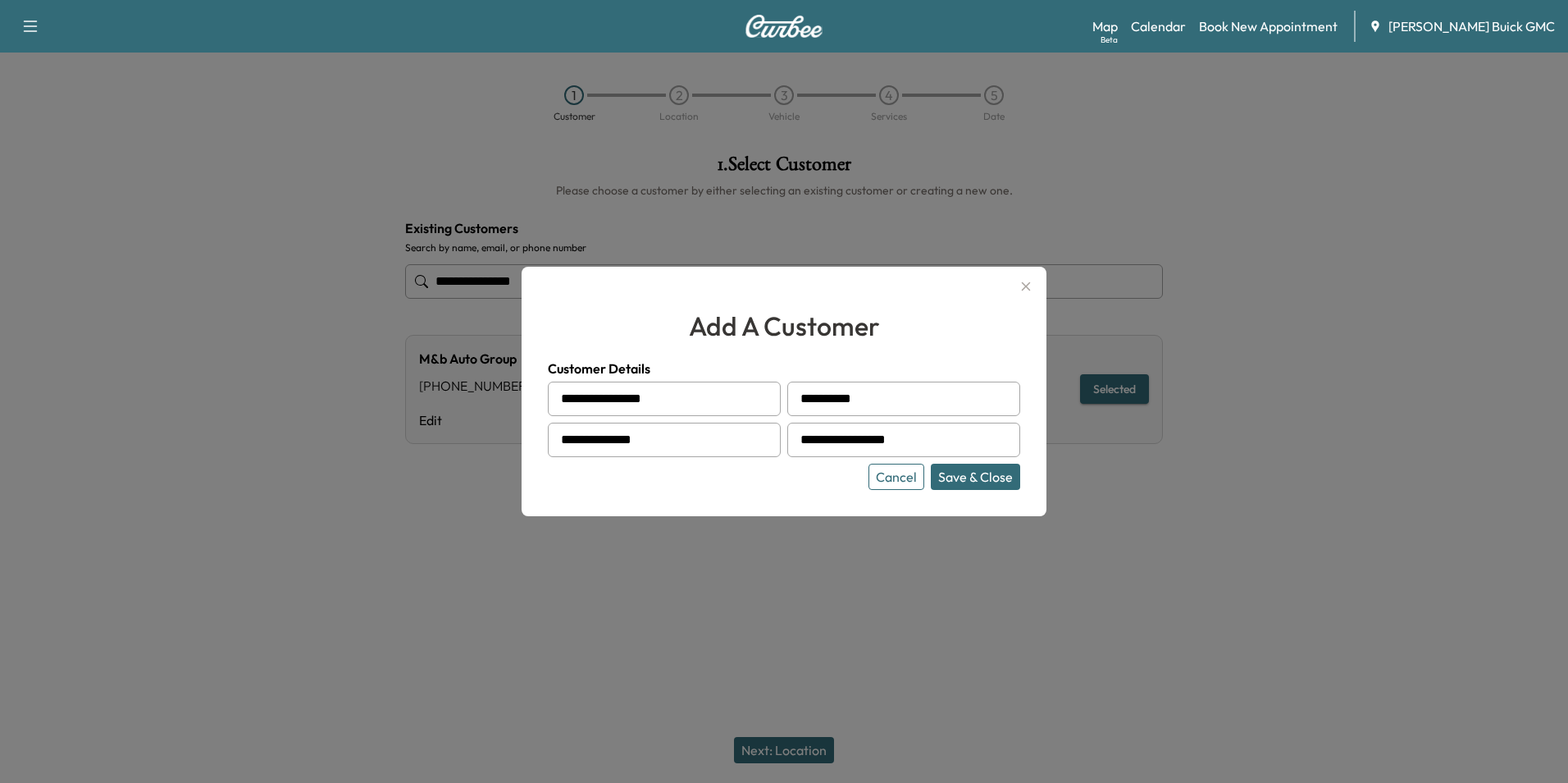
click at [563, 394] on div at bounding box center [564, 399] width 20 height 20
drag, startPoint x: 564, startPoint y: 393, endPoint x: 685, endPoint y: 398, distance: 121.1
click at [686, 397] on div "**********" at bounding box center [664, 399] width 233 height 35
click at [684, 399] on input "**********" at bounding box center [664, 399] width 233 height 35
drag, startPoint x: 684, startPoint y: 399, endPoint x: 472, endPoint y: 365, distance: 214.7
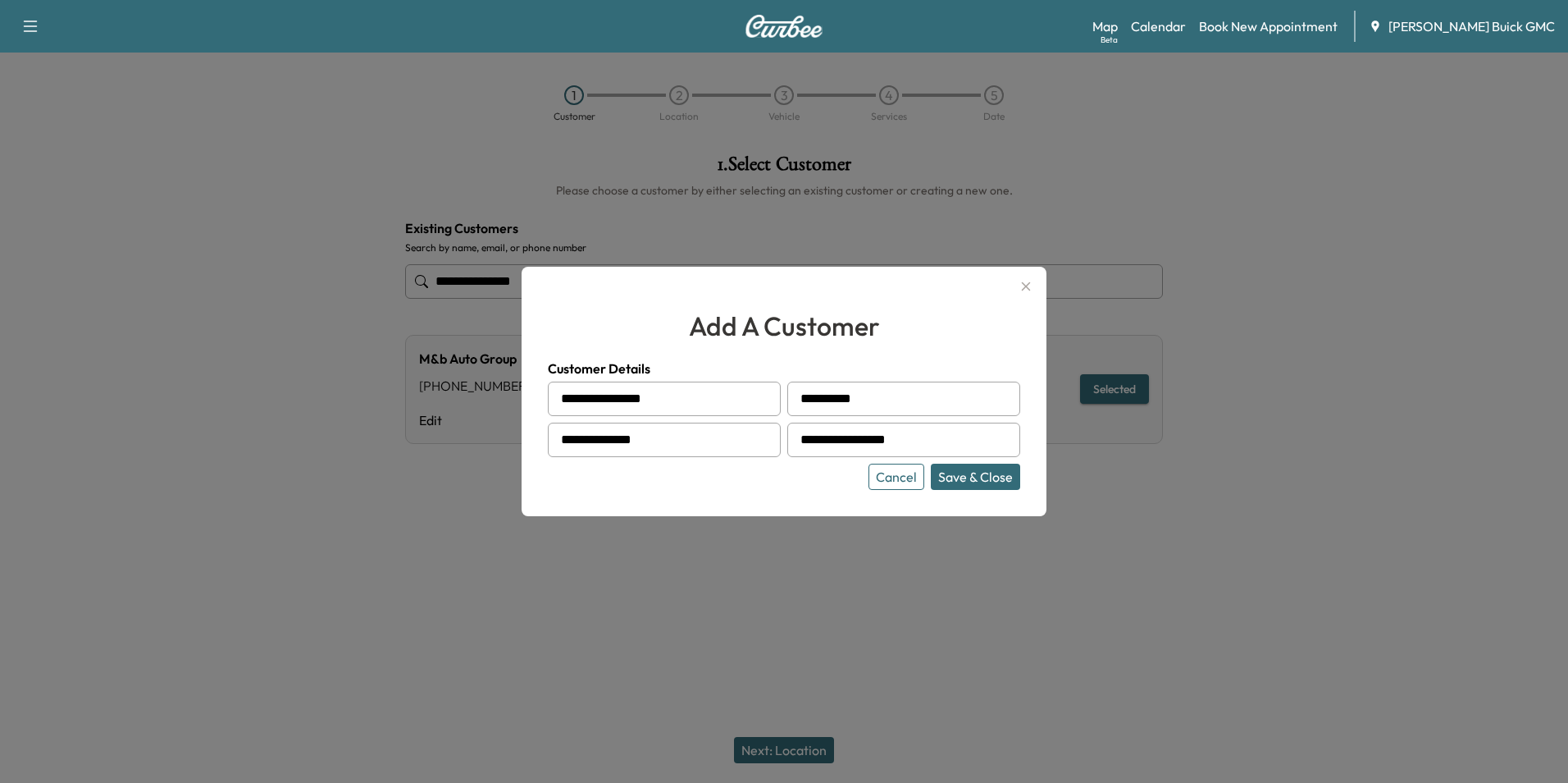
click at [512, 397] on div "**********" at bounding box center [784, 391] width 1568 height 783
type input "**********"
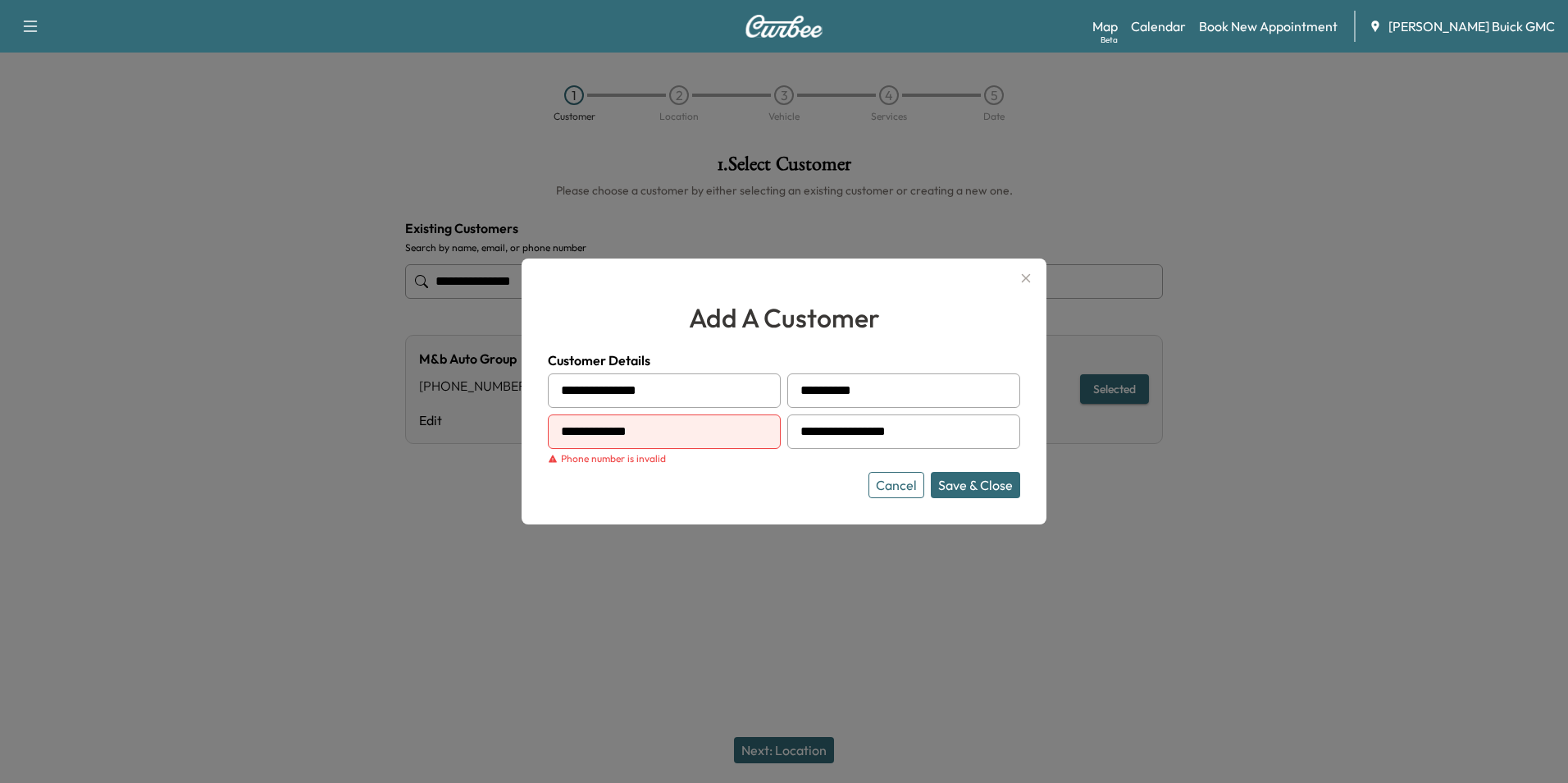
type input "**********"
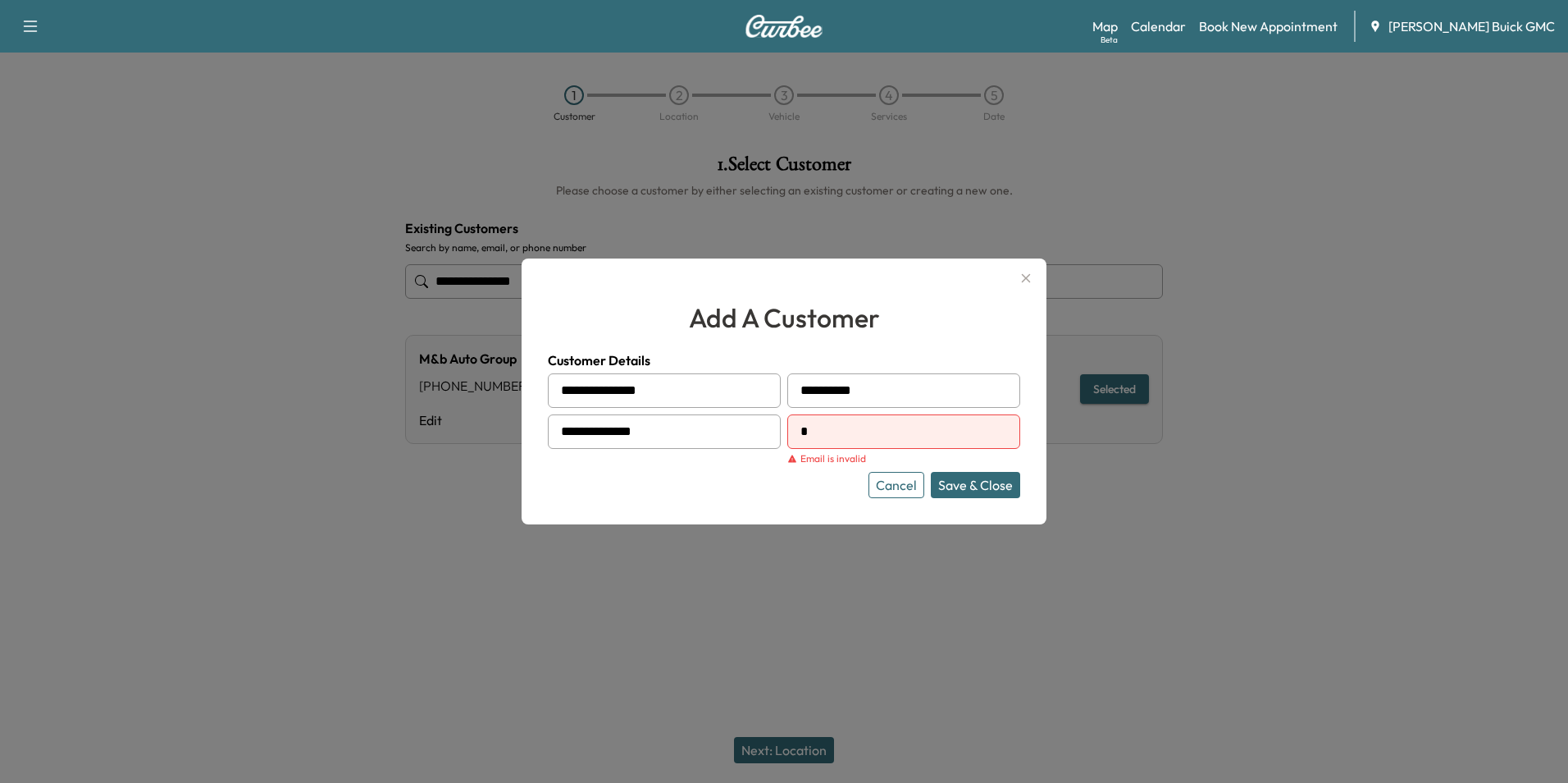
type input "**********"
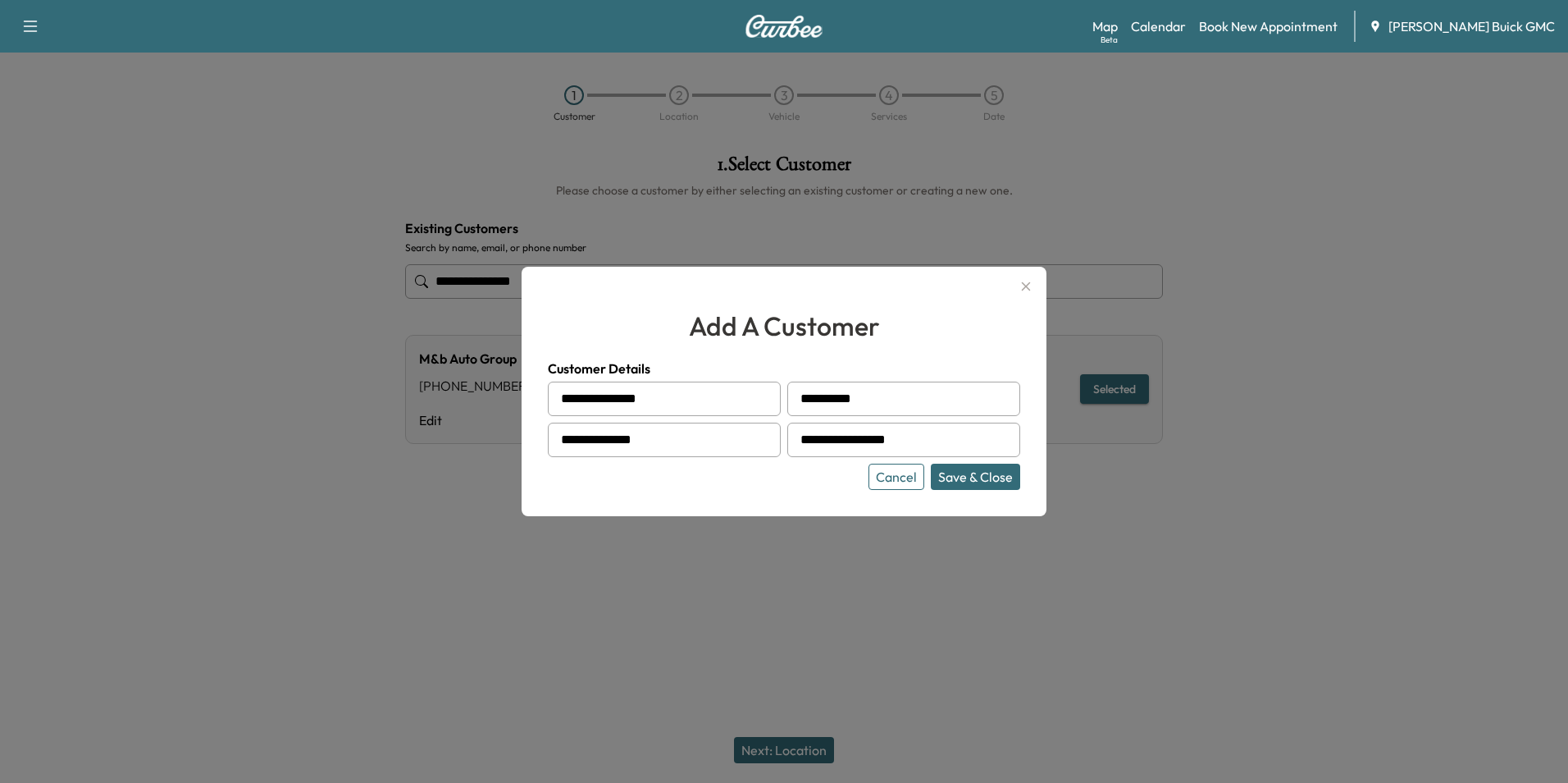
click at [987, 474] on button "Save & Close" at bounding box center [975, 477] width 89 height 26
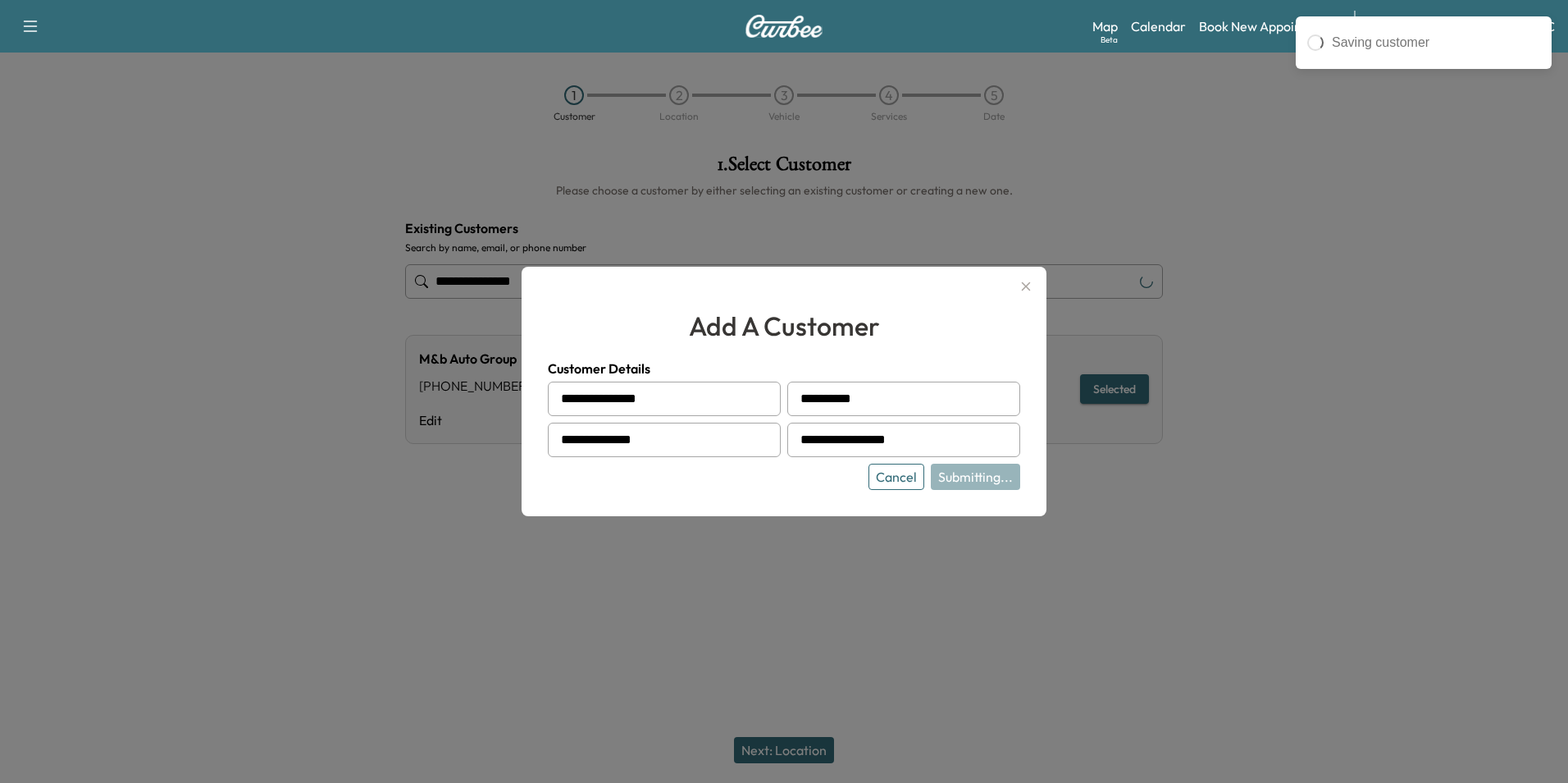
type input "**********"
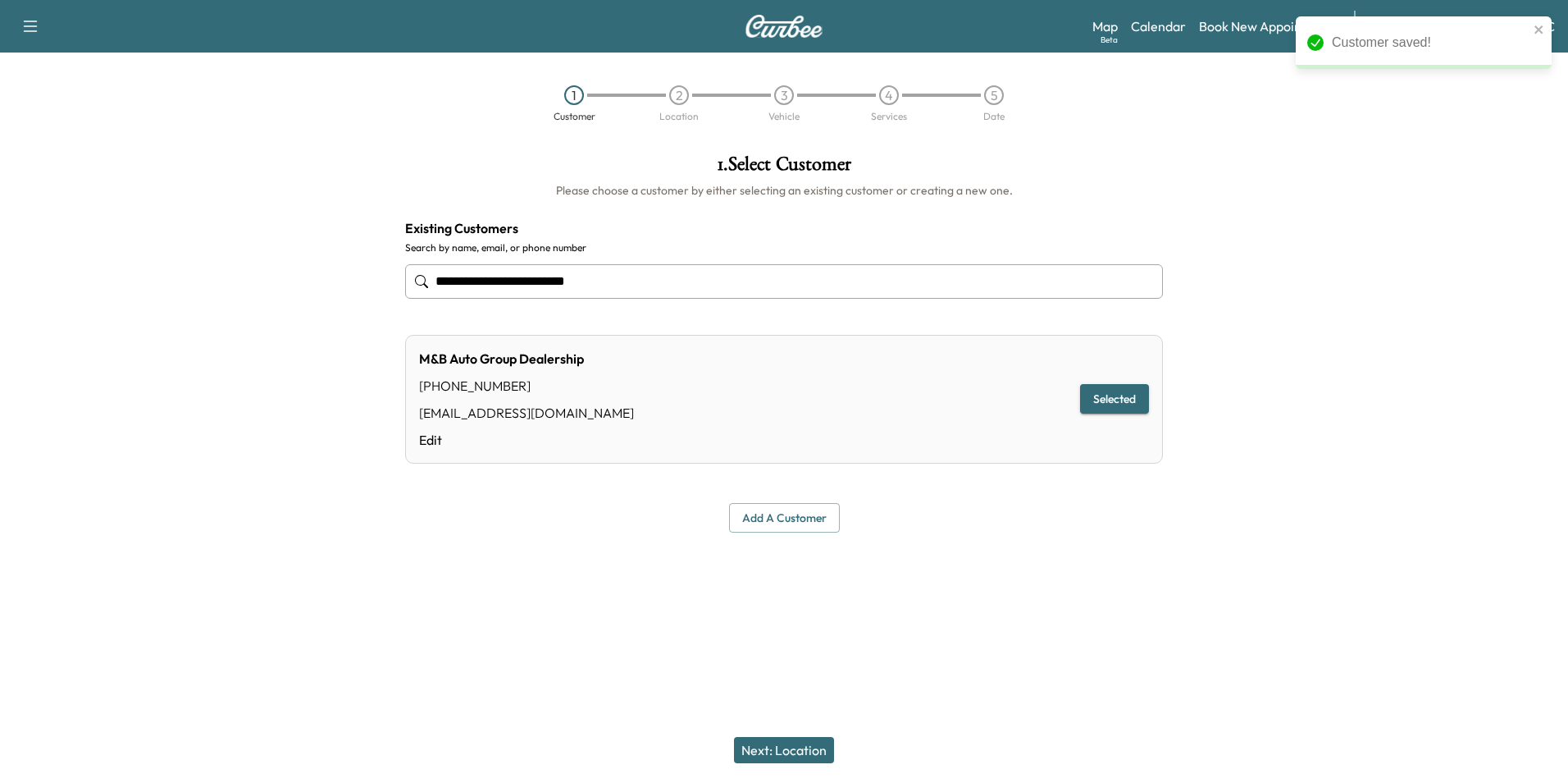
click at [920, 571] on div at bounding box center [784, 572] width 1568 height 53
click at [815, 745] on button "Next: Location" at bounding box center [784, 750] width 100 height 26
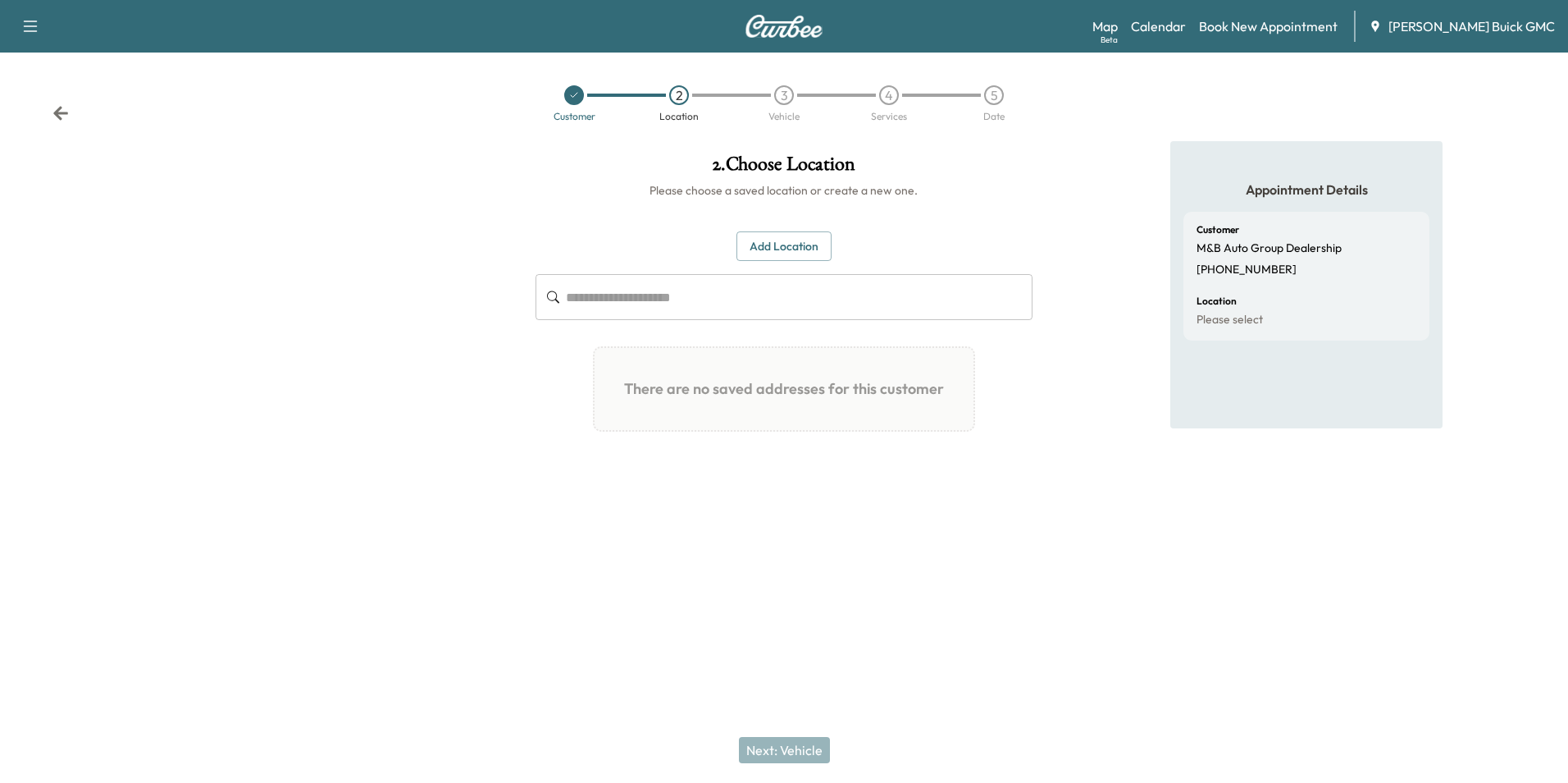
click at [756, 295] on input "text" at bounding box center [799, 296] width 466 height 46
click at [778, 240] on button "Add Location" at bounding box center [784, 246] width 95 height 30
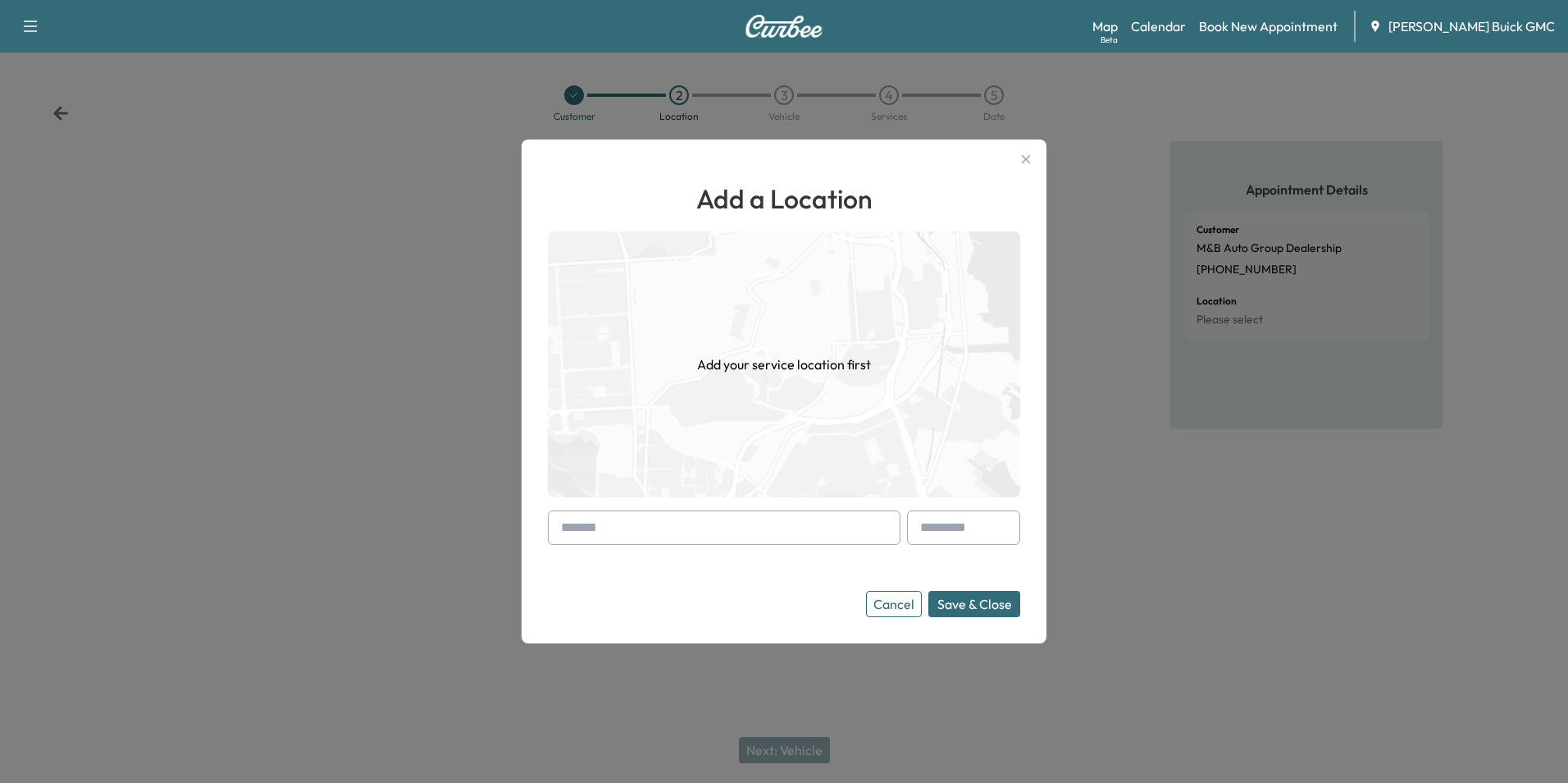
click at [672, 523] on input "text" at bounding box center [723, 527] width 352 height 35
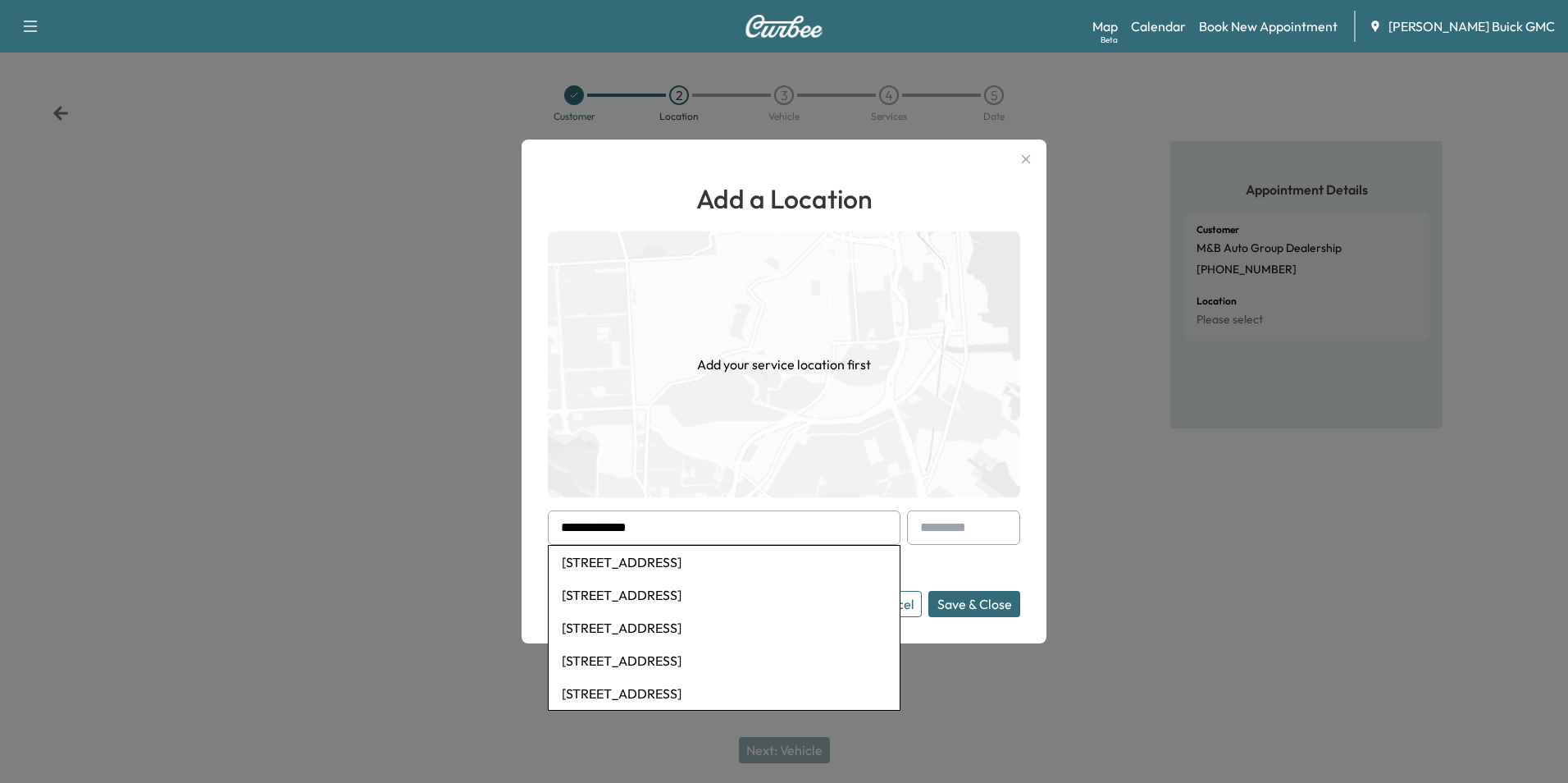
click at [749, 561] on li "10115 Clarkes Road, Bealeton, VA, USA" at bounding box center [724, 561] width 351 height 33
type input "**********"
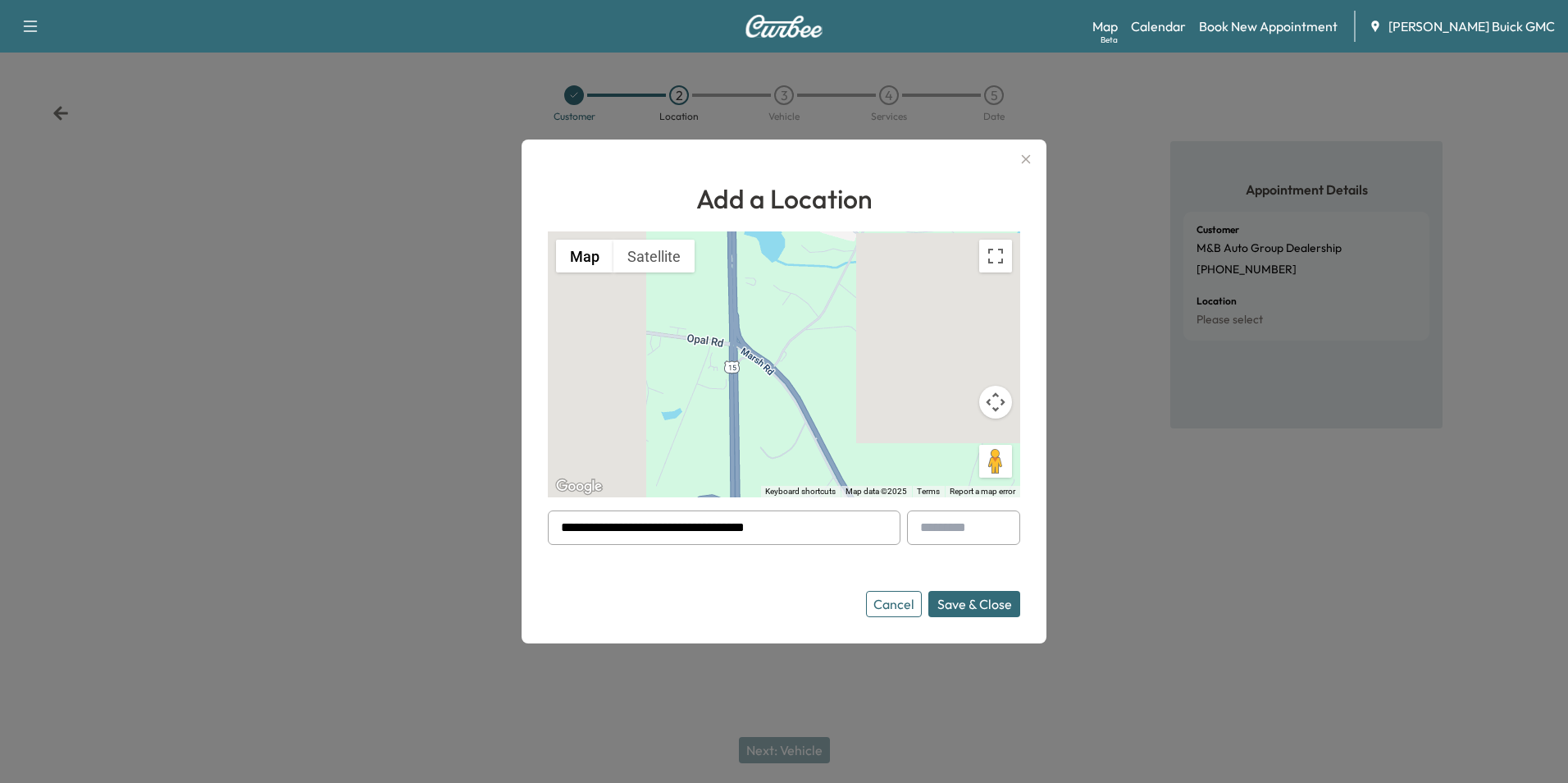
click at [957, 599] on button "Save & Close" at bounding box center [974, 603] width 92 height 26
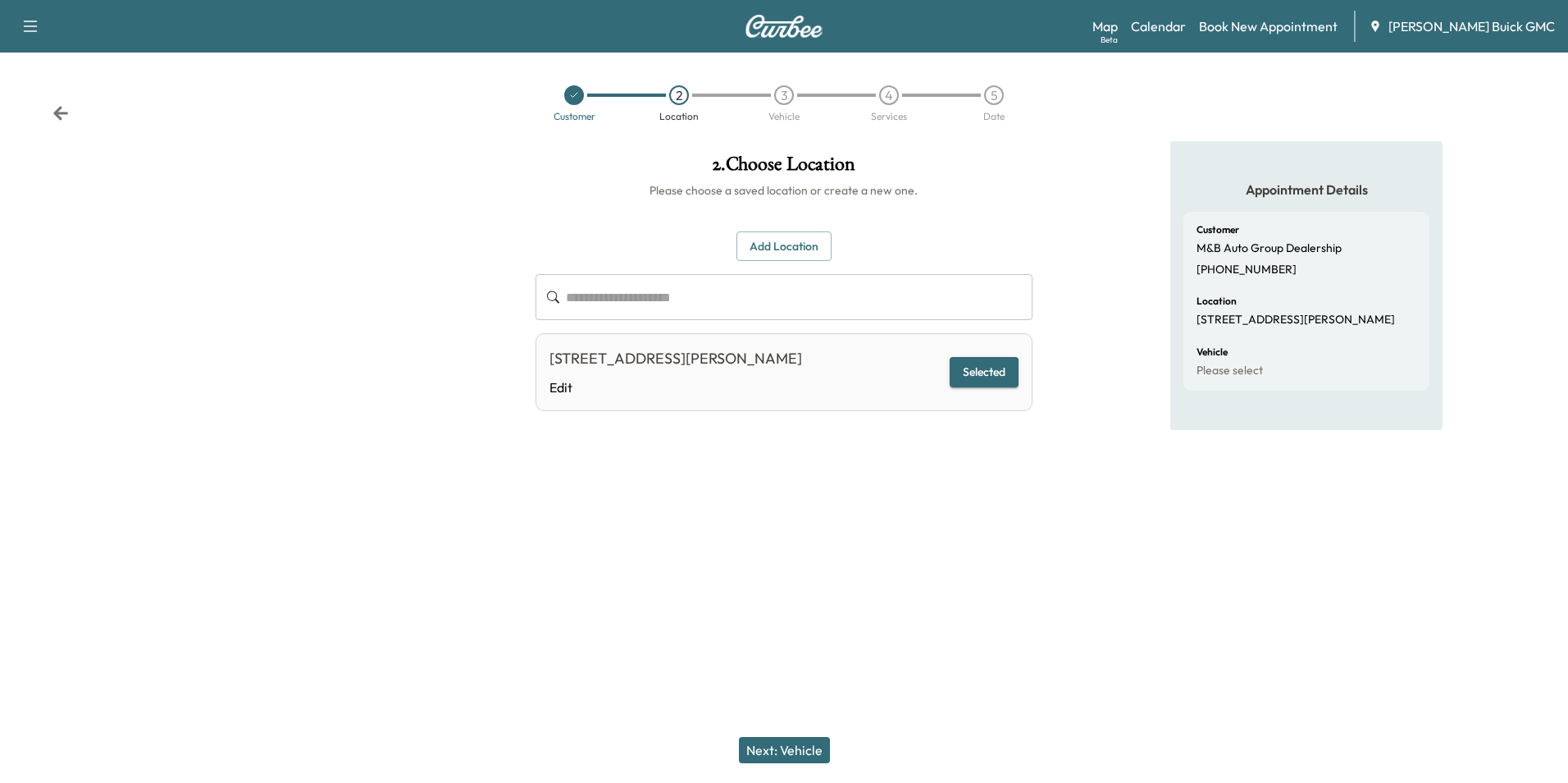
click at [932, 556] on div at bounding box center [784, 558] width 1568 height 53
click at [782, 748] on button "Next: Vehicle" at bounding box center [784, 750] width 91 height 26
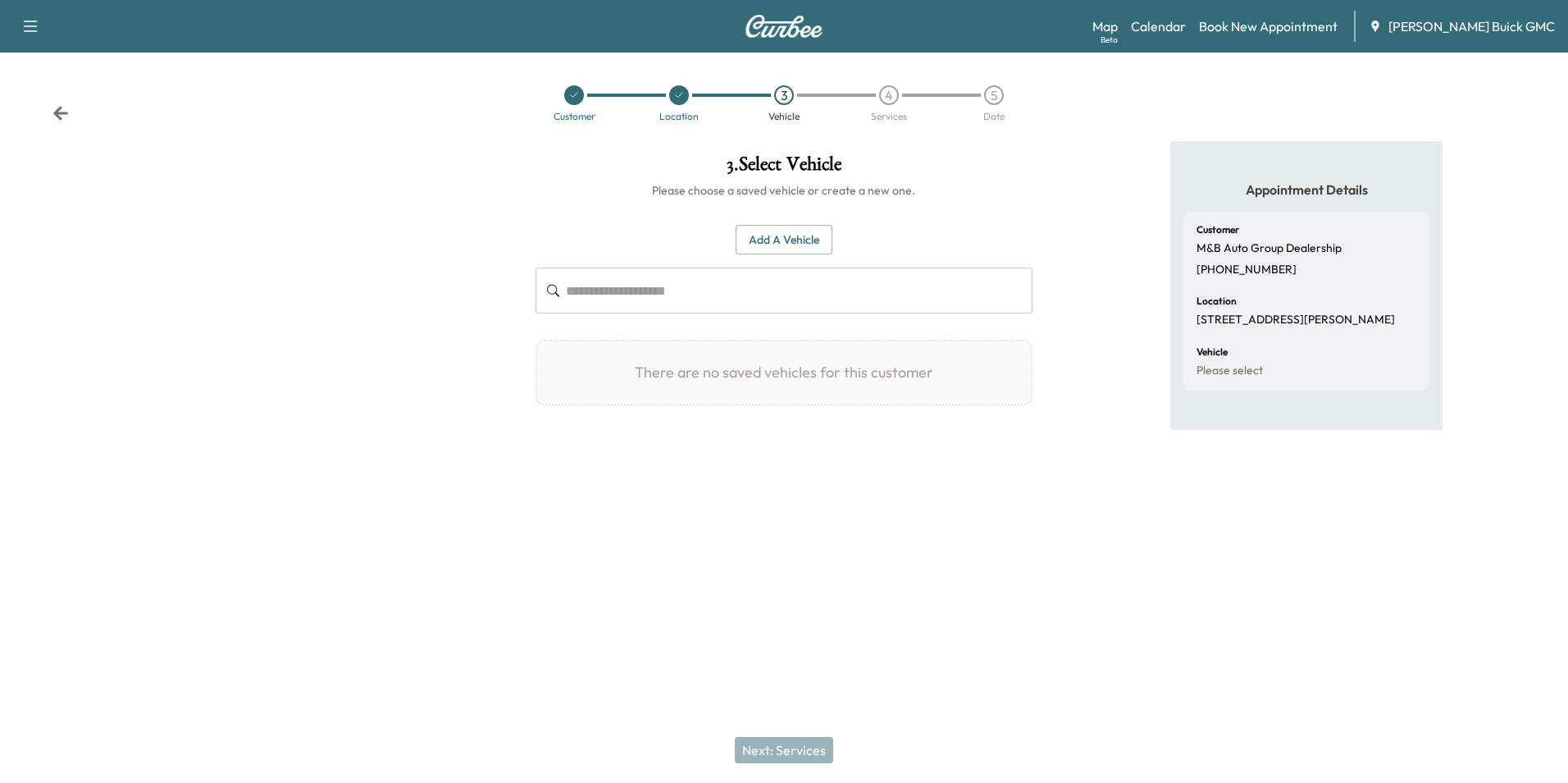
click at [806, 233] on button "Add a Vehicle" at bounding box center [784, 240] width 97 height 30
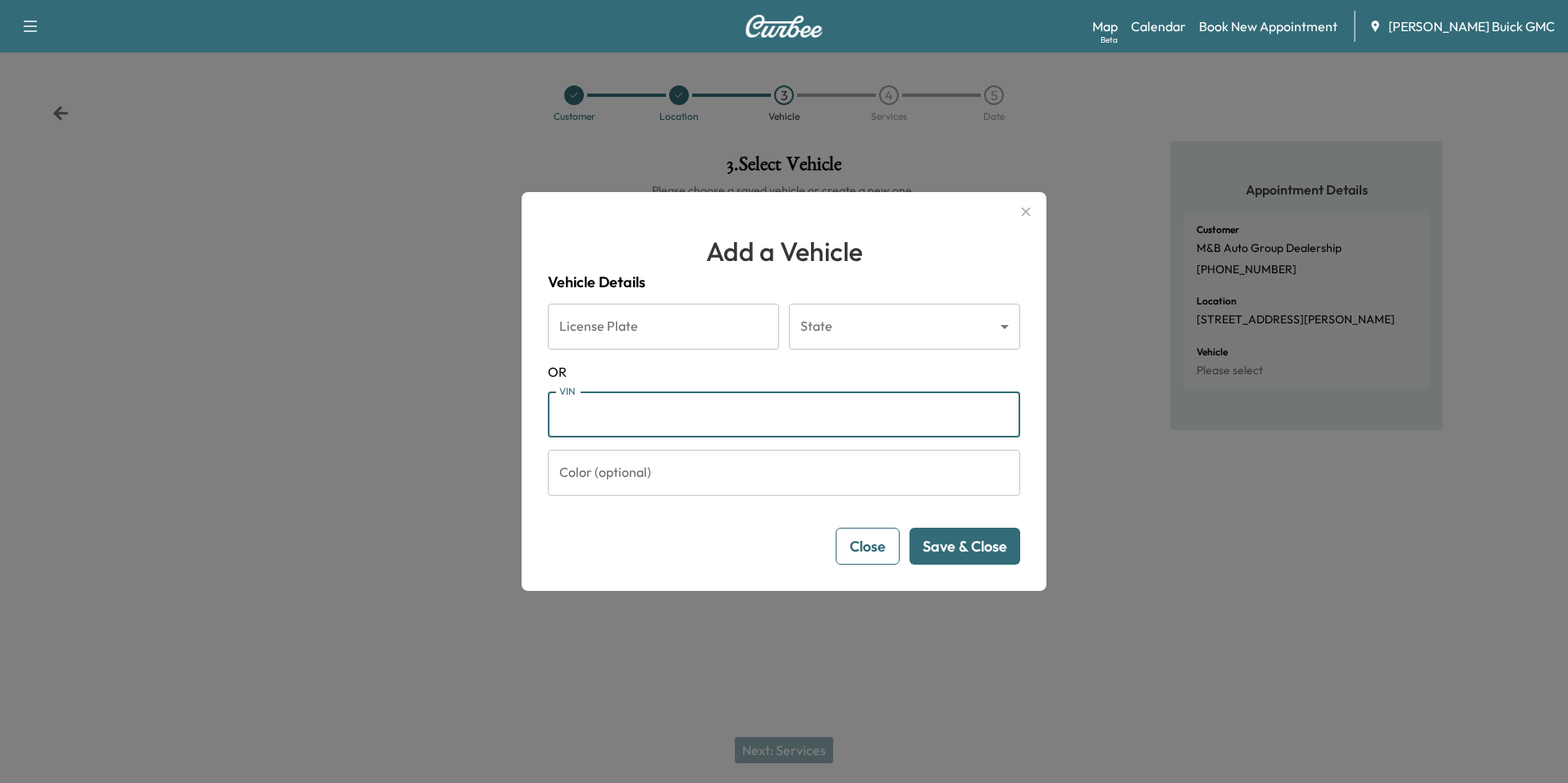
drag, startPoint x: 660, startPoint y: 409, endPoint x: 682, endPoint y: 410, distance: 22.0
click at [660, 409] on input "VIN" at bounding box center [784, 414] width 473 height 46
type input "**********"
click at [956, 550] on button "Save & Close" at bounding box center [965, 545] width 111 height 37
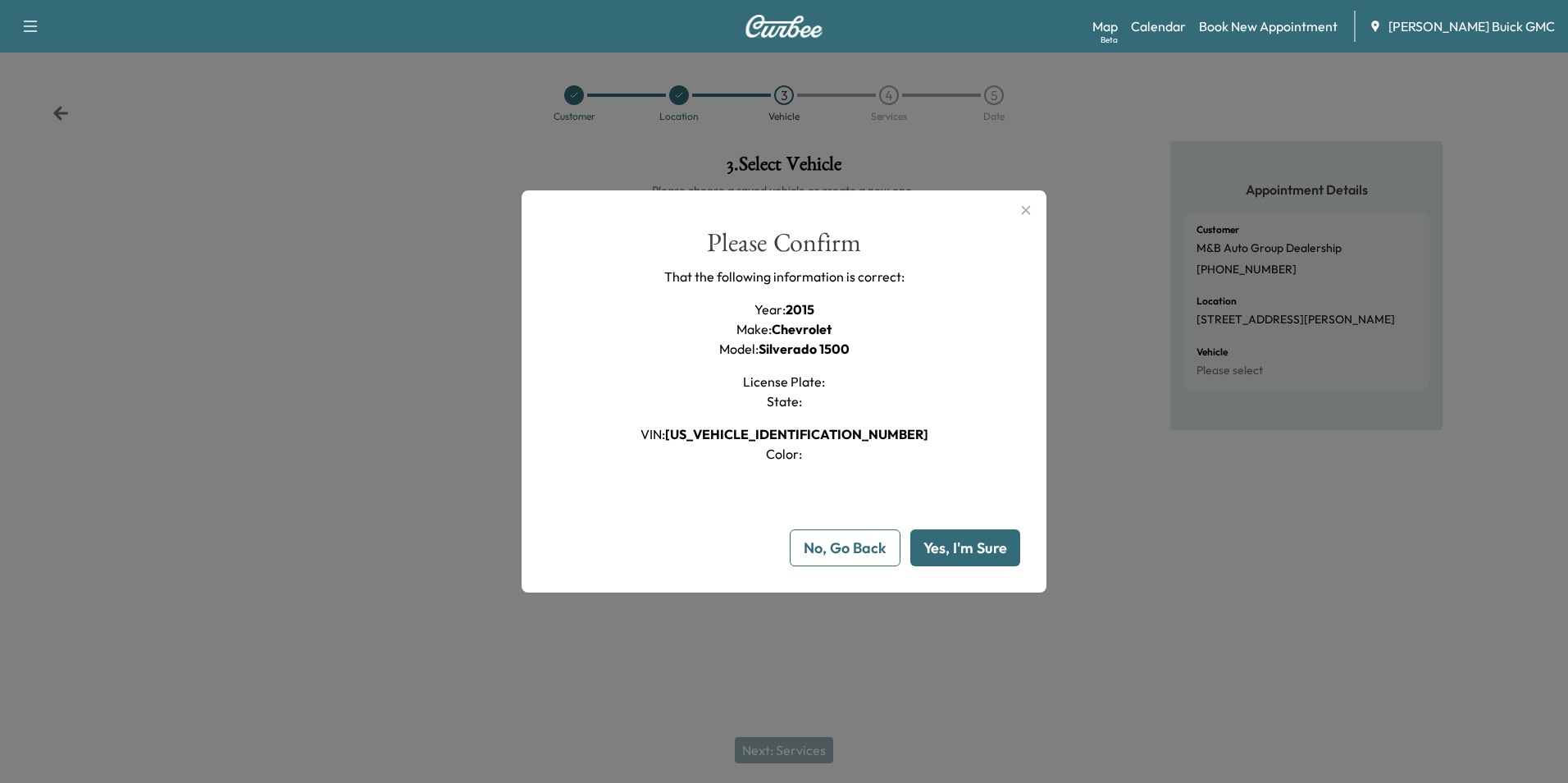
click at [953, 544] on button "Yes, I'm Sure" at bounding box center [965, 547] width 110 height 37
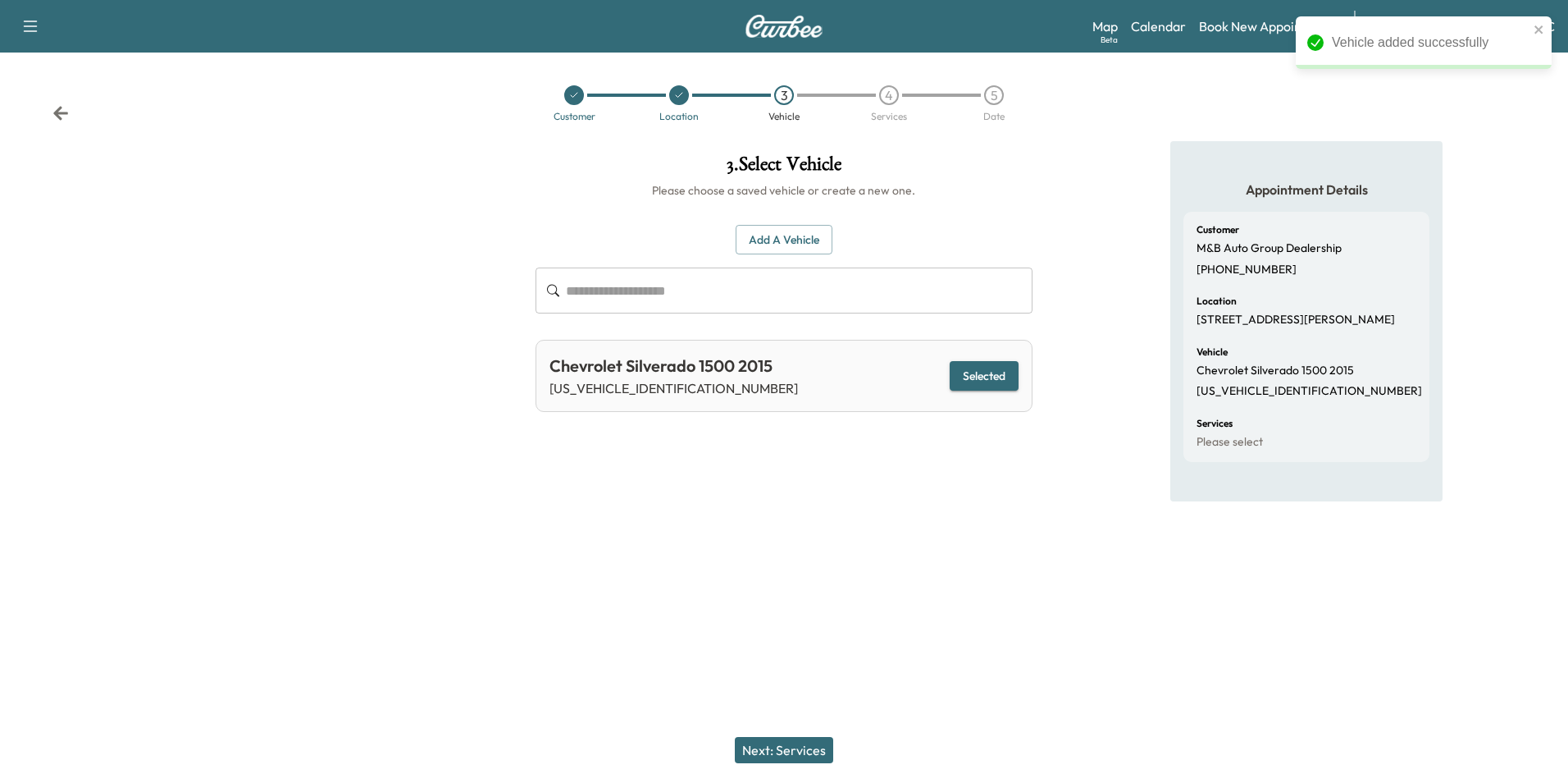
click at [799, 747] on button "Next: Services" at bounding box center [784, 750] width 99 height 26
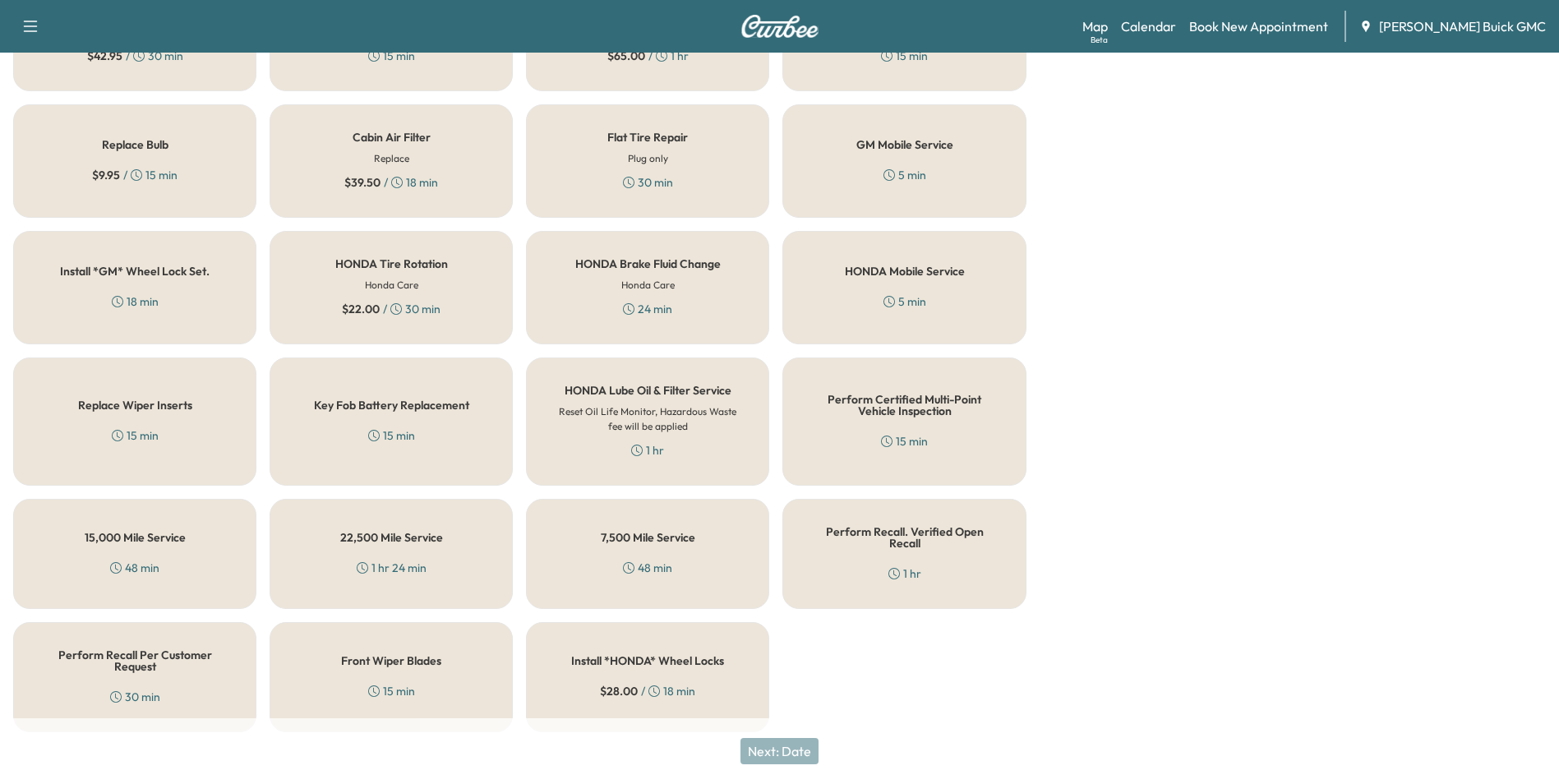
scroll to position [470, 0]
click at [152, 647] on h5 "Perform Recall Per Customer Request" at bounding box center [135, 658] width 189 height 23
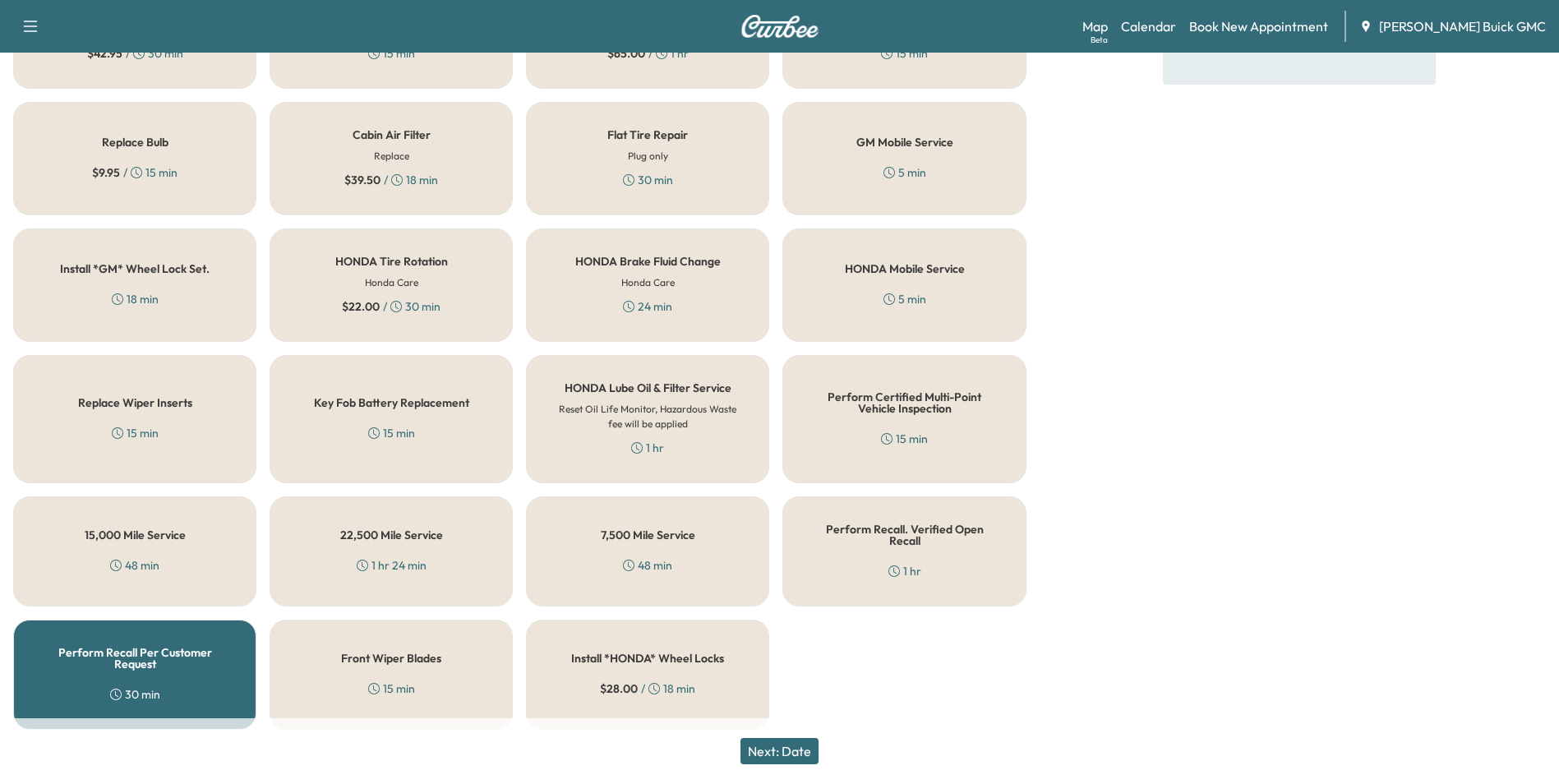
click at [796, 749] on button "Next: Date" at bounding box center [779, 751] width 78 height 26
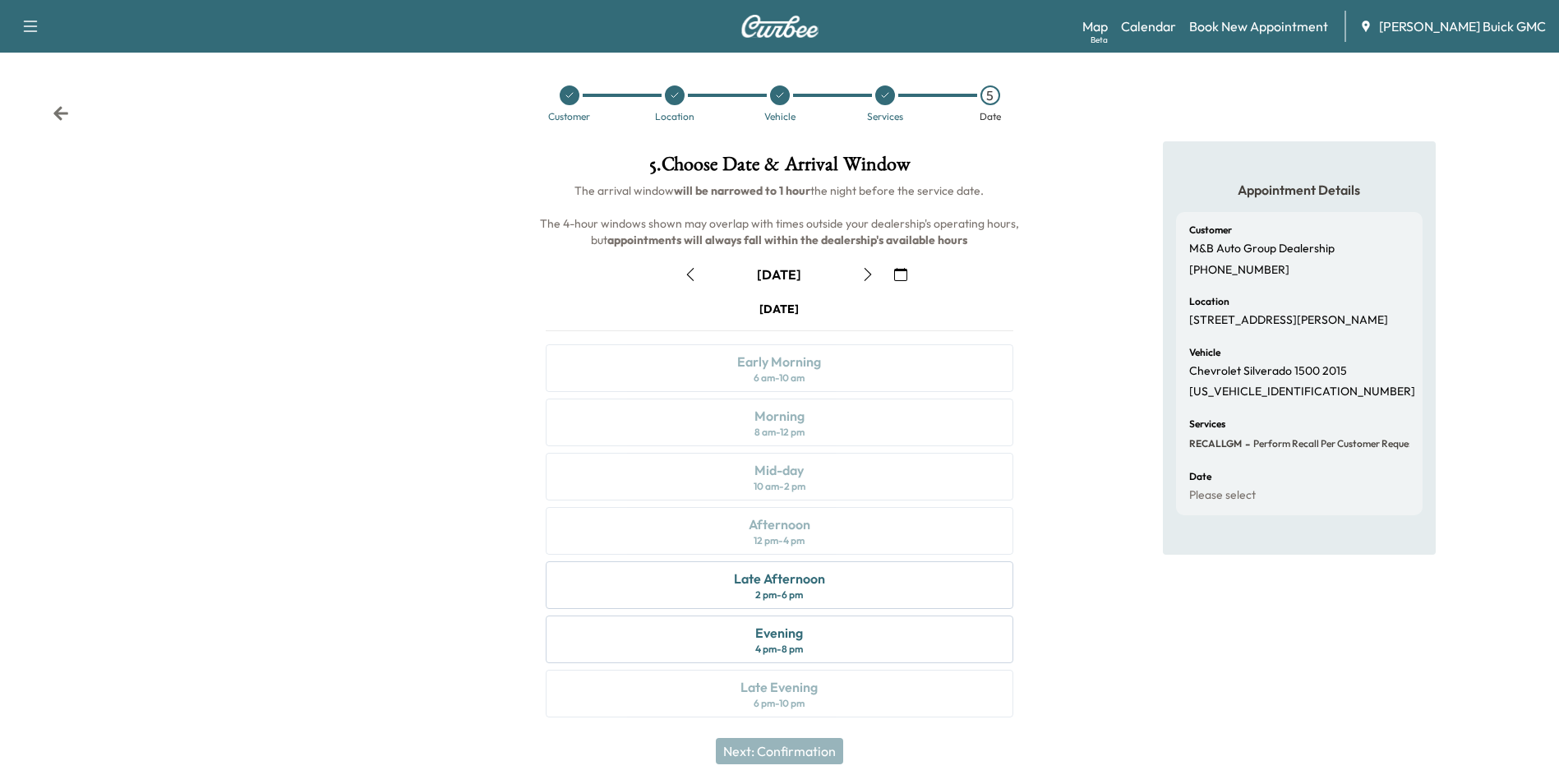
click at [901, 274] on icon "button" at bounding box center [901, 275] width 13 height 13
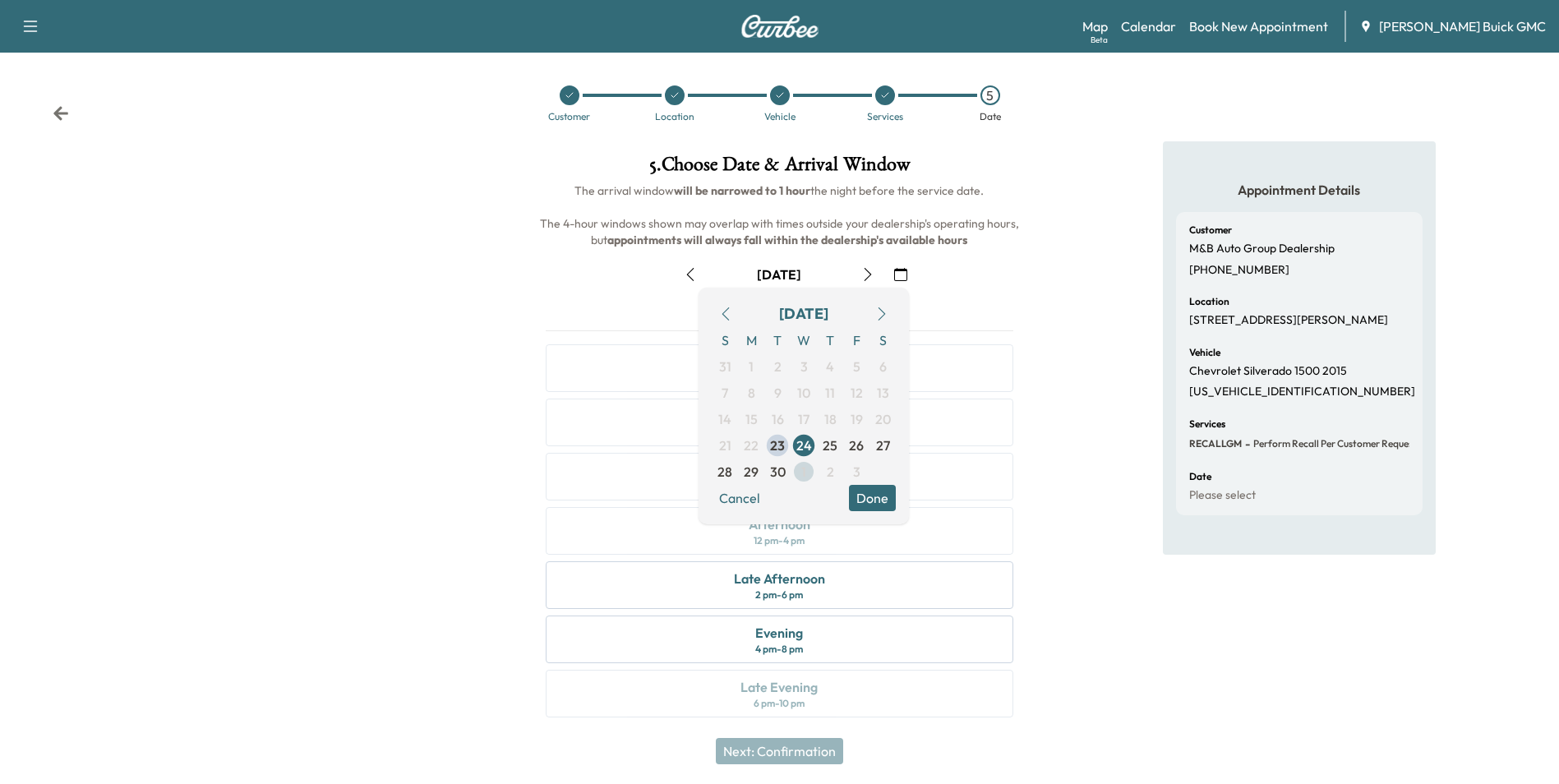
click at [799, 468] on span "1" at bounding box center [804, 472] width 26 height 26
click at [878, 496] on button "Done" at bounding box center [873, 498] width 47 height 26
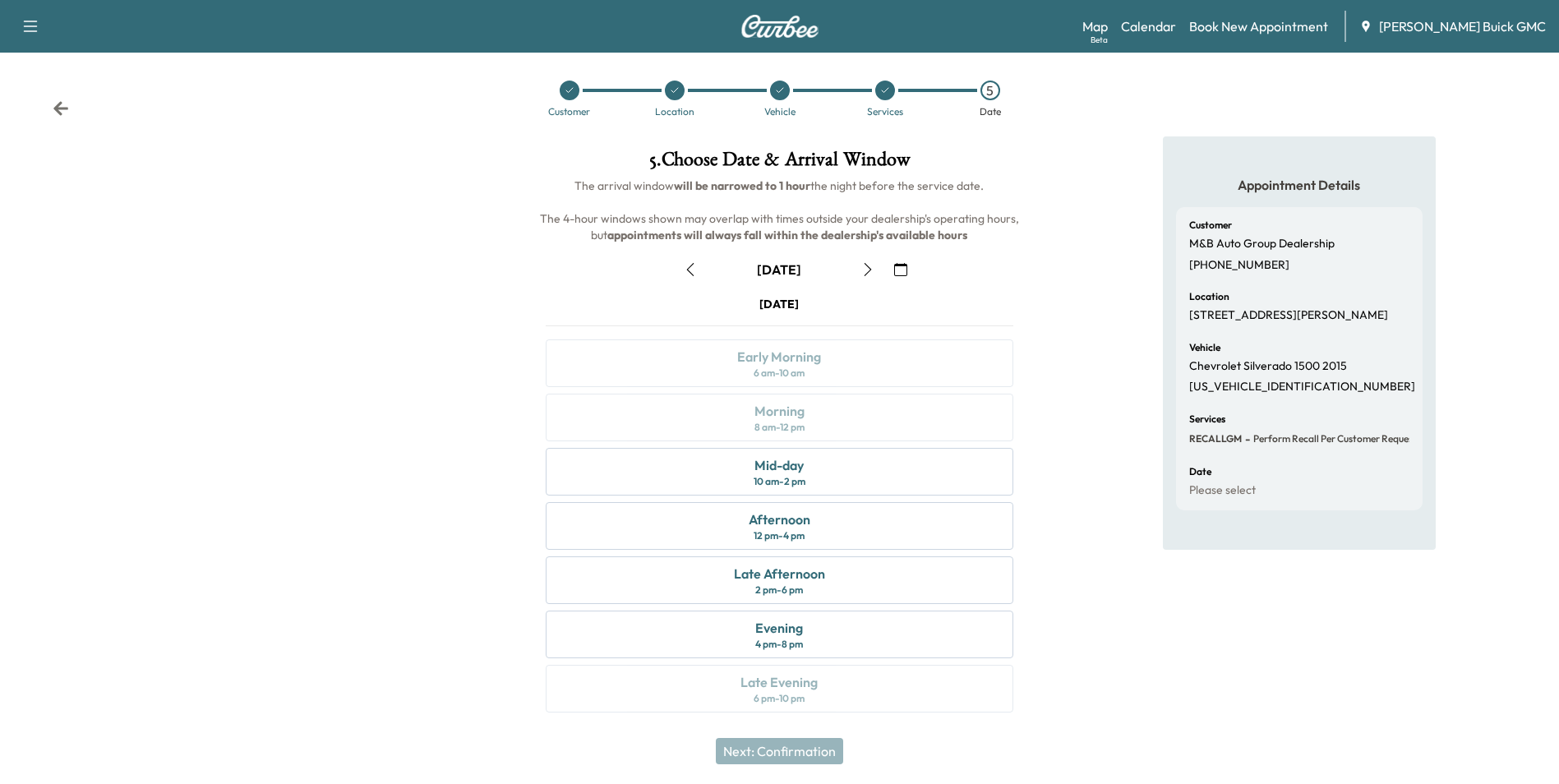
scroll to position [6, 0]
click at [796, 467] on div "Mid-day" at bounding box center [779, 464] width 49 height 20
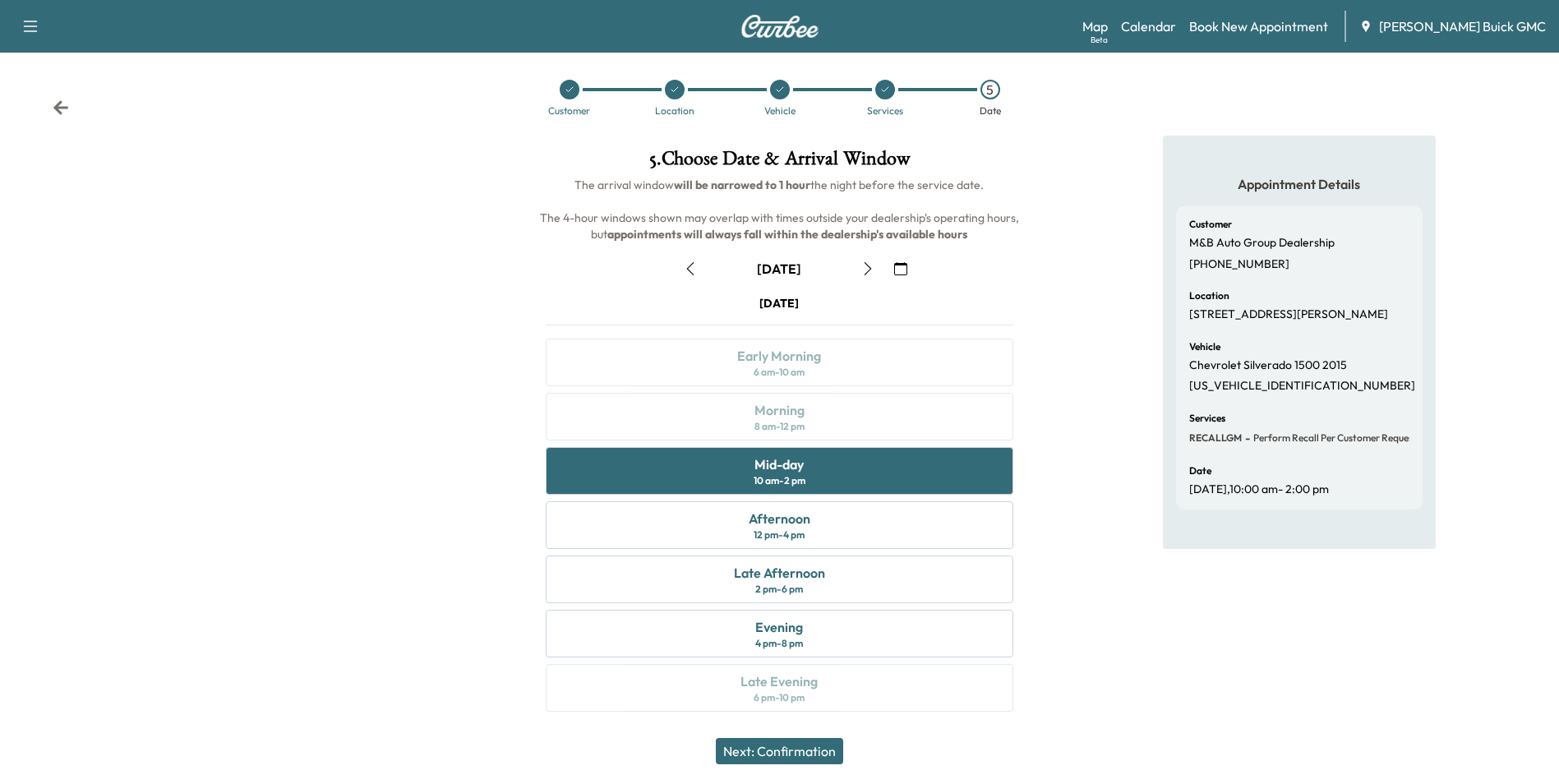
click at [789, 745] on button "Next: Confirmation" at bounding box center [779, 751] width 127 height 26
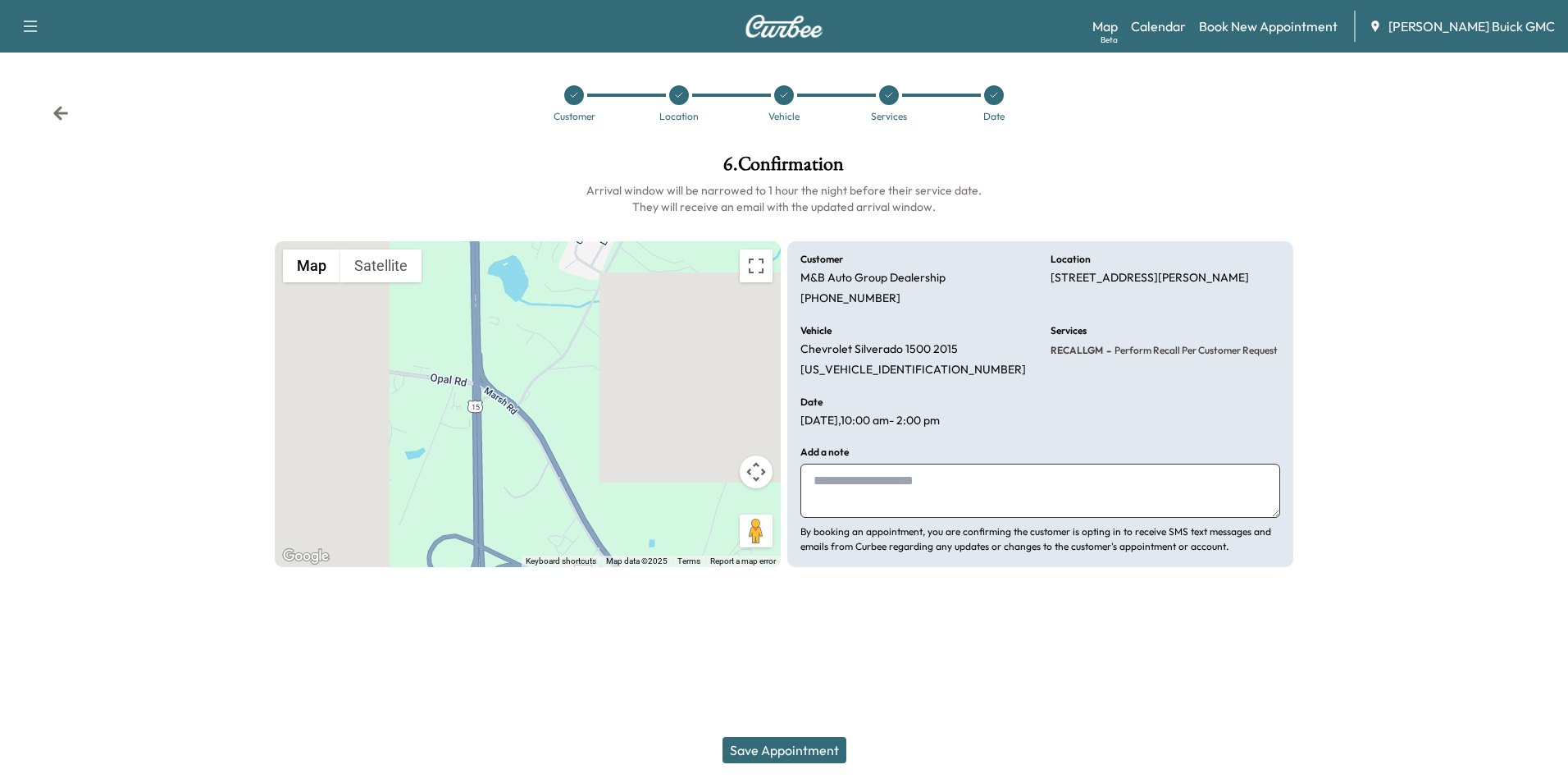
click at [899, 483] on textarea at bounding box center [1040, 491] width 480 height 55
type textarea "**********"
click at [764, 750] on button "Save Appointment" at bounding box center [784, 750] width 124 height 26
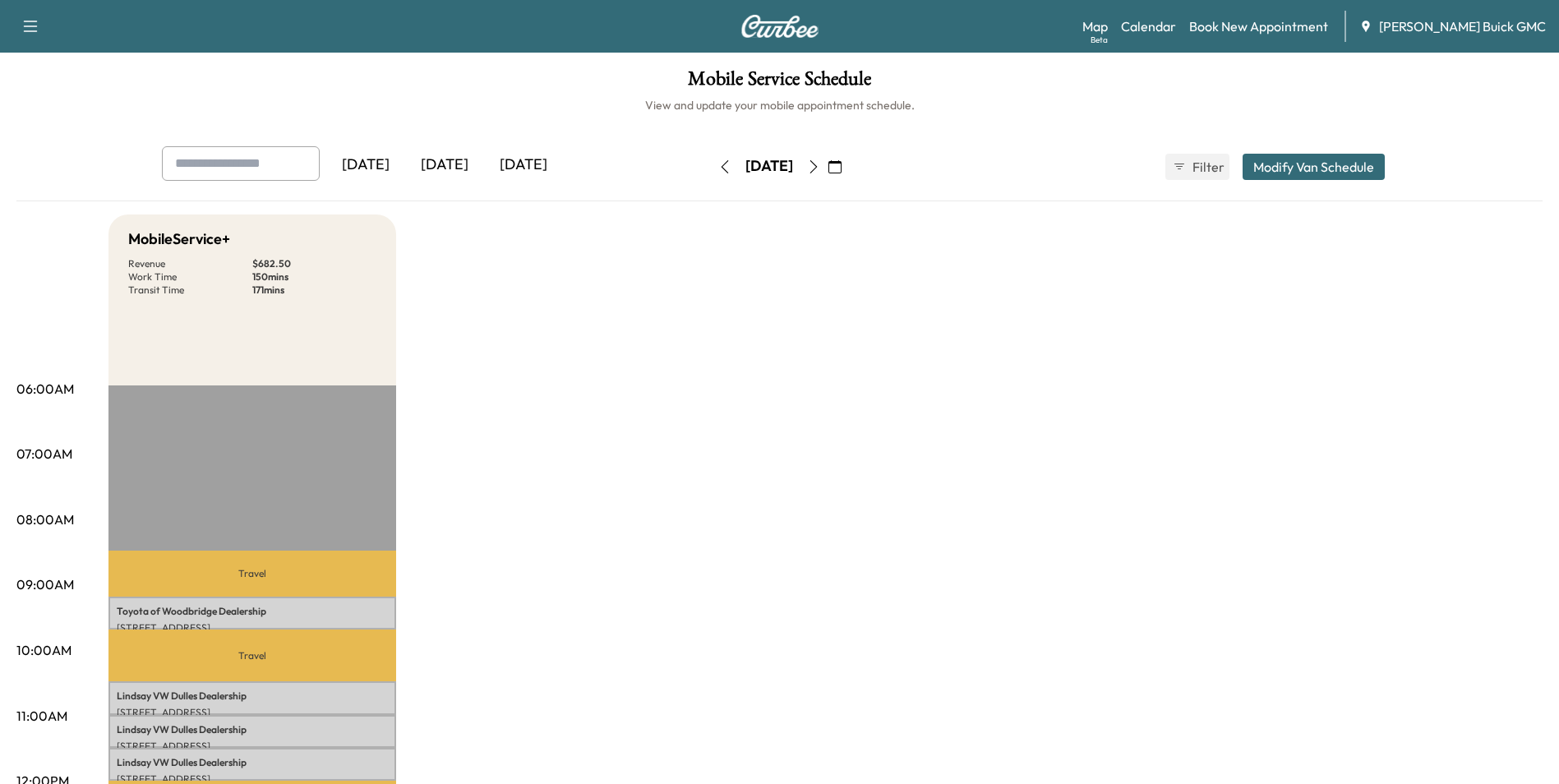
drag, startPoint x: 994, startPoint y: 301, endPoint x: 1005, endPoint y: 287, distance: 17.8
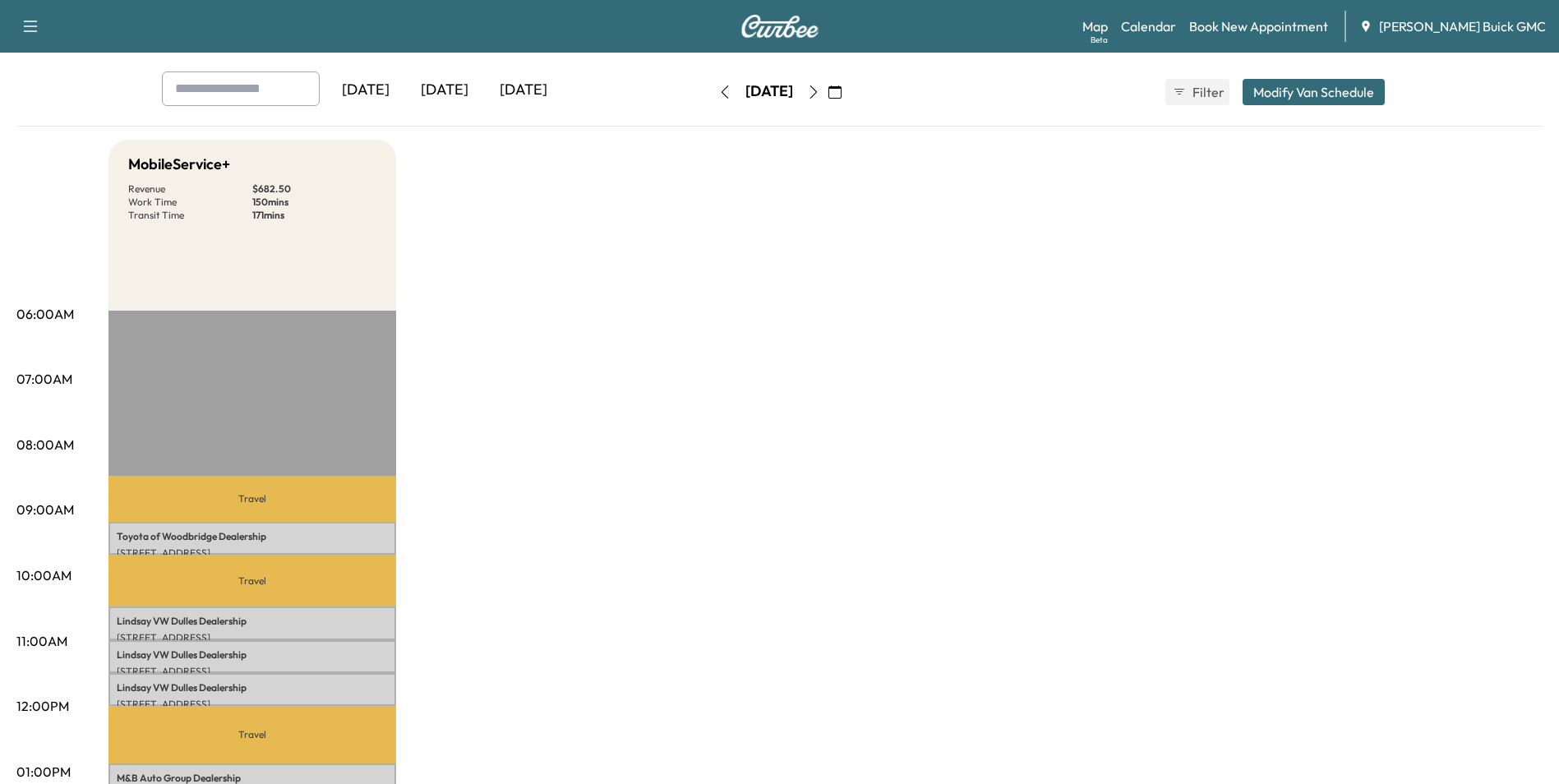
scroll to position [165, 0]
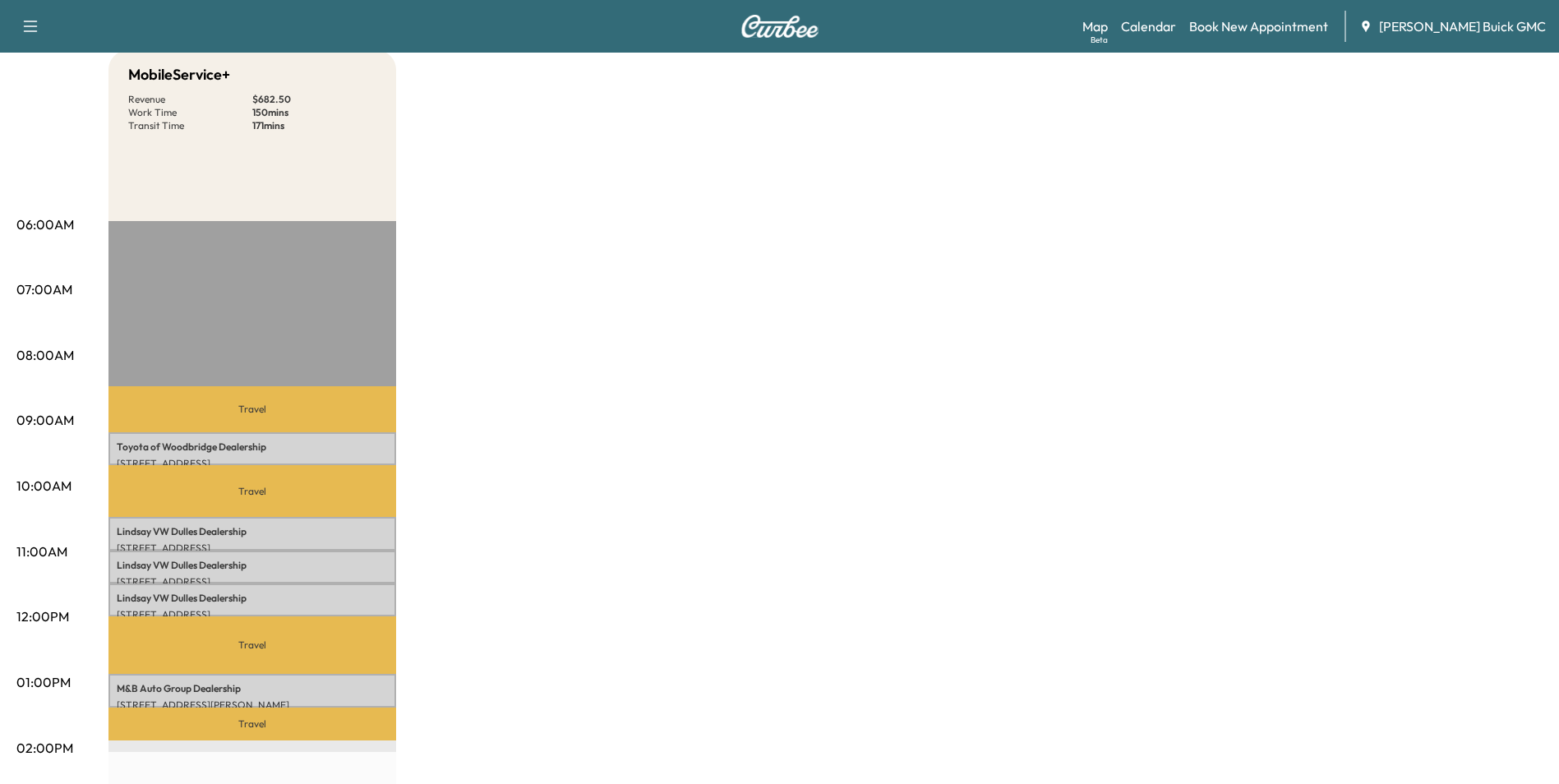
click at [818, 341] on div "MobileService+ Revenue $ 682.50 Work Time 150 mins Transit Time 171 mins Travel…" at bounding box center [825, 665] width 1434 height 1232
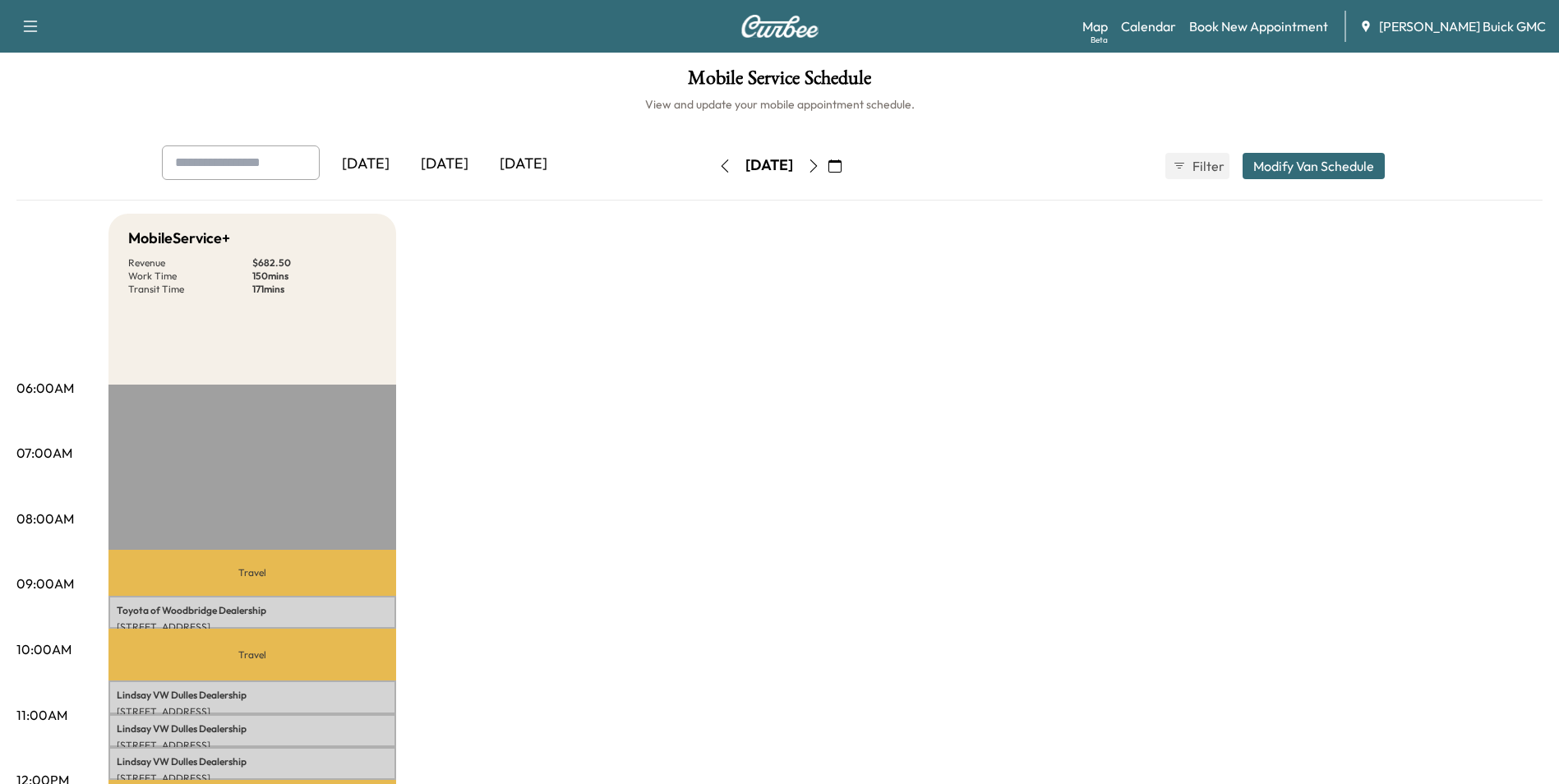
scroll to position [0, 0]
